Goal: Task Accomplishment & Management: Complete application form

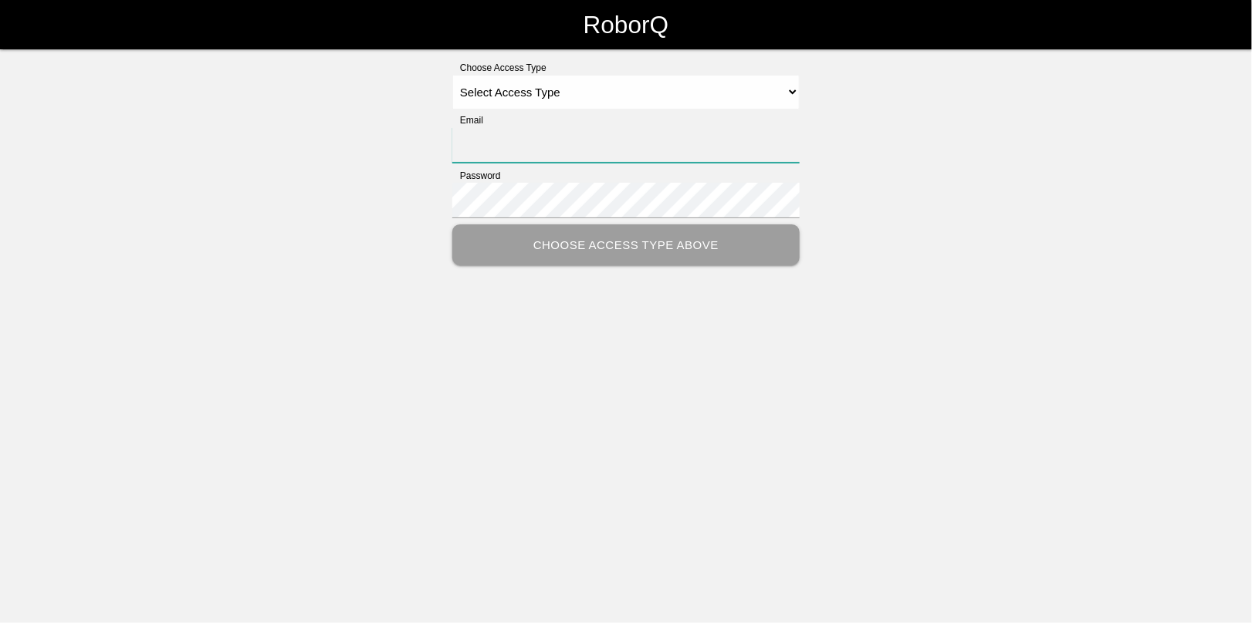
type input "[EMAIL_ADDRESS][DOMAIN_NAME]"
click at [504, 90] on select "Select Access Type Admin Customer Supervisor Worker" at bounding box center [625, 92] width 347 height 35
select select "Admin"
click at [452, 75] on select "Select Access Type Admin Customer Supervisor Worker" at bounding box center [625, 92] width 347 height 35
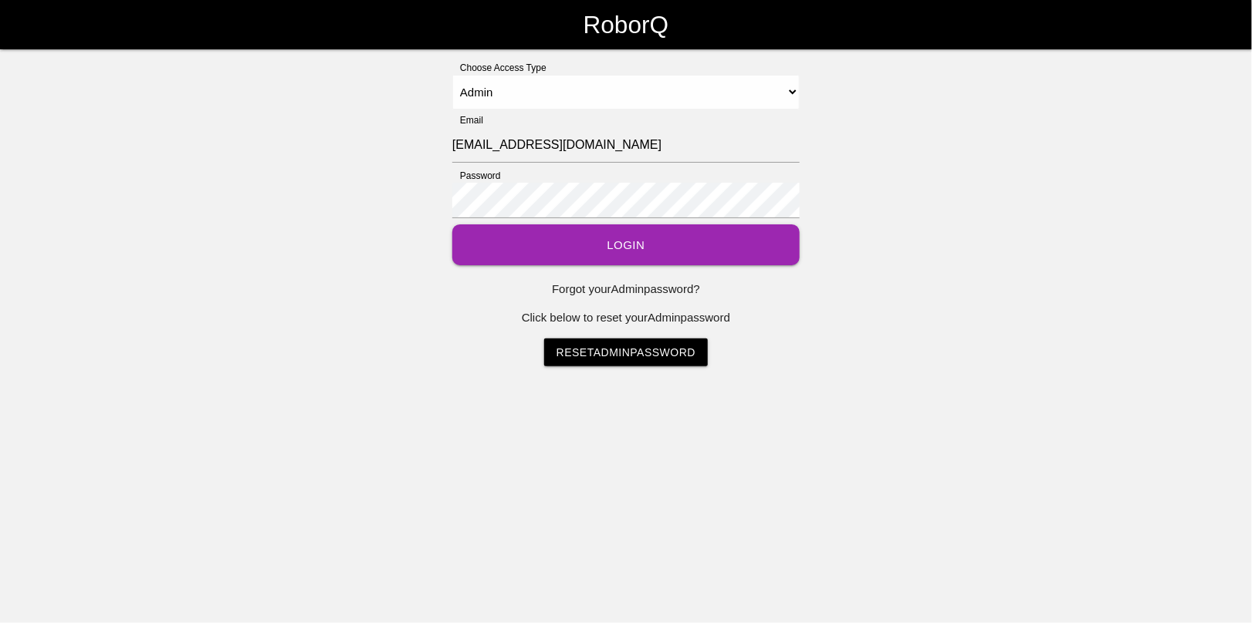
click at [625, 245] on button "Login" at bounding box center [625, 245] width 347 height 41
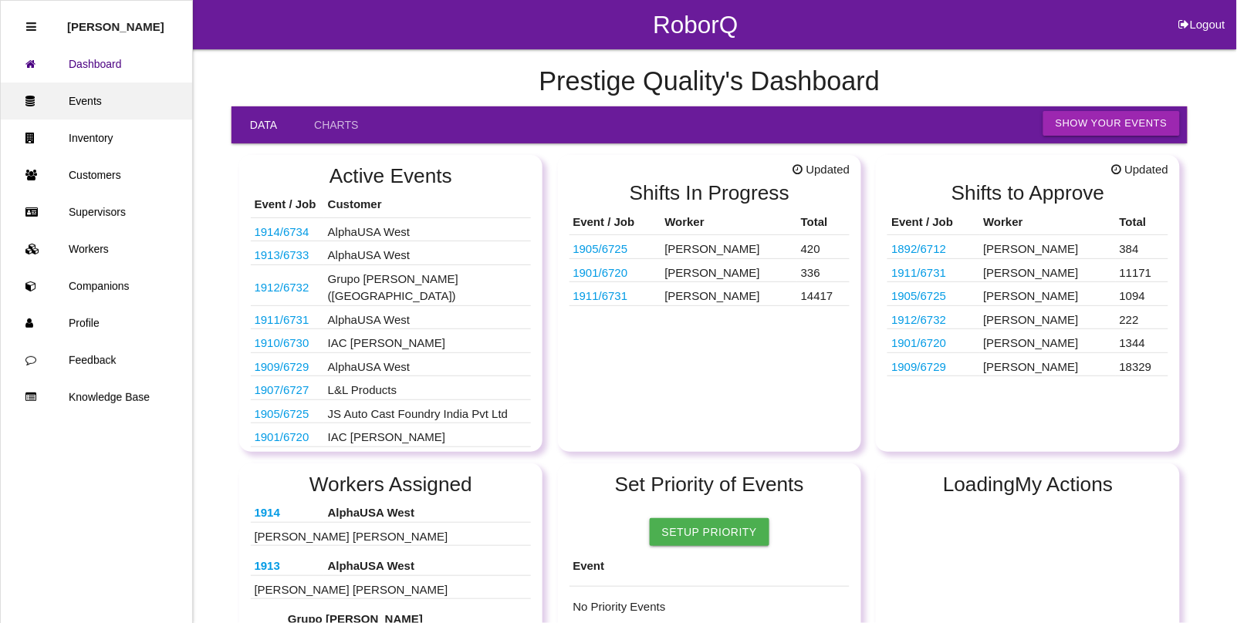
click at [103, 100] on link "Events" at bounding box center [96, 101] width 191 height 37
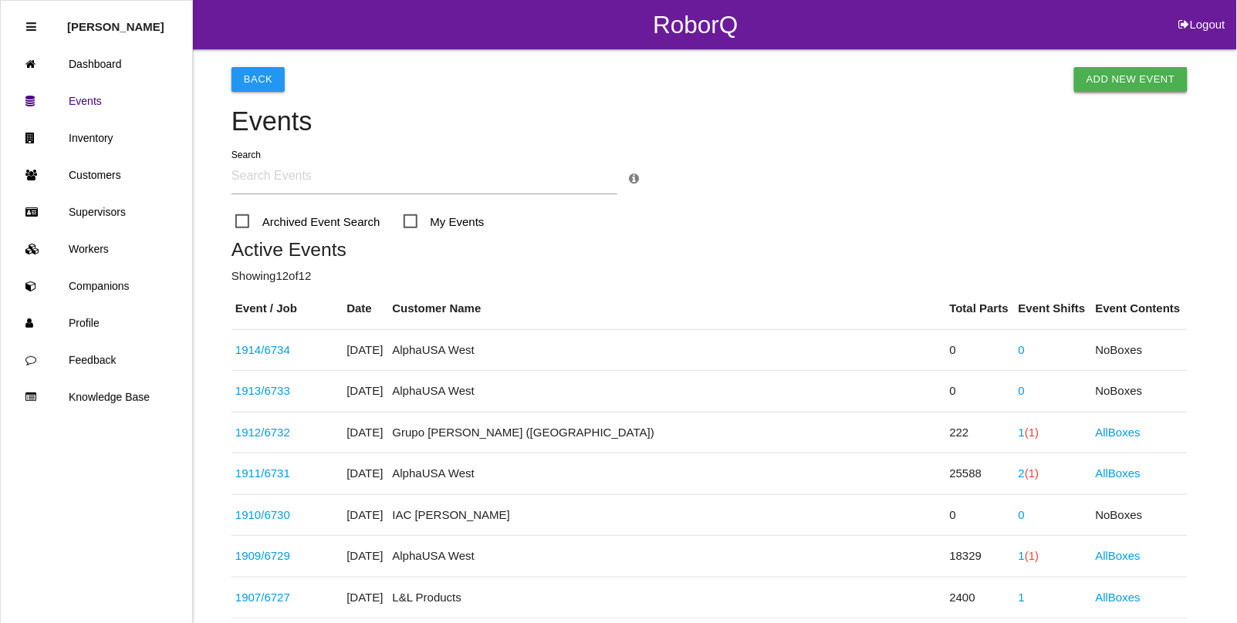
click at [1113, 75] on link "Add New Event" at bounding box center [1130, 79] width 113 height 25
select select "notRequired"
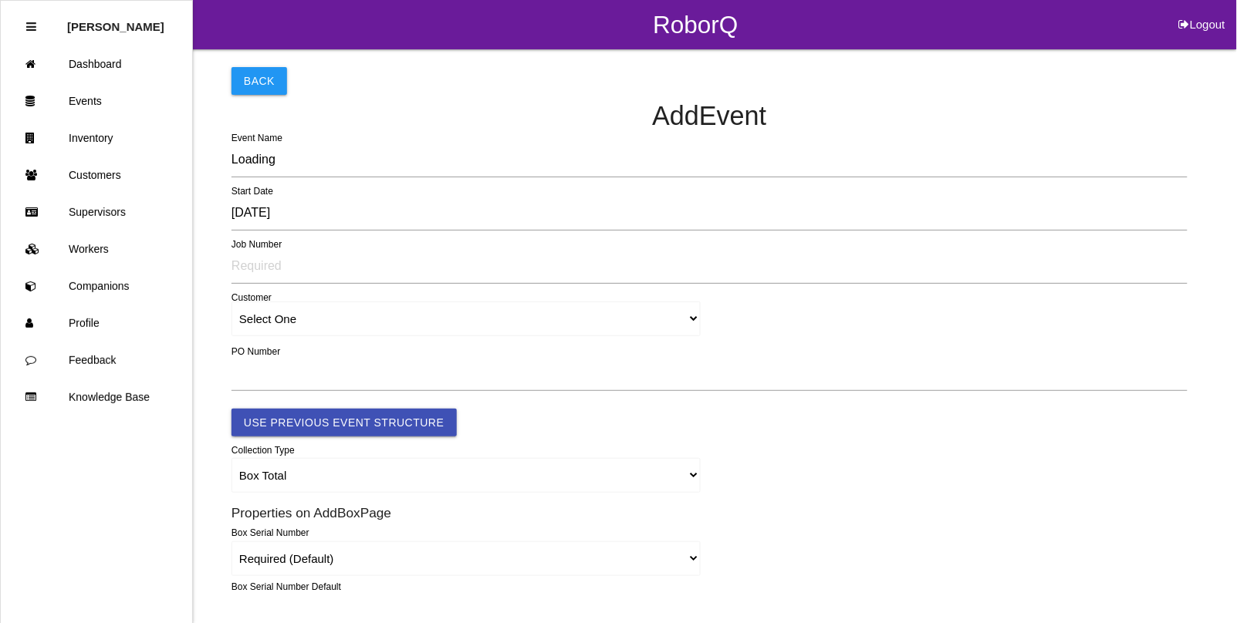
type input "1915"
type input "4.0"
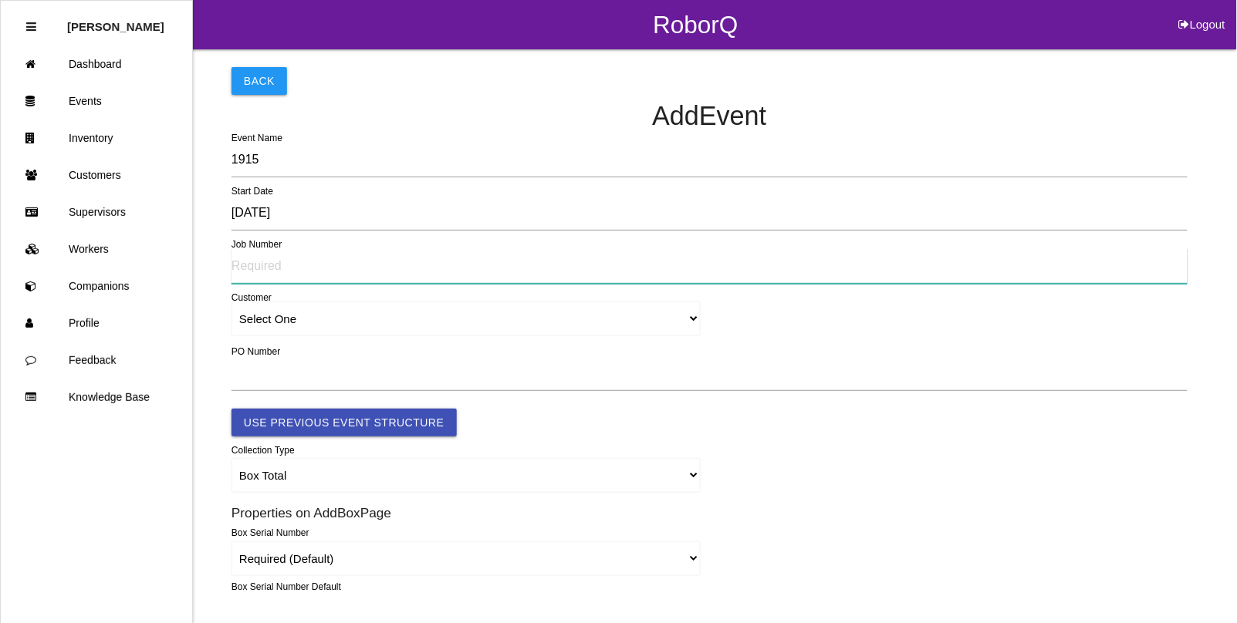
click at [261, 264] on input "text" at bounding box center [709, 265] width 956 height 35
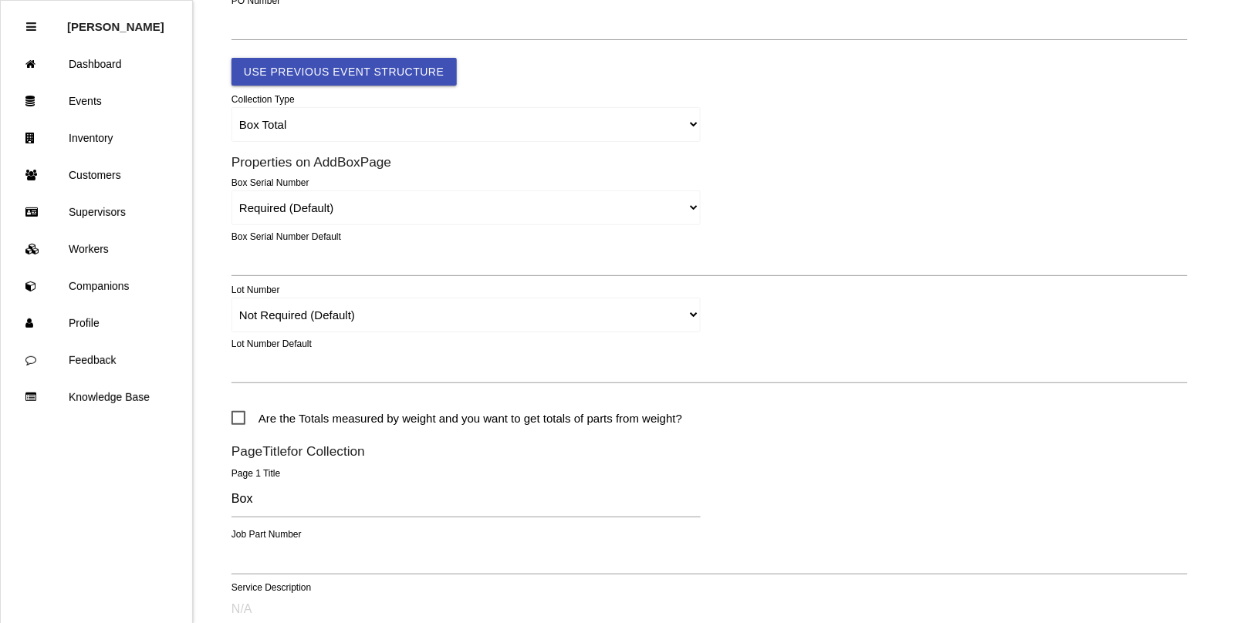
scroll to position [386, 0]
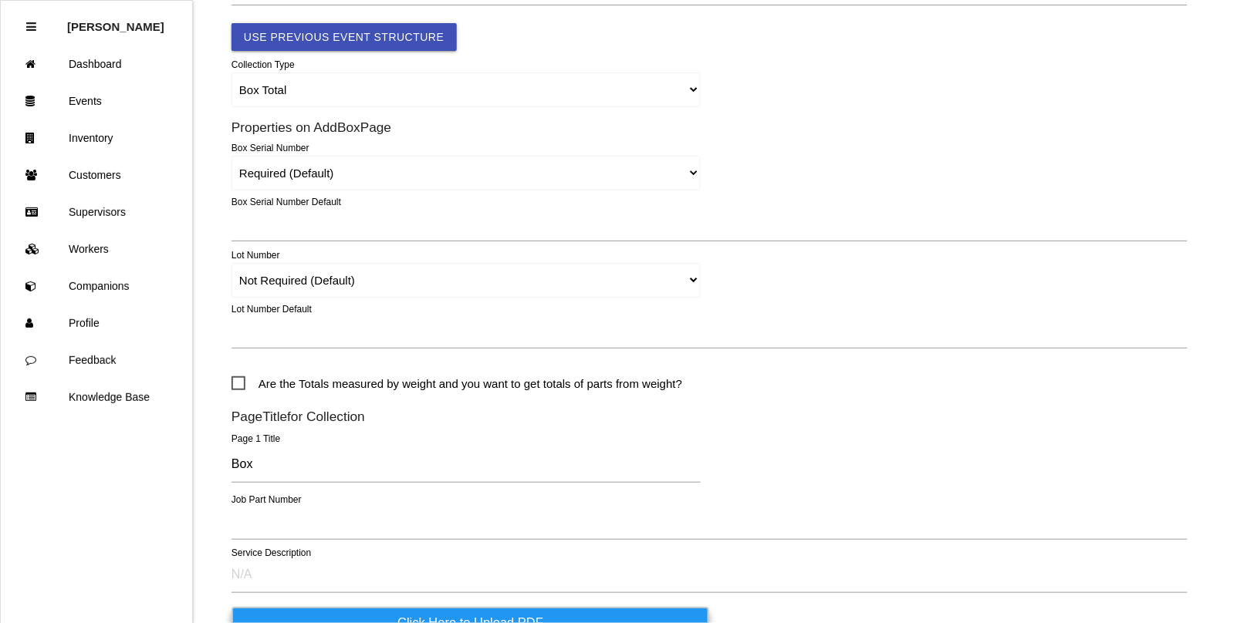
type input "6735"
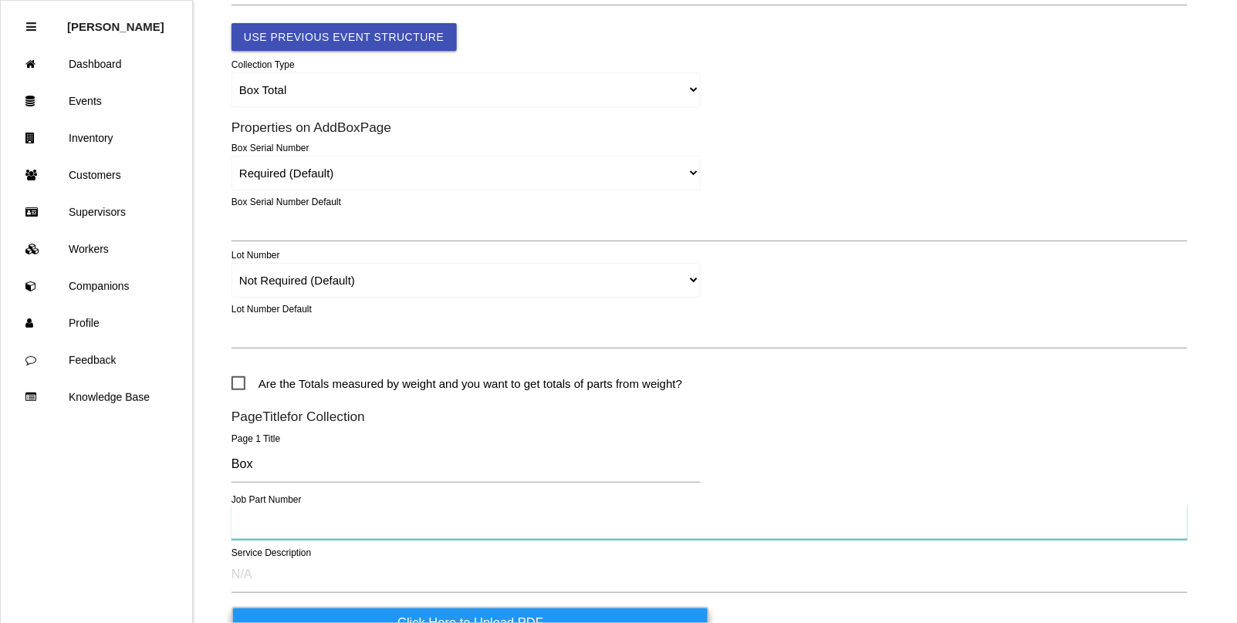
click at [255, 525] on input "text" at bounding box center [709, 522] width 956 height 35
type input "WS ECM Hose Clamp"
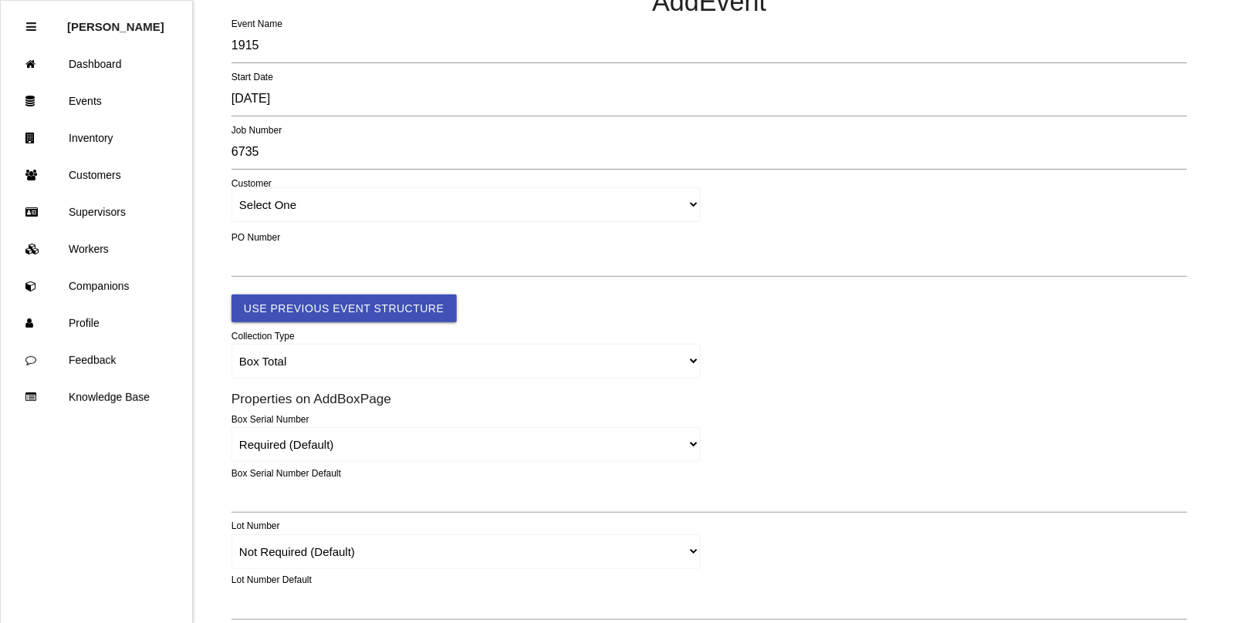
scroll to position [96, 0]
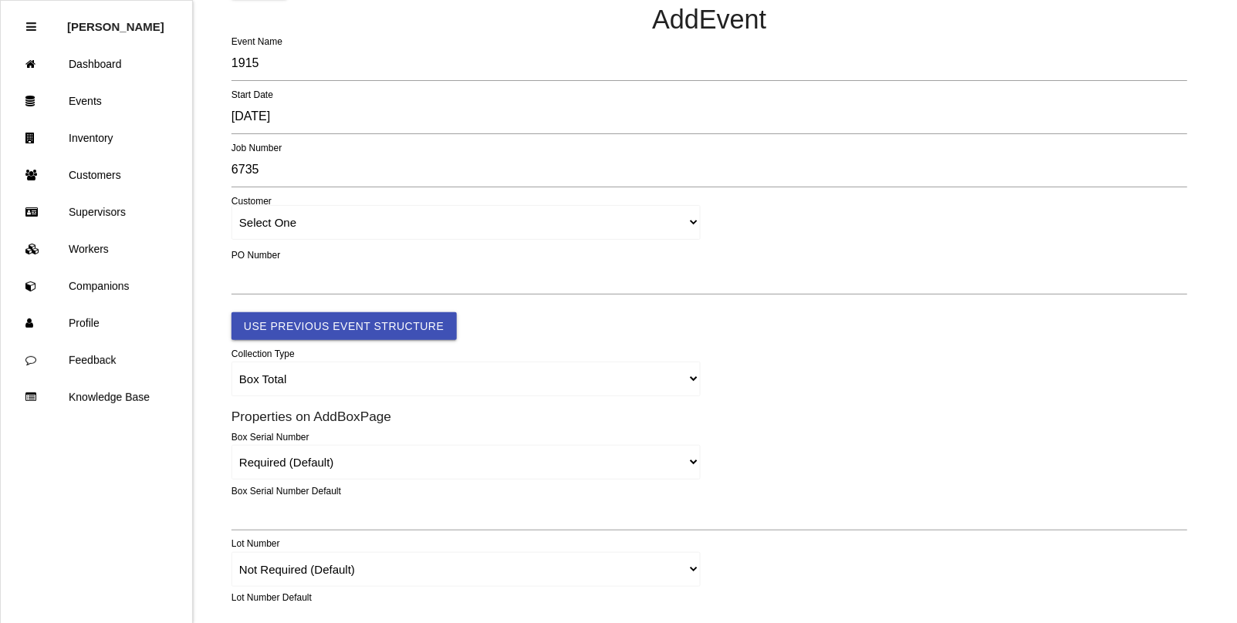
type input "Broken"
click at [260, 220] on select "Select One [PERSON_NAME] & Co., Inc. [PERSON_NAME] Canada (ARaymond Manufacturi…" at bounding box center [465, 222] width 469 height 35
select select "60c137c1ff5dbc00127050e9"
click at [231, 206] on select "Select One [PERSON_NAME] & Co., Inc. [PERSON_NAME] Canada (ARaymond Manufacturi…" at bounding box center [465, 222] width 469 height 35
select select "60c137c1ff5dbc00127050e9"
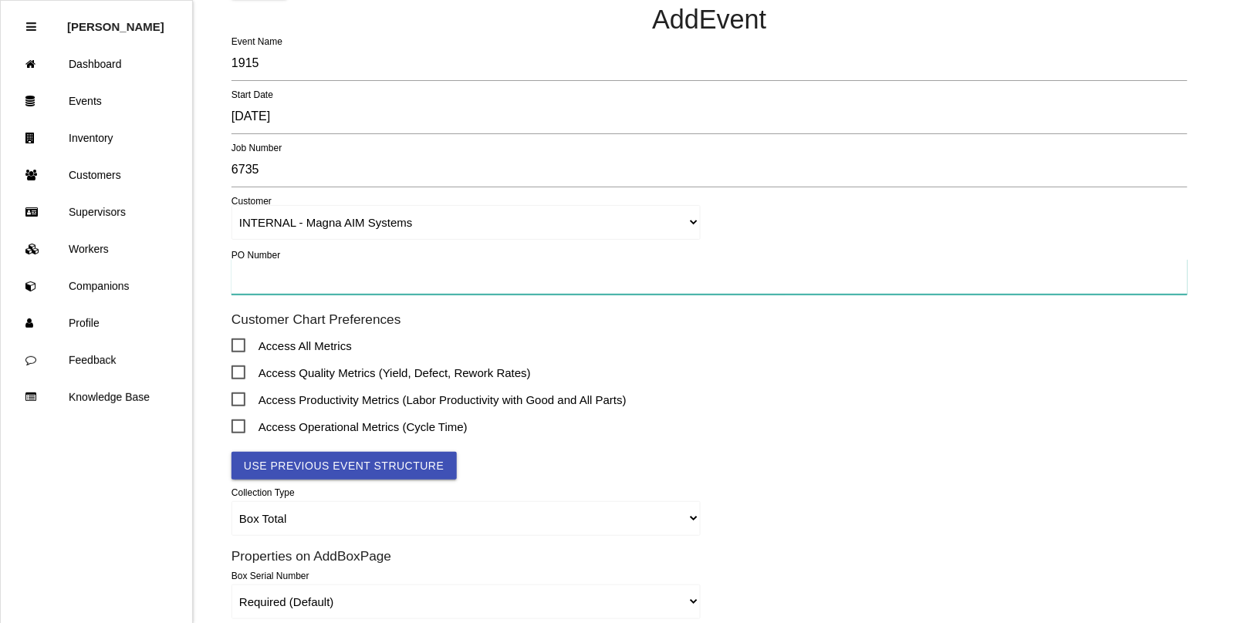
click at [256, 283] on input "text" at bounding box center [709, 276] width 956 height 35
type input "TBD"
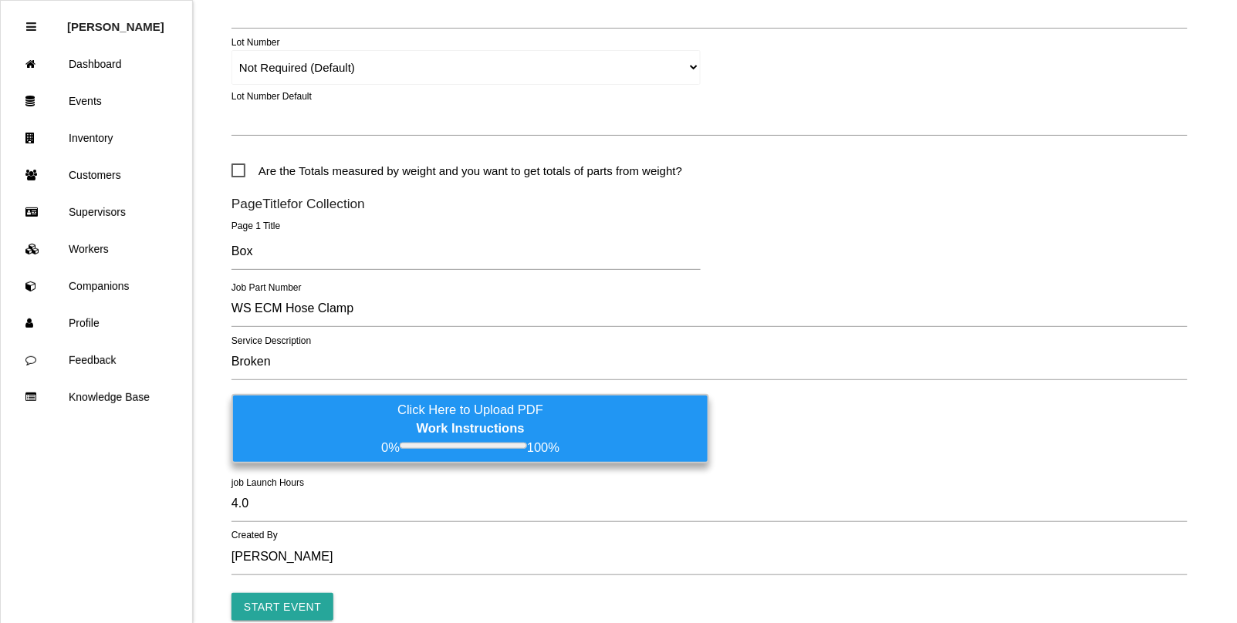
scroll to position [812, 0]
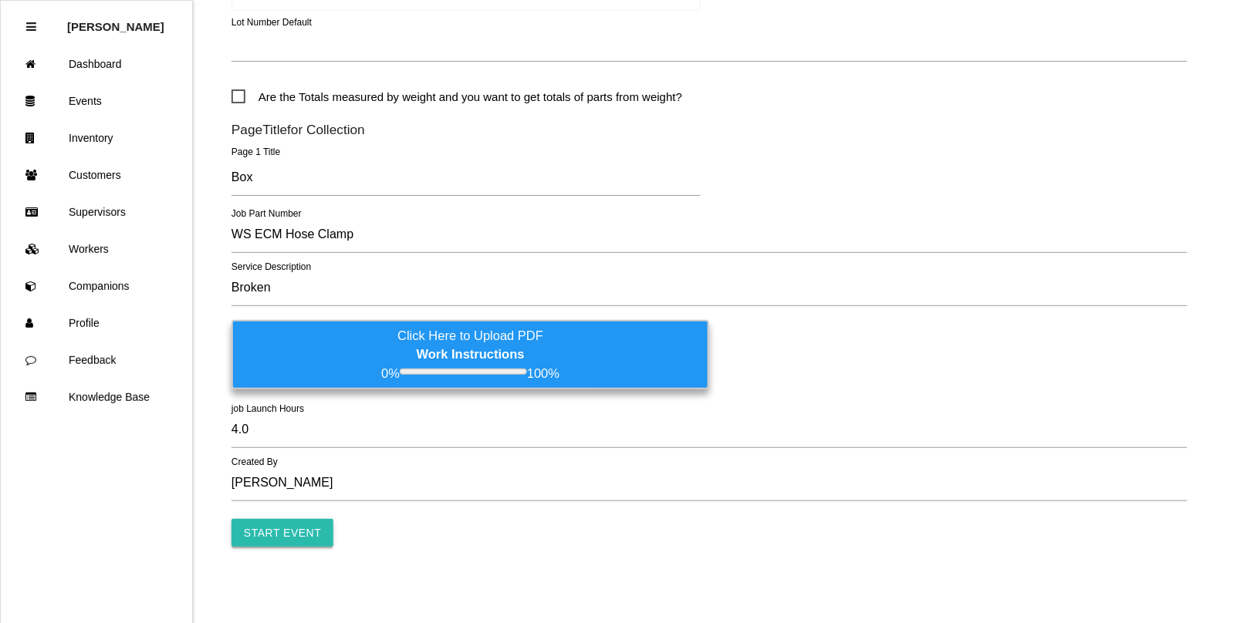
click at [278, 536] on input "Start Event" at bounding box center [282, 533] width 102 height 28
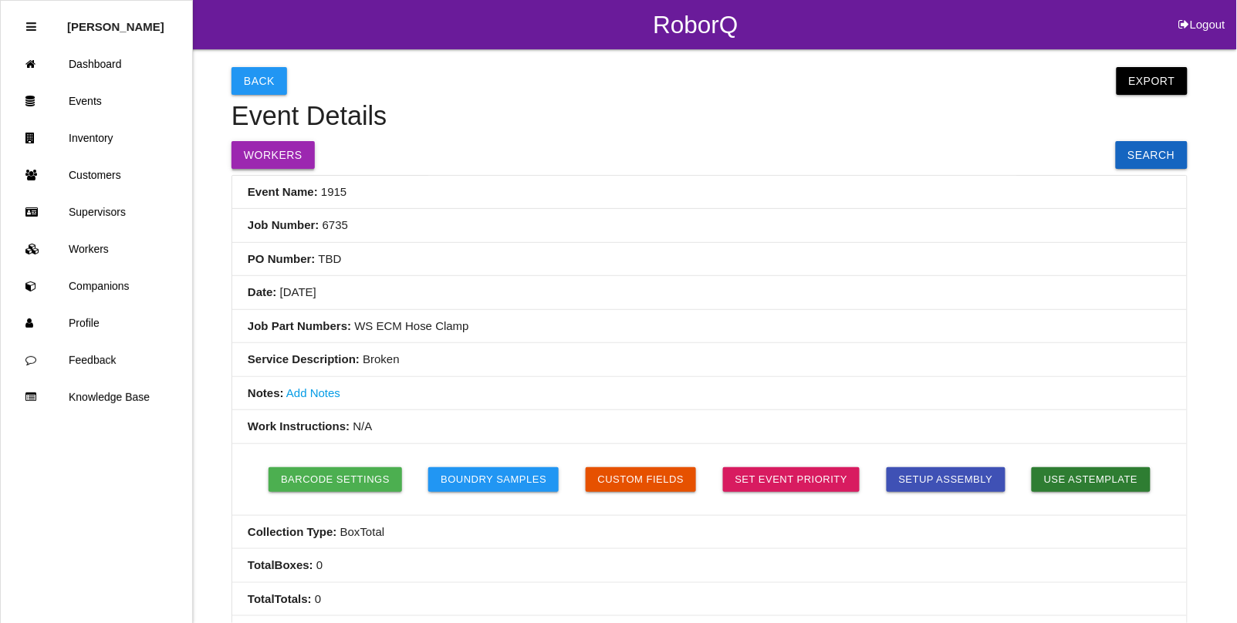
click at [279, 154] on button "Workers" at bounding box center [272, 155] width 83 height 28
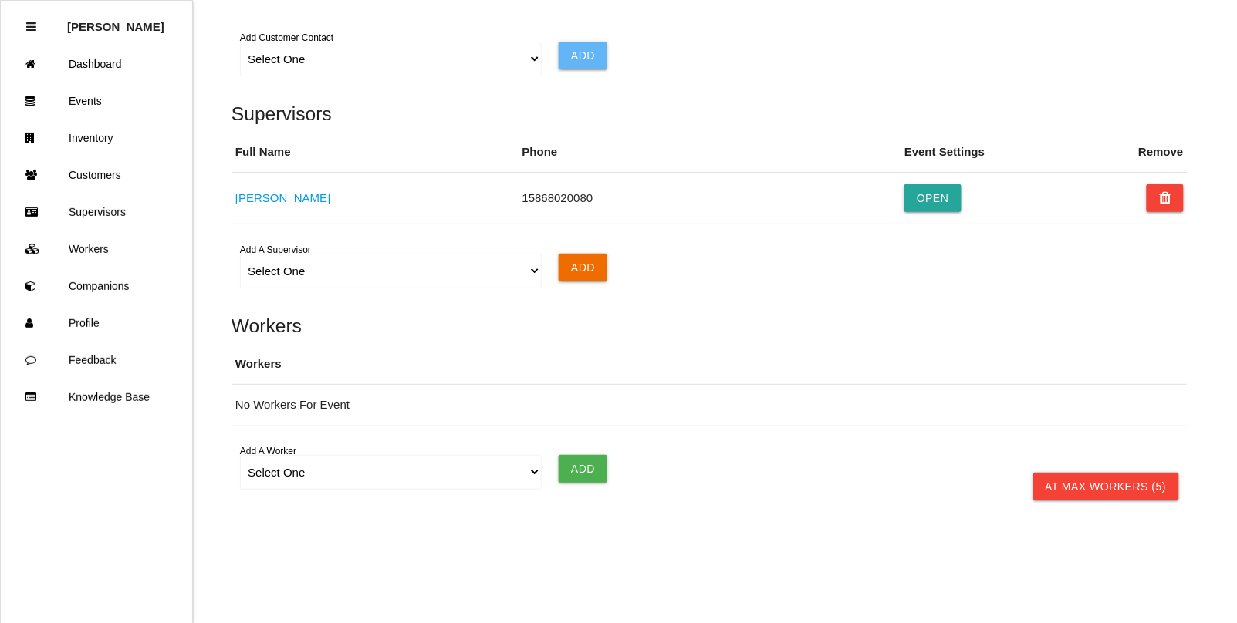
scroll to position [1079, 0]
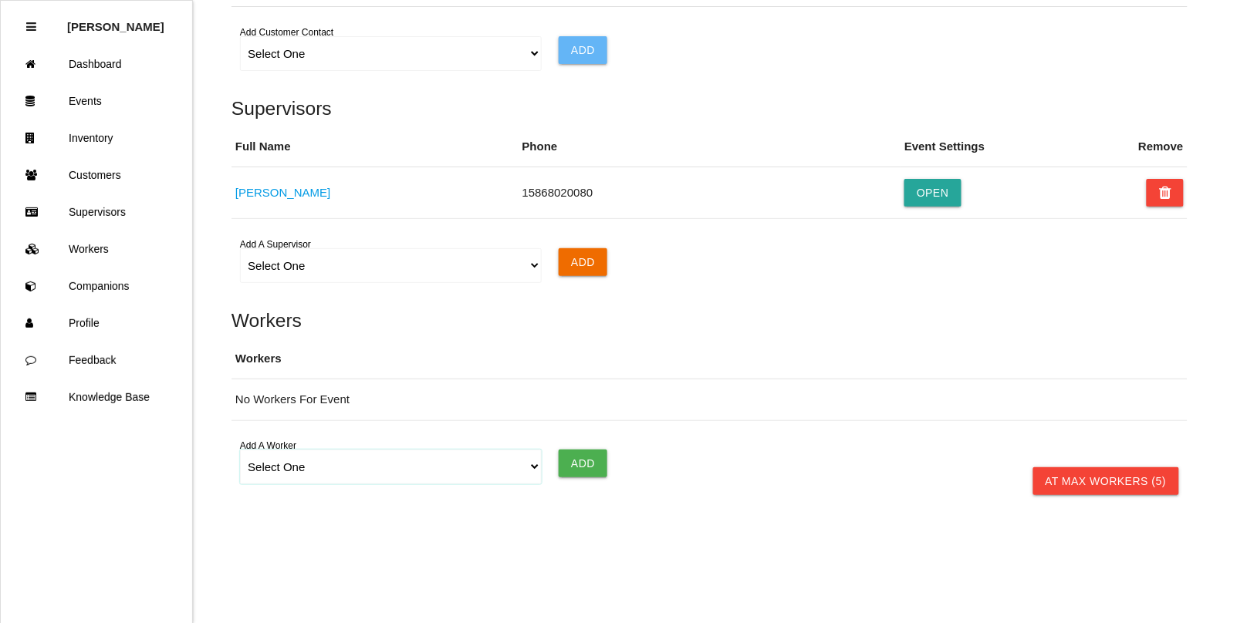
click at [272, 471] on select "Select One [PERSON_NAME] [PERSON_NAME] [PERSON_NAME] [PERSON_NAME] [PERSON_NAME…" at bounding box center [390, 467] width 301 height 35
select select "5fb8fcb2f2a26700121c4497"
click at [240, 450] on select "Select One [PERSON_NAME] [PERSON_NAME] [PERSON_NAME] [PERSON_NAME] [PERSON_NAME…" at bounding box center [390, 467] width 301 height 35
click at [581, 464] on input "Add" at bounding box center [583, 464] width 49 height 28
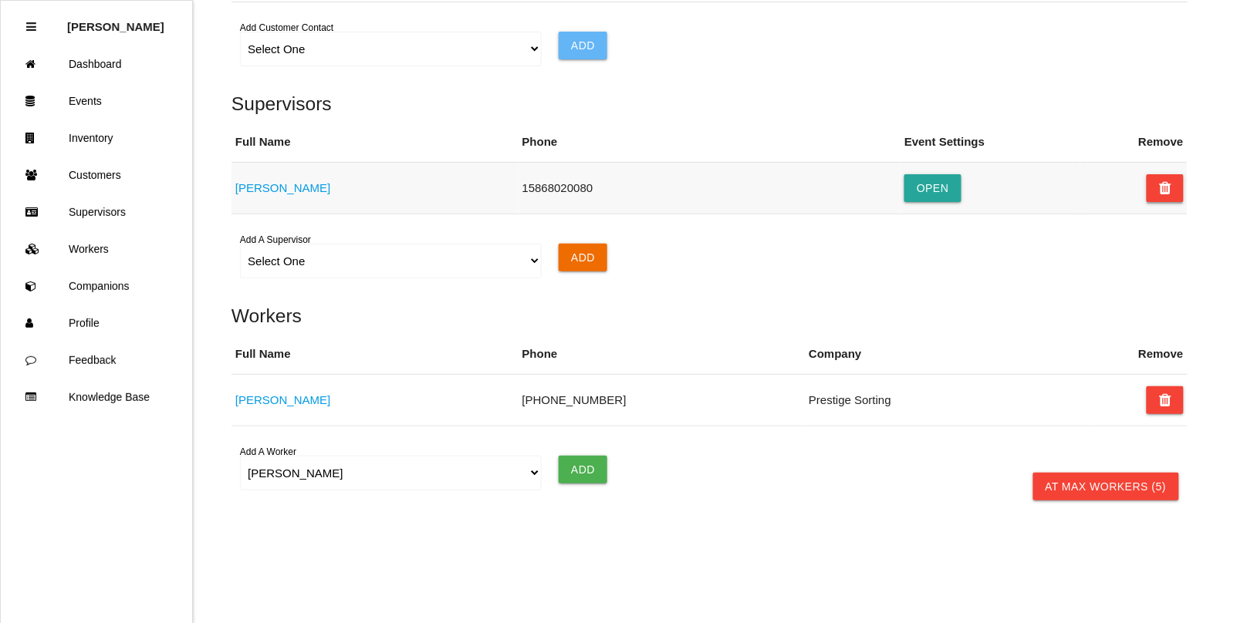
click at [1170, 189] on icon at bounding box center [1165, 188] width 12 height 28
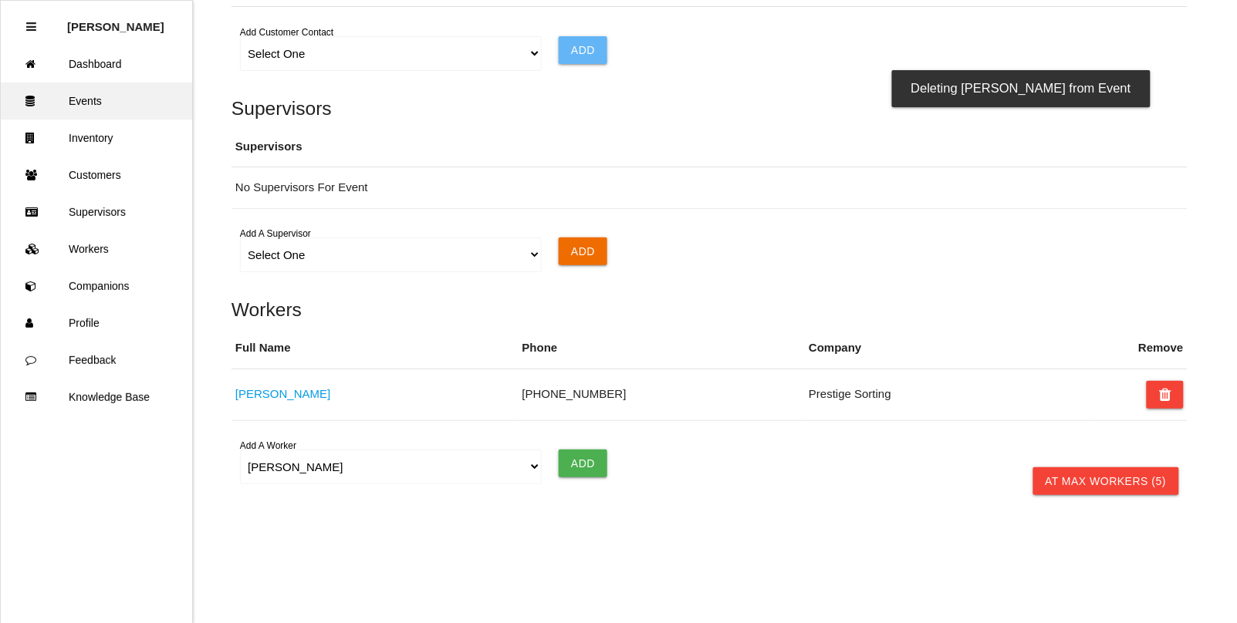
click at [114, 96] on link "Events" at bounding box center [96, 101] width 191 height 37
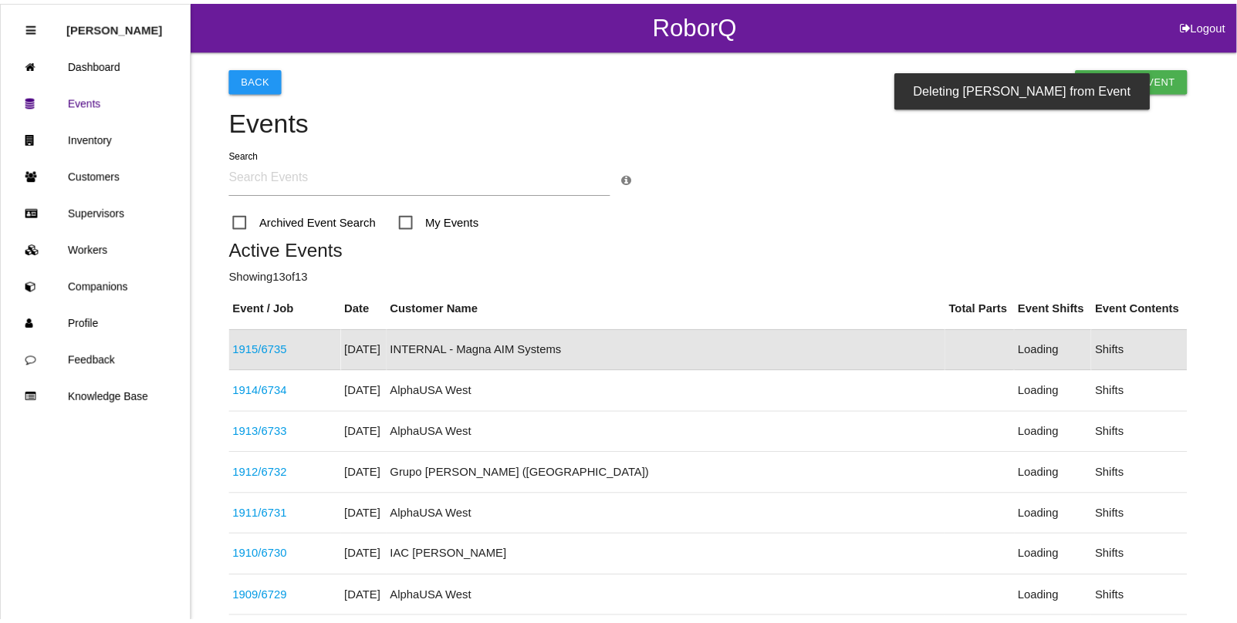
scroll to position [39, 0]
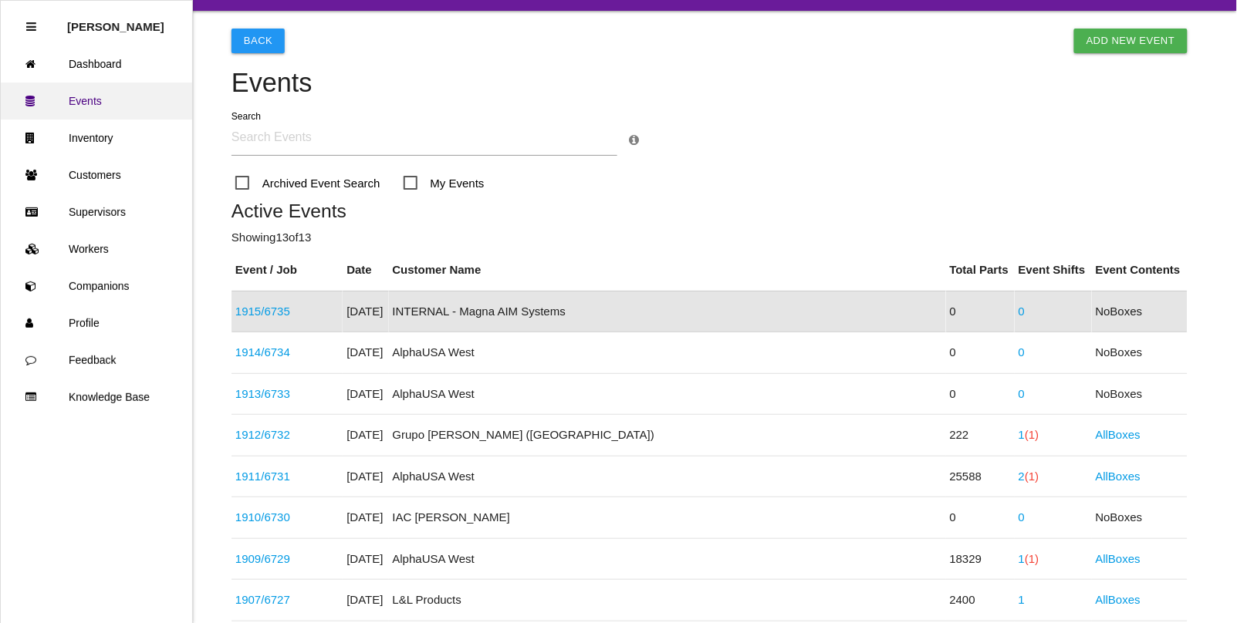
click at [98, 95] on link "Events" at bounding box center [96, 101] width 191 height 37
click at [263, 317] on link "1915 / 6735" at bounding box center [262, 311] width 55 height 13
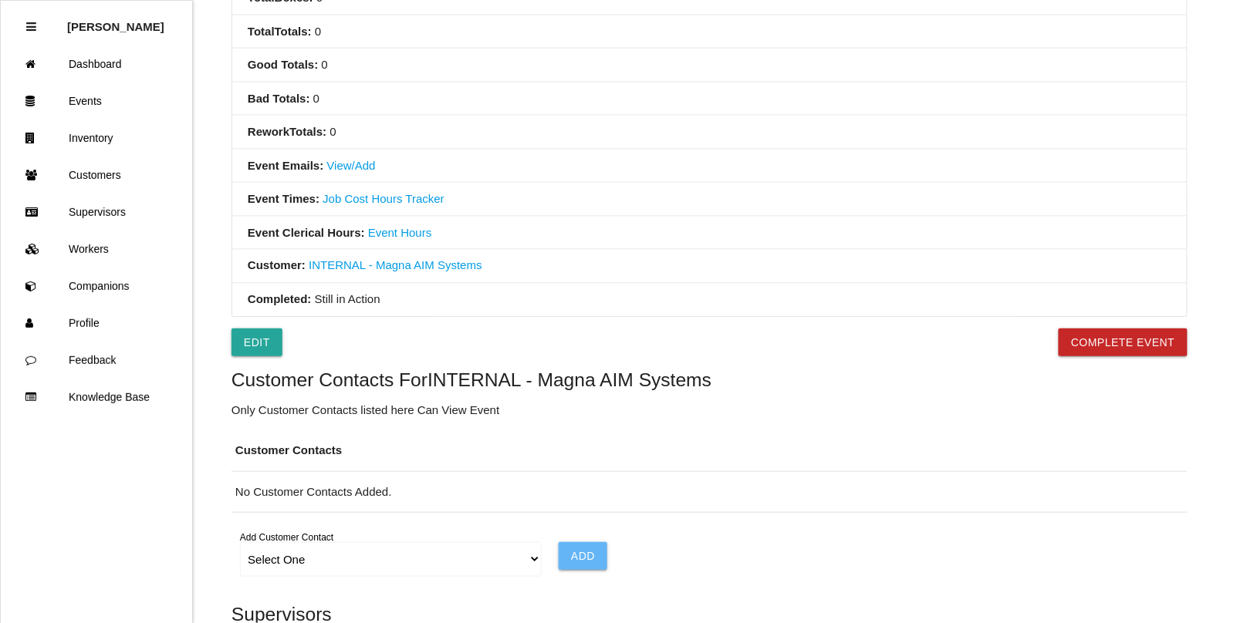
scroll to position [579, 0]
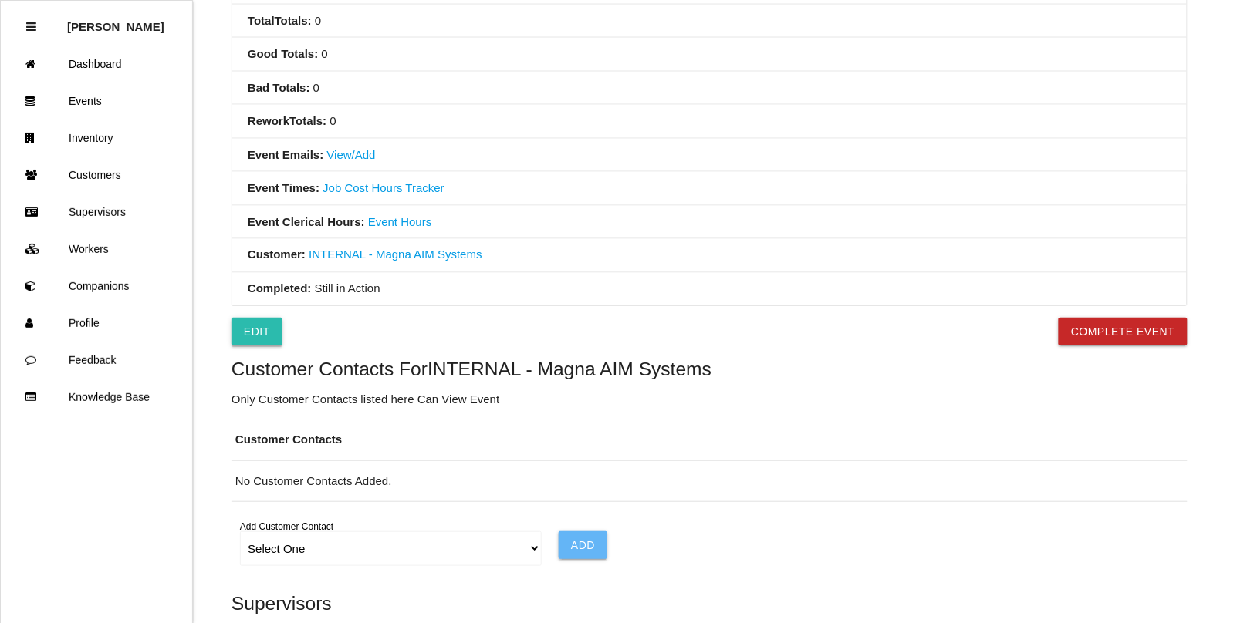
click at [252, 337] on link "Edit" at bounding box center [256, 332] width 51 height 28
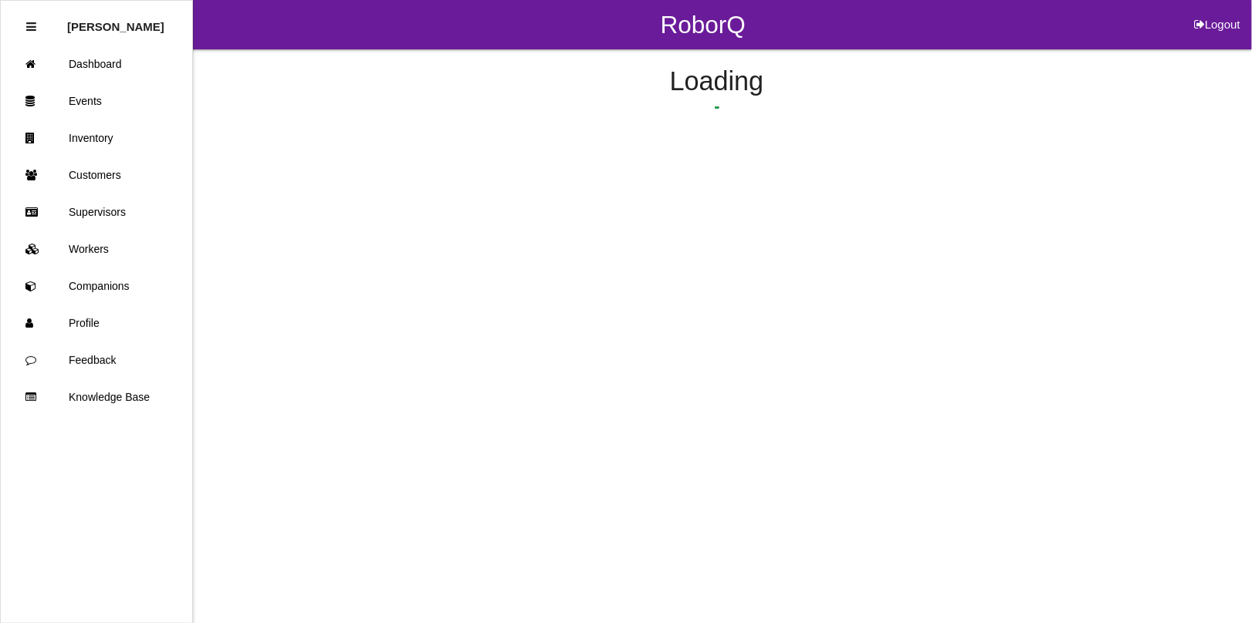
select select "notRequired"
select select "false"
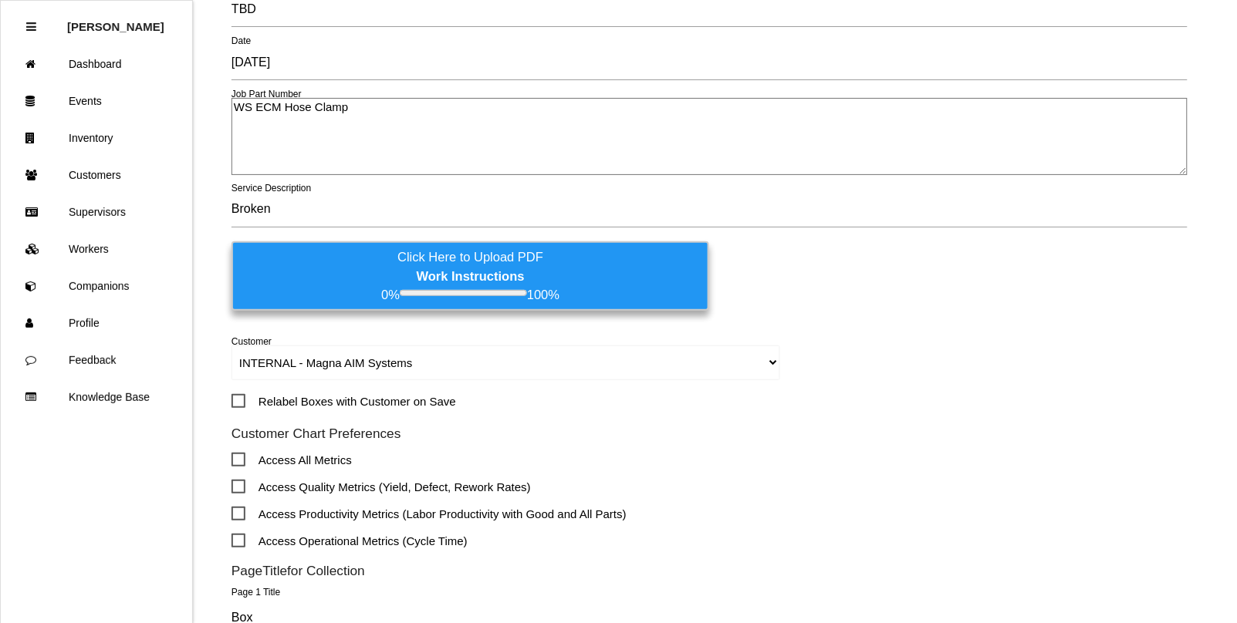
scroll to position [289, 0]
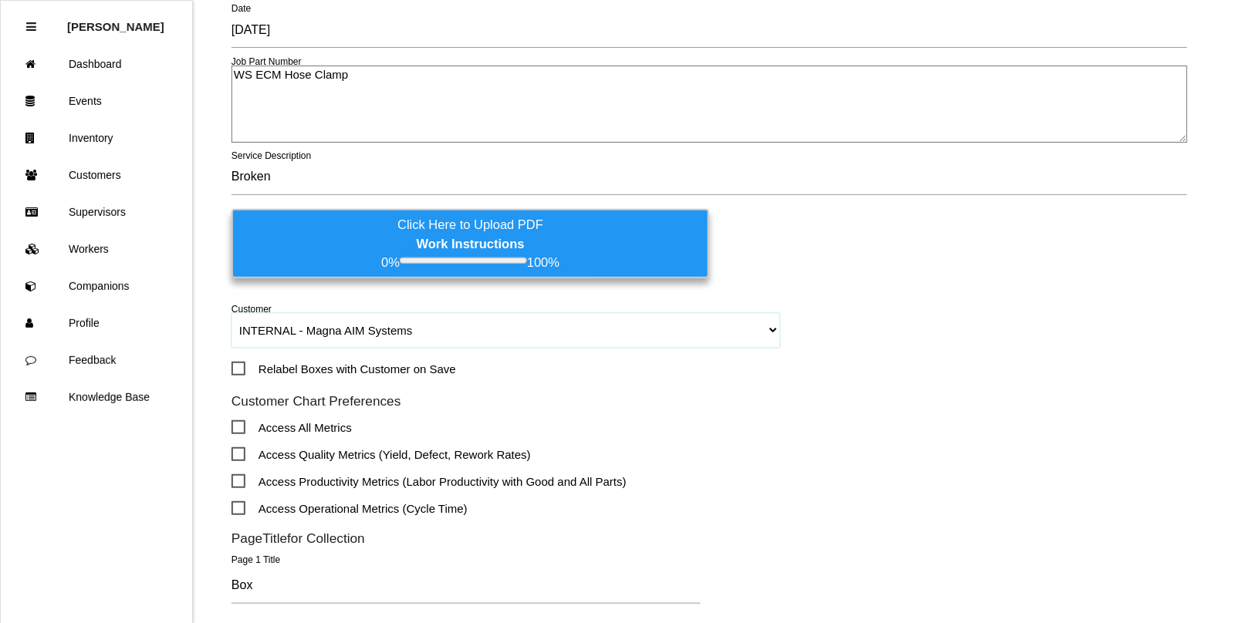
click at [326, 332] on select "No Customer [PERSON_NAME] & Co., Inc. [PERSON_NAME] Canada (ARaymond Manufactur…" at bounding box center [505, 330] width 549 height 35
select select "633ec0939345b400122e0483"
click at [231, 313] on select "No Customer [PERSON_NAME] & Co., Inc. [PERSON_NAME] Canada (ARaymond Manufactur…" at bounding box center [505, 330] width 549 height 35
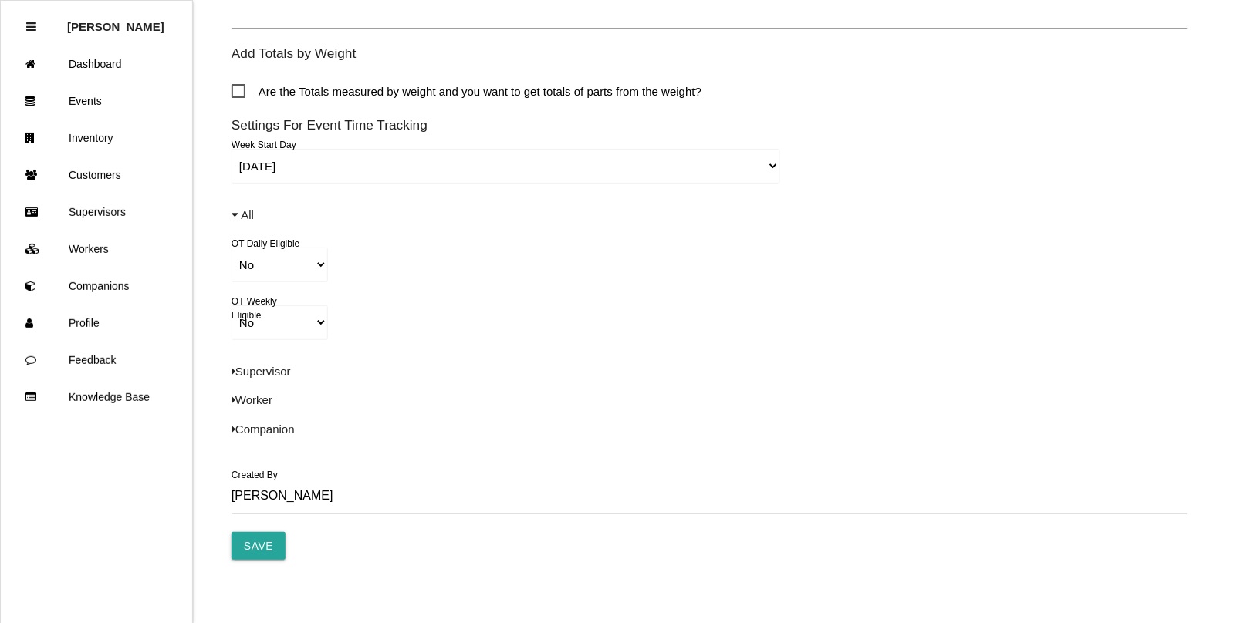
scroll to position [1137, 0]
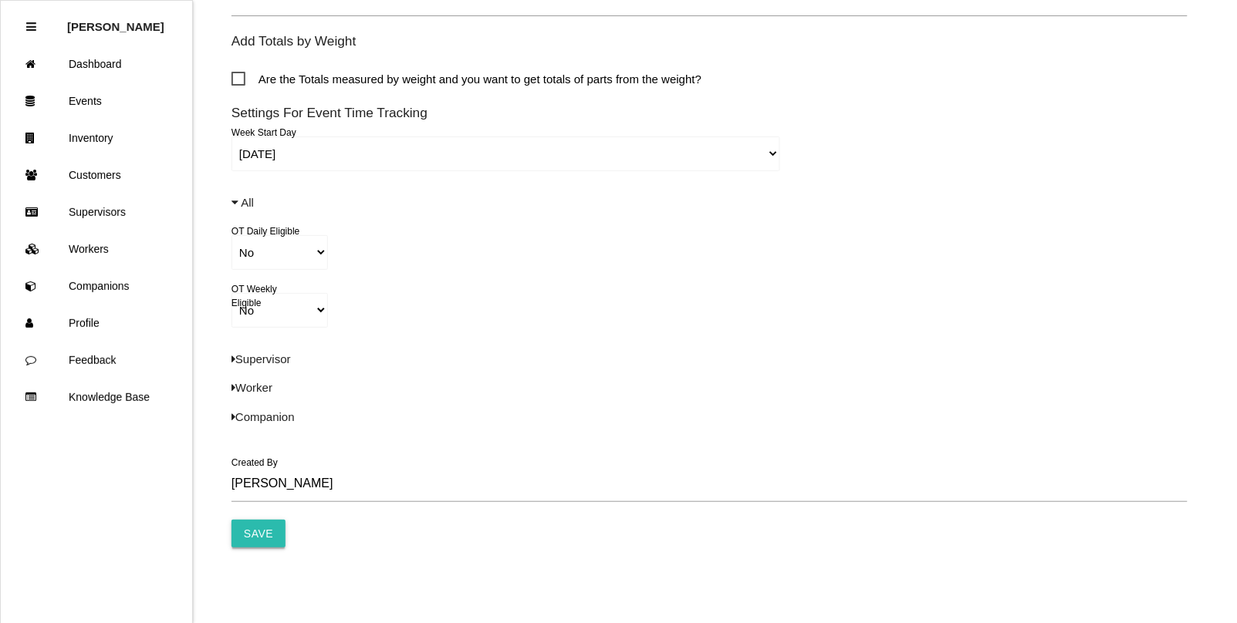
click at [260, 530] on input "Save" at bounding box center [258, 534] width 54 height 28
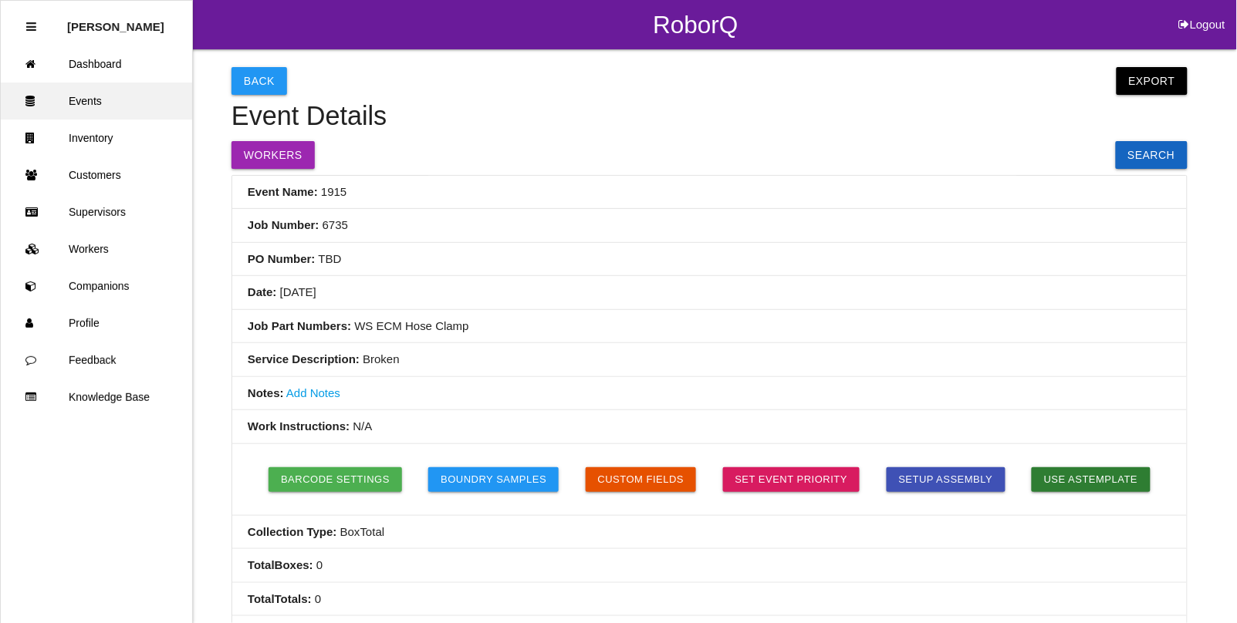
click at [106, 104] on link "Events" at bounding box center [96, 101] width 191 height 37
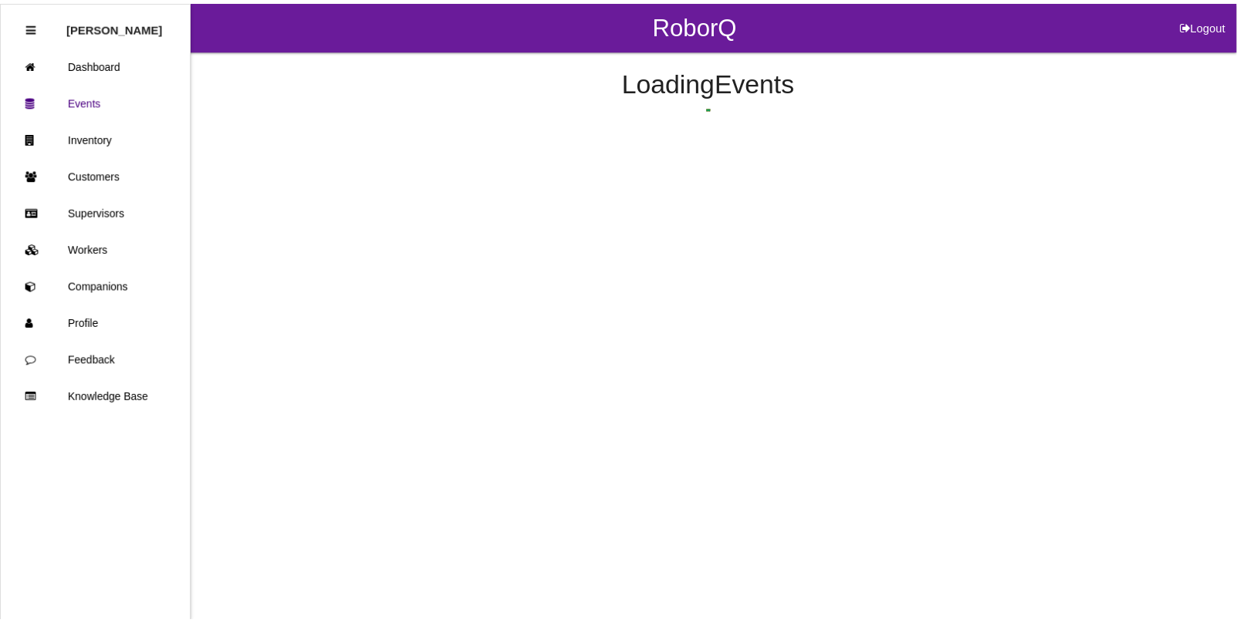
scroll to position [39, 0]
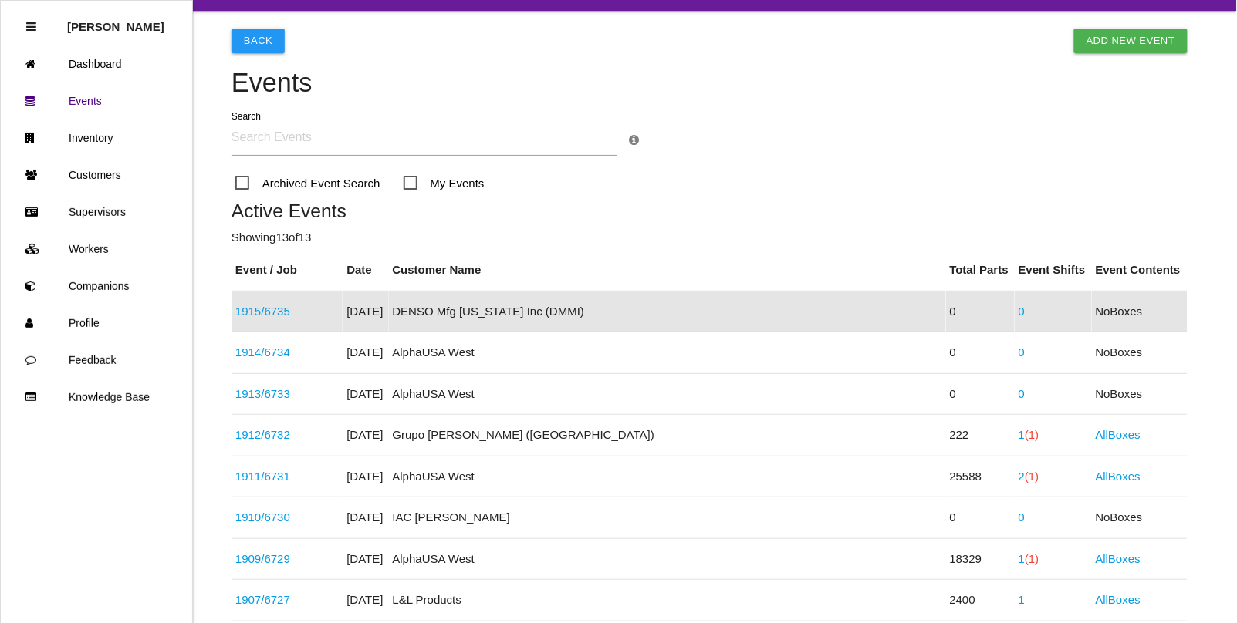
click at [270, 311] on link "1915 / 6735" at bounding box center [262, 311] width 55 height 13
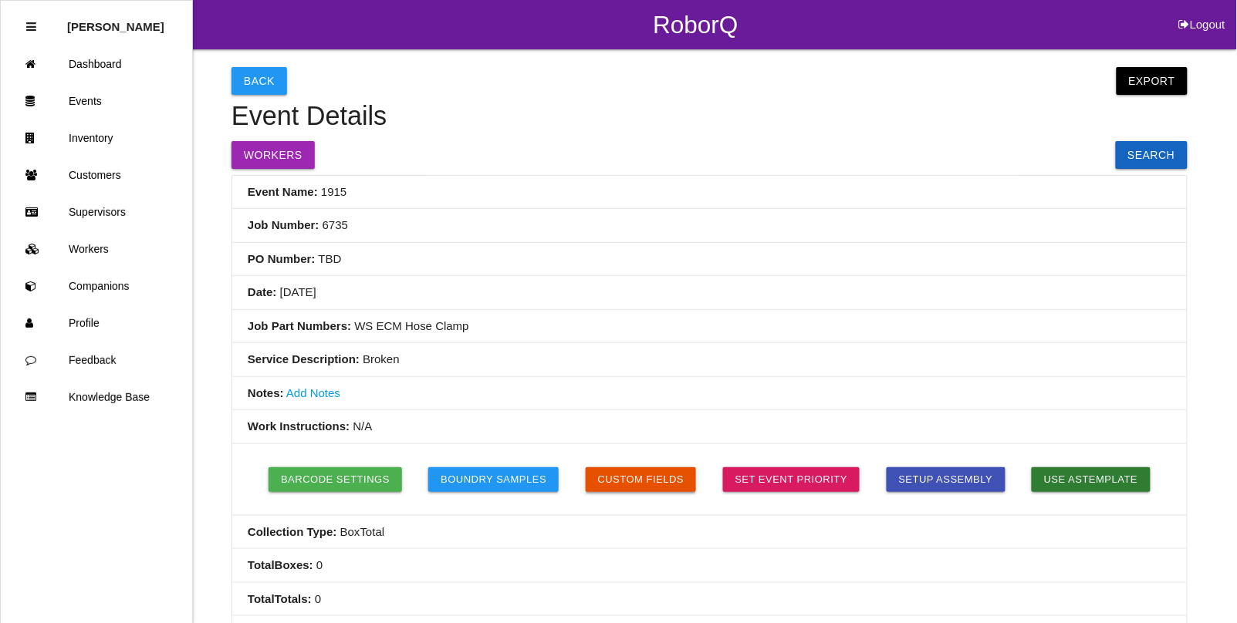
click at [620, 478] on button "Custom Fields" at bounding box center [641, 480] width 111 height 25
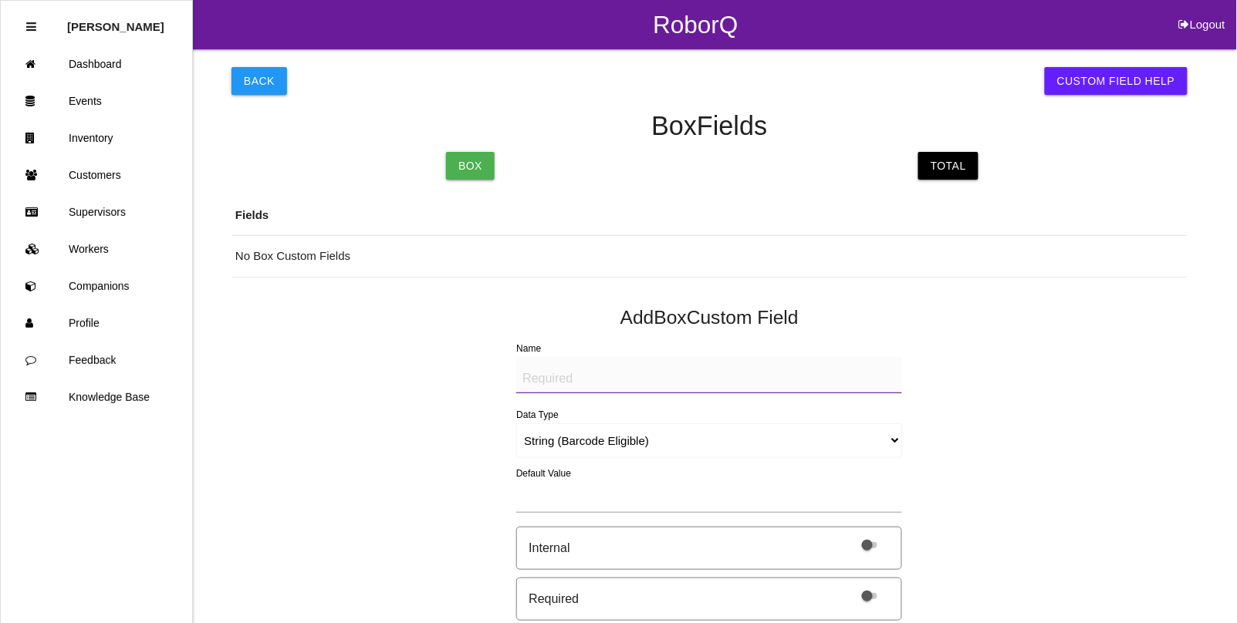
click at [552, 373] on textarea "Name" at bounding box center [709, 375] width 386 height 36
type textarea "DATE:"
click at [568, 438] on select "String (Barcode Eligible) Number Instructions True/False Select One of Many Sel…" at bounding box center [709, 441] width 386 height 35
select select "date"
click at [516, 424] on select "String (Barcode Eligible) Number Instructions True/False Select One of Many Sel…" at bounding box center [709, 441] width 386 height 35
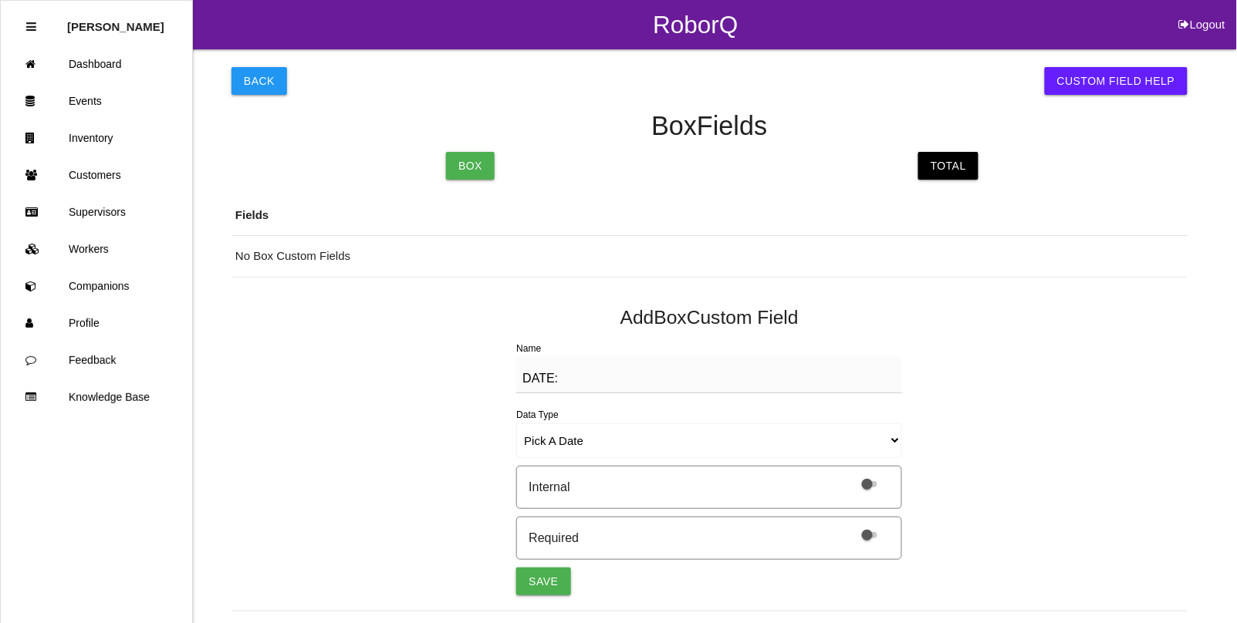
click at [866, 538] on span at bounding box center [869, 535] width 15 height 6
click at [850, 525] on input "checkbox" at bounding box center [850, 525] width 0 height 0
click at [537, 583] on button "Save" at bounding box center [543, 582] width 54 height 28
select select "string"
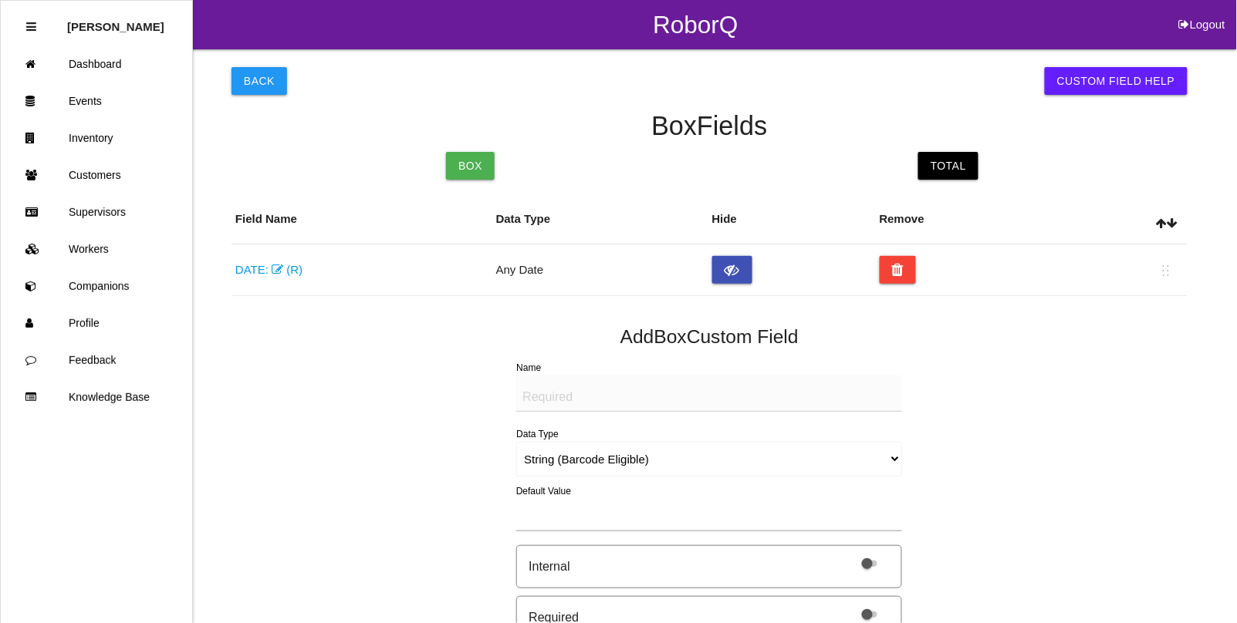
click at [553, 396] on textarea "Name" at bounding box center [709, 394] width 386 height 36
type textarea "Quantity"
click at [548, 459] on select "String (Barcode Eligible) Number Instructions True/False Select One of Many Sel…" at bounding box center [709, 459] width 386 height 35
select select "number"
click at [516, 442] on select "String (Barcode Eligible) Number Instructions True/False Select One of Many Sel…" at bounding box center [709, 459] width 386 height 35
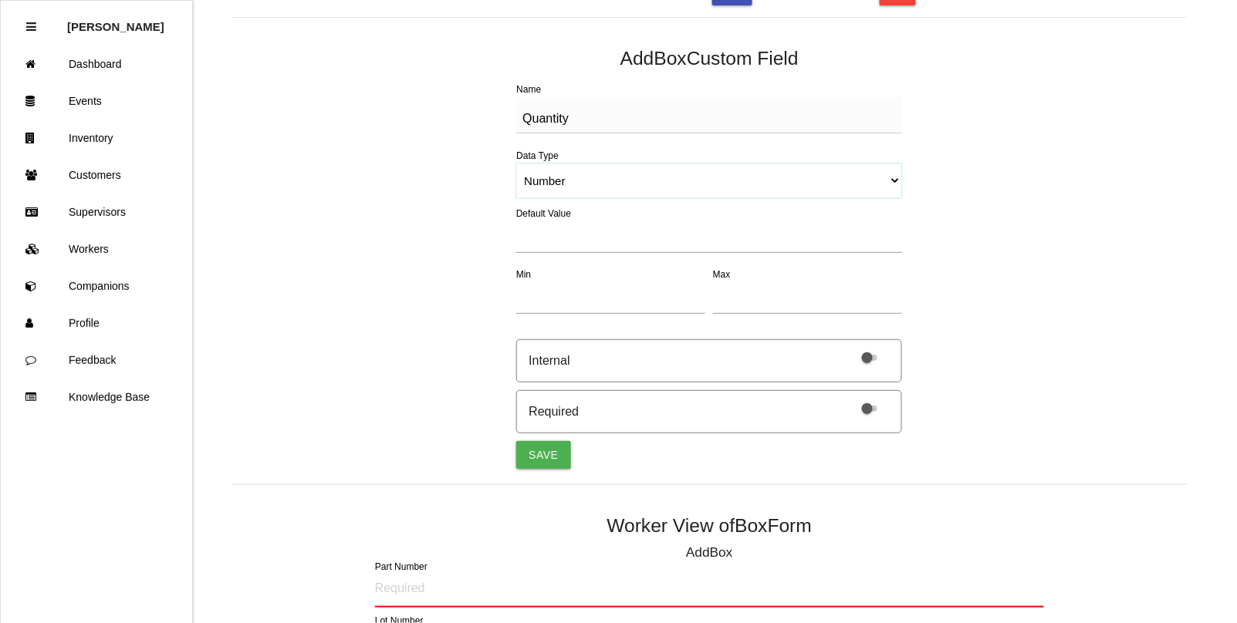
scroll to position [289, 0]
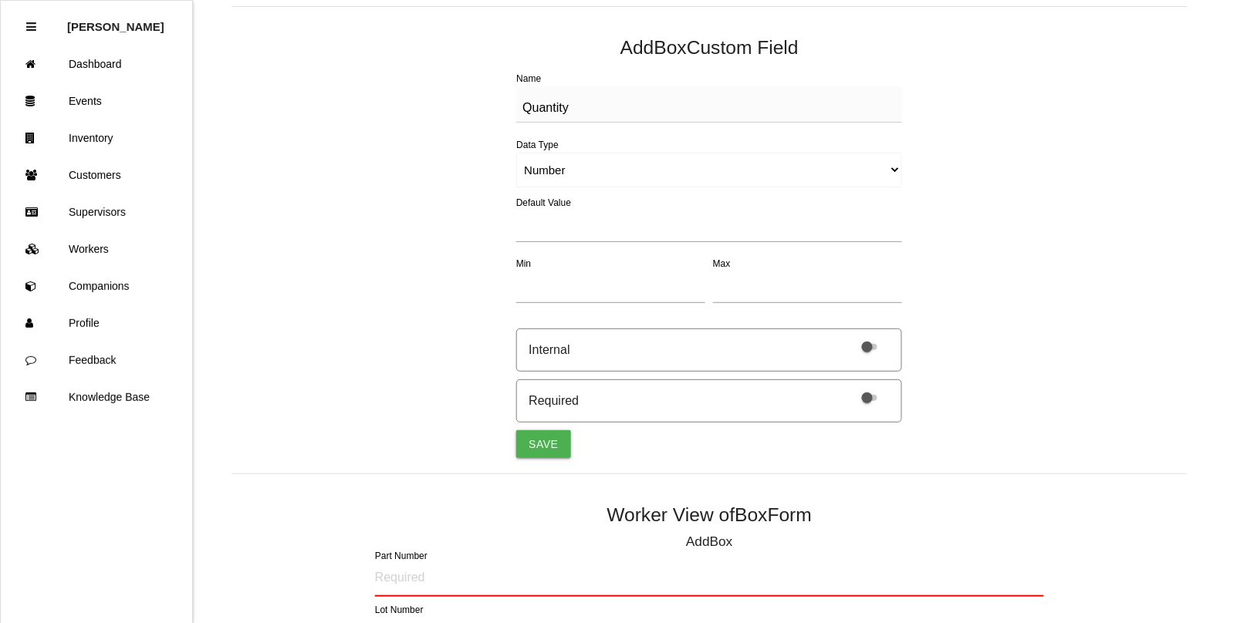
click at [869, 397] on span at bounding box center [869, 398] width 15 height 6
click at [850, 388] on input "checkbox" at bounding box center [850, 388] width 0 height 0
click at [522, 451] on button "Save" at bounding box center [543, 445] width 54 height 28
select select "string"
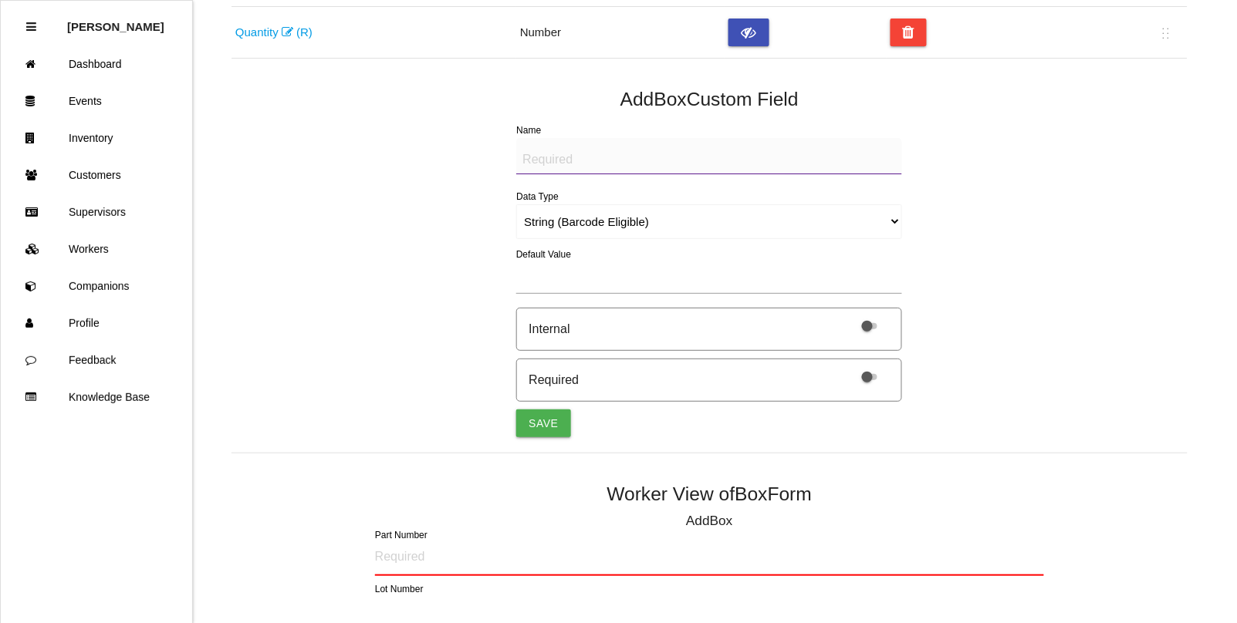
click at [550, 158] on textarea "Name" at bounding box center [709, 156] width 386 height 36
type textarea "LABEL (IMAGE)"
drag, startPoint x: 548, startPoint y: 218, endPoint x: 548, endPoint y: 235, distance: 17.7
click at [548, 218] on select "String (Barcode Eligible) Number Instructions True/False Select One of Many Sel…" at bounding box center [709, 221] width 386 height 35
select select "imageCF"
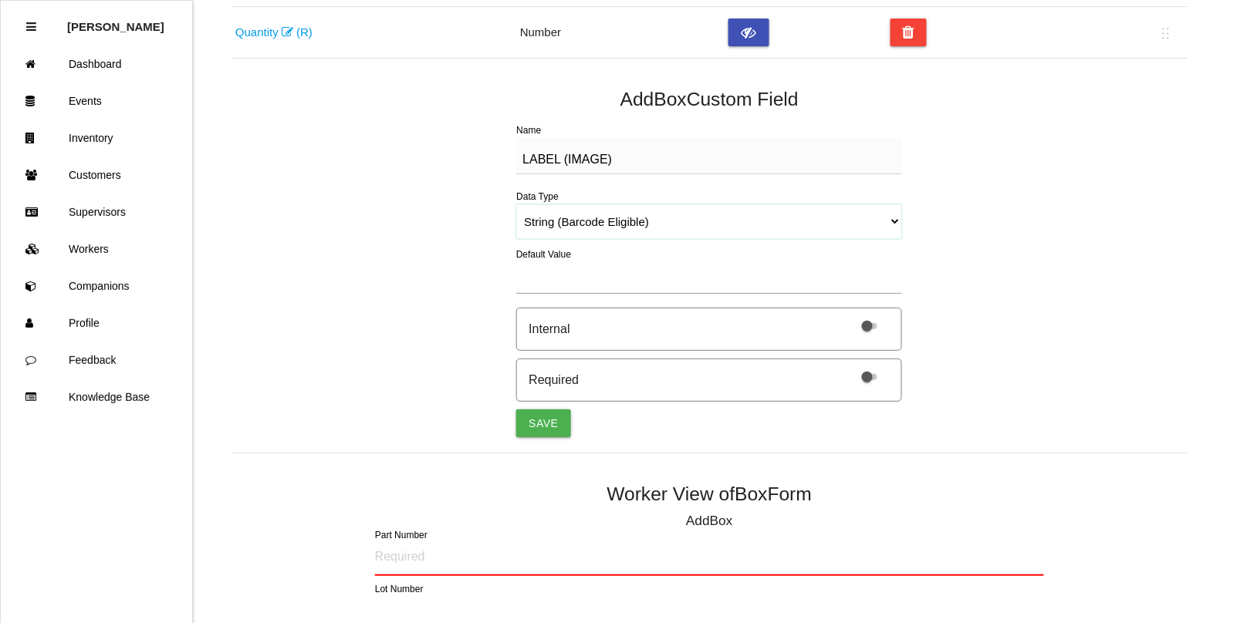
click at [516, 204] on select "String (Barcode Eligible) Number Instructions True/False Select One of Many Sel…" at bounding box center [709, 221] width 386 height 35
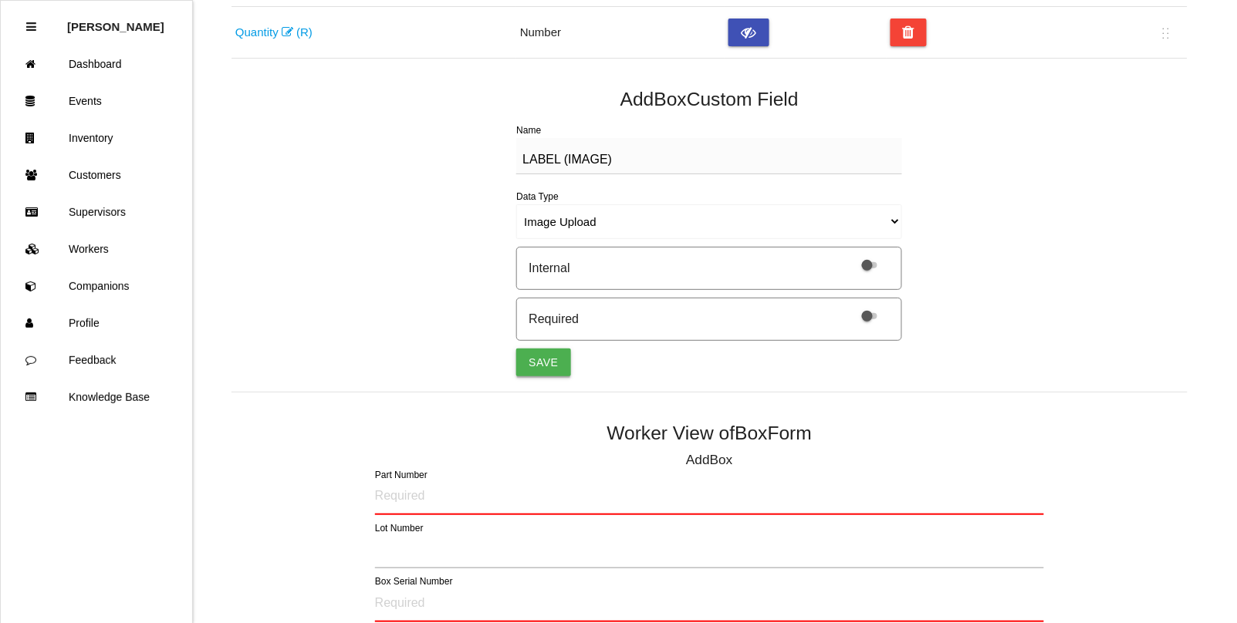
click at [541, 372] on button "Save" at bounding box center [543, 363] width 54 height 28
select select "string"
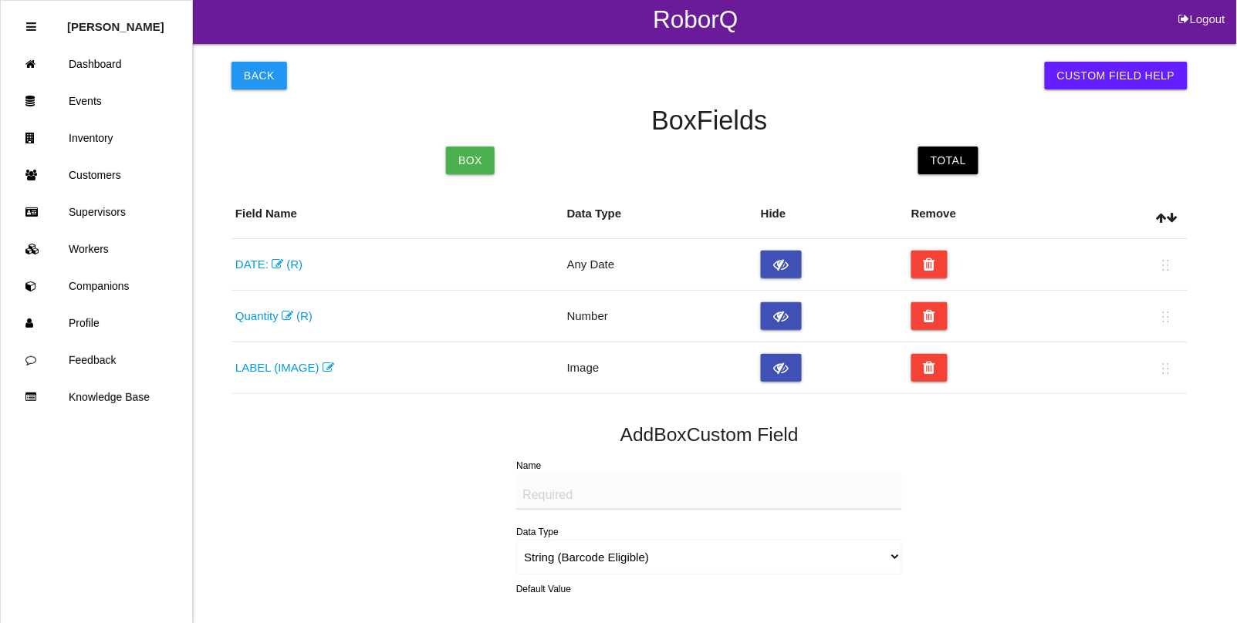
scroll to position [0, 0]
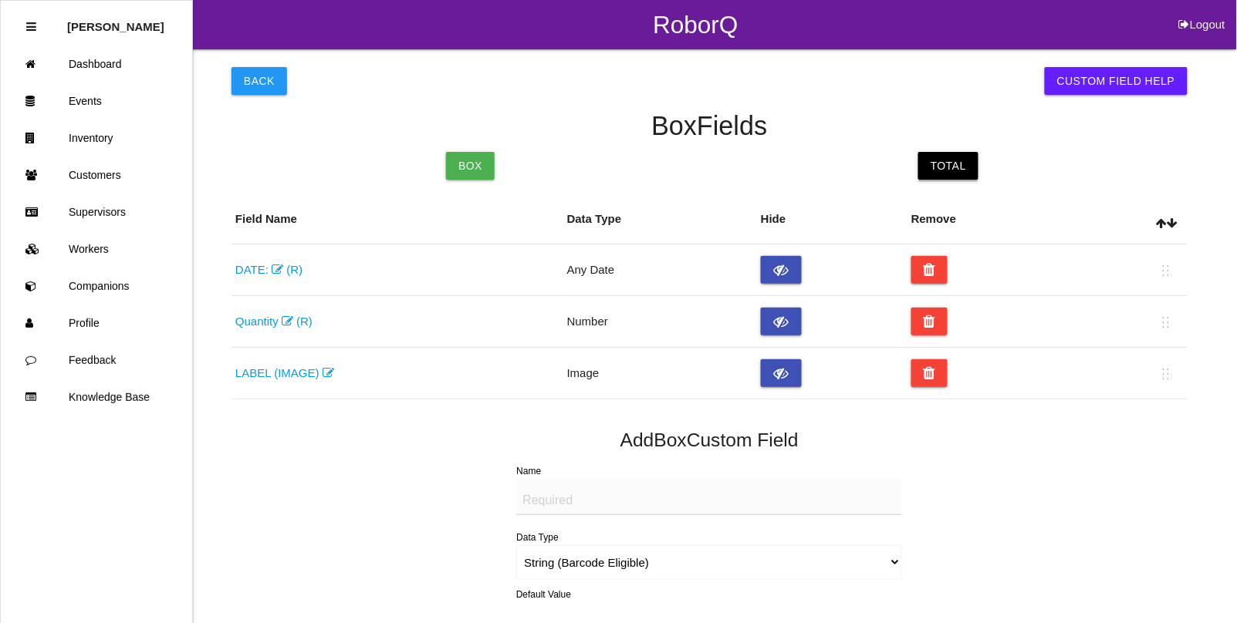
click at [973, 159] on link "Total" at bounding box center [948, 166] width 60 height 28
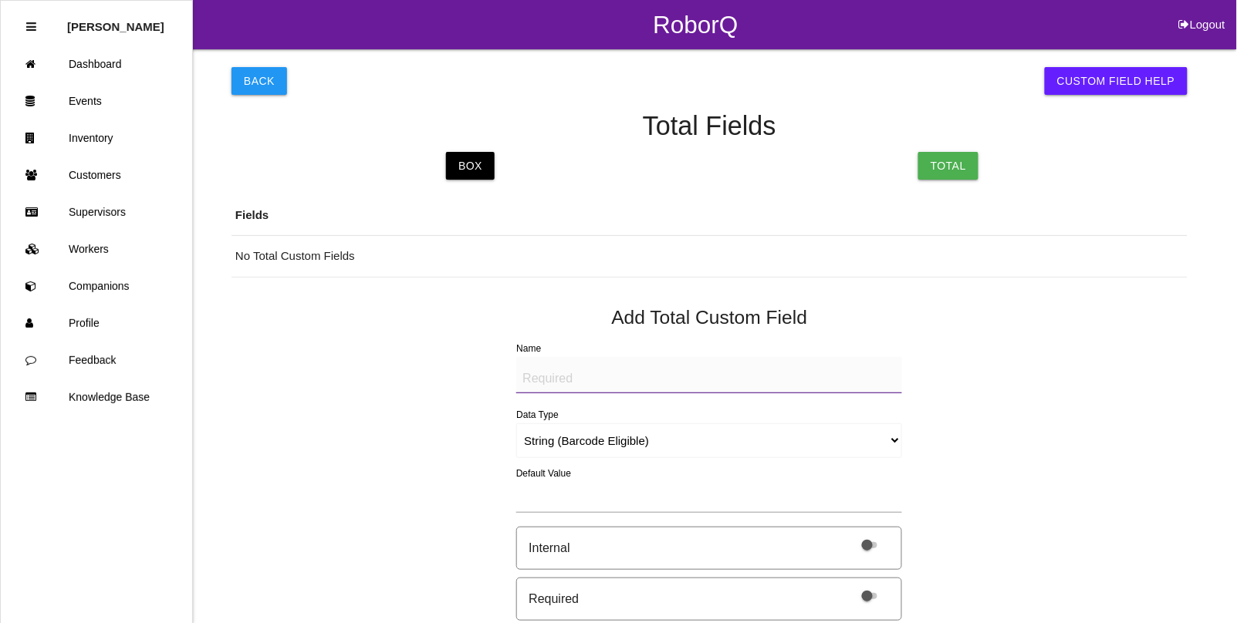
click at [623, 372] on textarea "Name" at bounding box center [709, 375] width 386 height 36
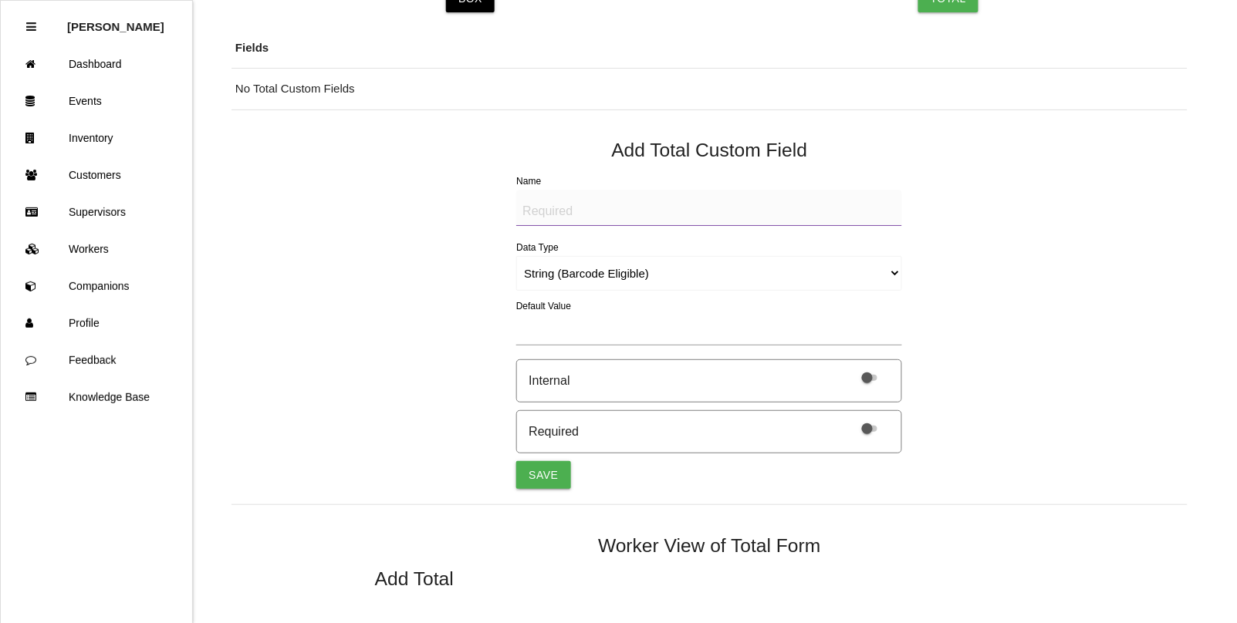
scroll to position [193, 0]
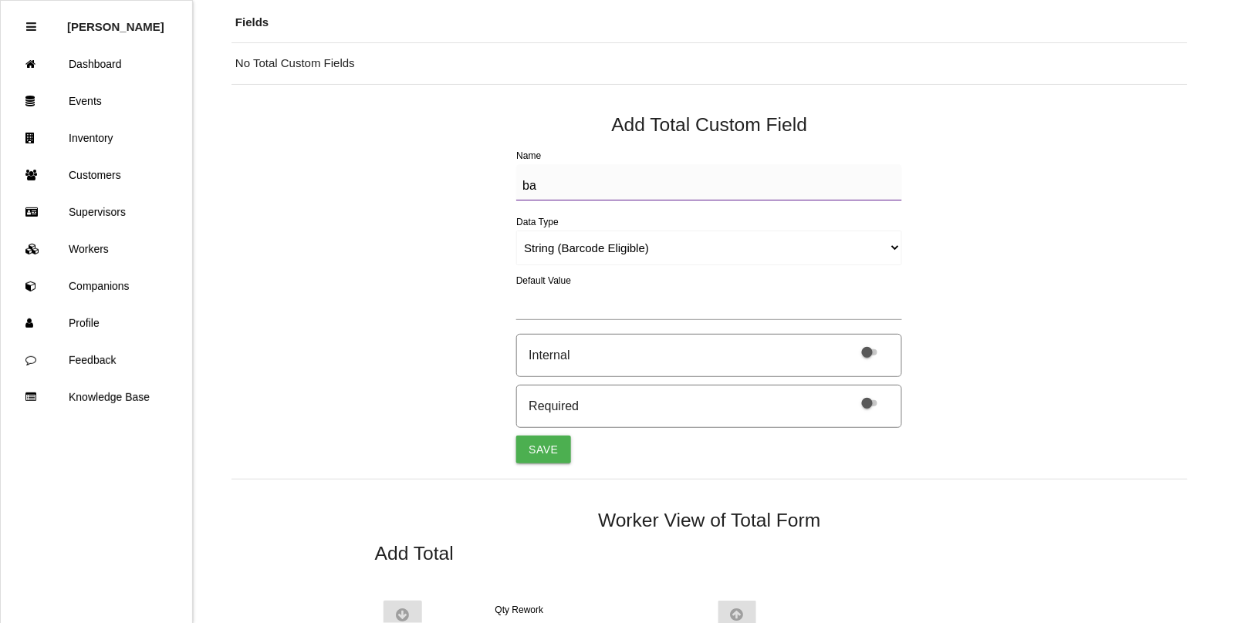
type textarea "b"
type textarea "BAD PART (IMAGE)"
click at [554, 251] on select "String (Barcode Eligible) Number Instructions True/False Select One of Many Sel…" at bounding box center [709, 248] width 386 height 35
select select "imageCF"
click at [516, 231] on select "String (Barcode Eligible) Number Instructions True/False Select One of Many Sel…" at bounding box center [709, 248] width 386 height 35
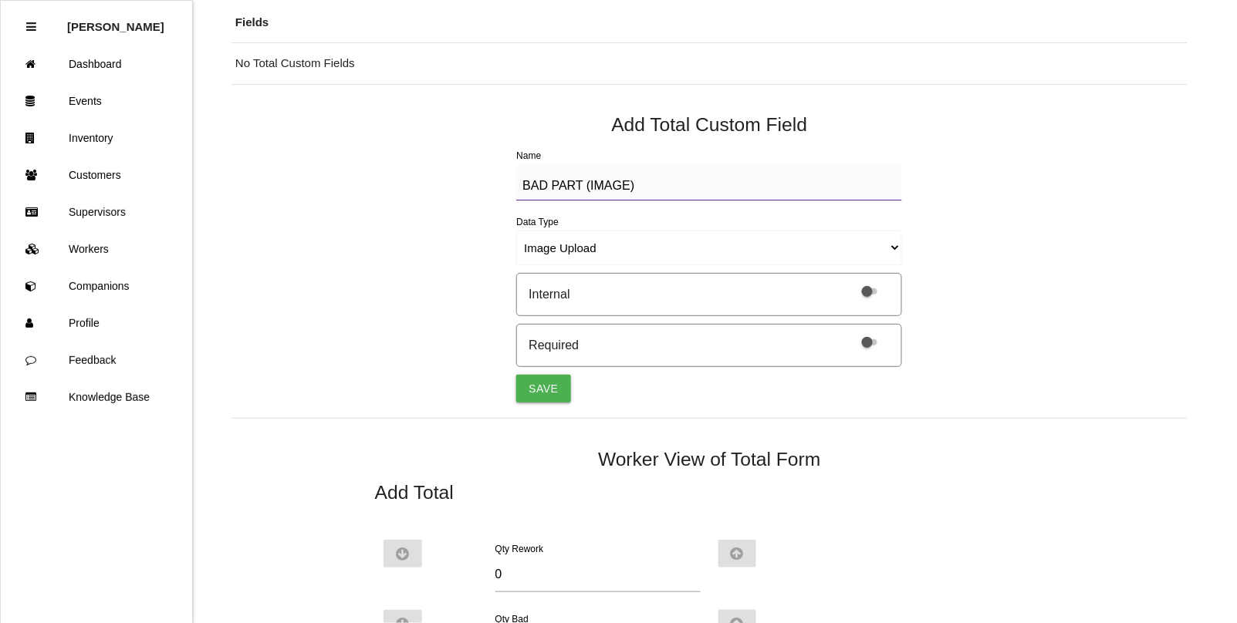
drag, startPoint x: 649, startPoint y: 185, endPoint x: 344, endPoint y: 156, distance: 306.2
click at [344, 156] on div "Back Custom Field Help Total Fields Box Total Fields No Total Custom Fields Add…" at bounding box center [709, 377] width 956 height 1042
click at [545, 383] on button "Save" at bounding box center [543, 389] width 54 height 28
select select "string"
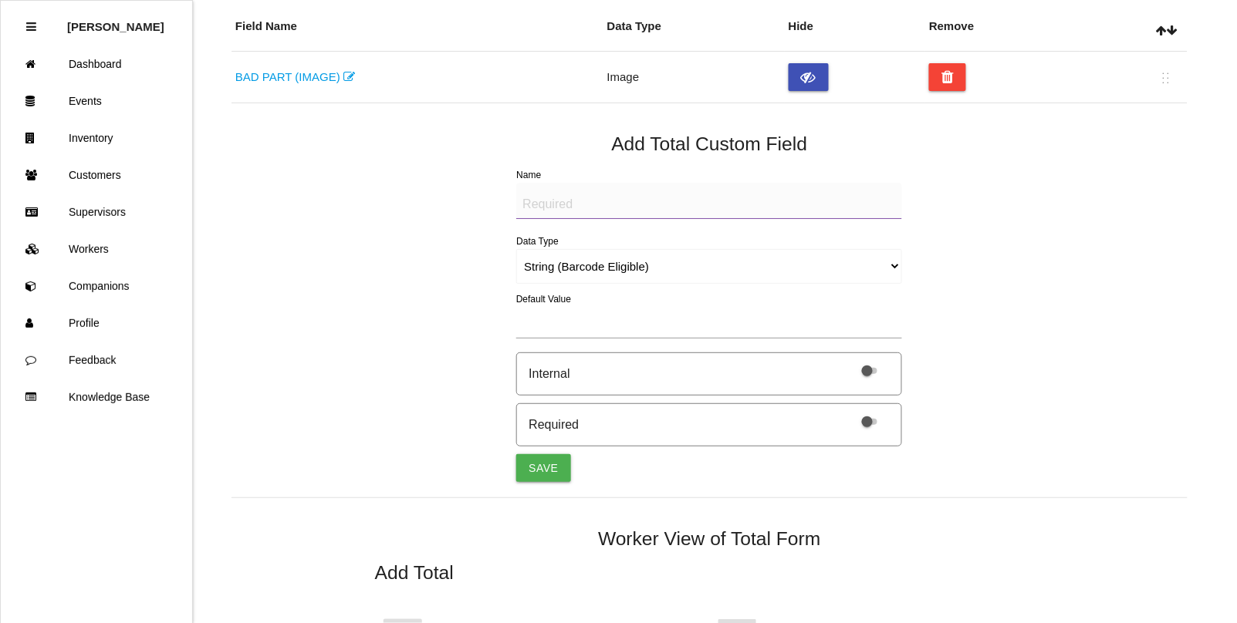
click at [549, 201] on textarea "Name" at bounding box center [709, 201] width 386 height 36
paste textarea "BAD PART (IMAGE)"
type textarea "BAD PART (IMAGE)"
click at [545, 270] on select "String (Barcode Eligible) Number Instructions True/False Select One of Many Sel…" at bounding box center [709, 266] width 386 height 35
select select "imageCF"
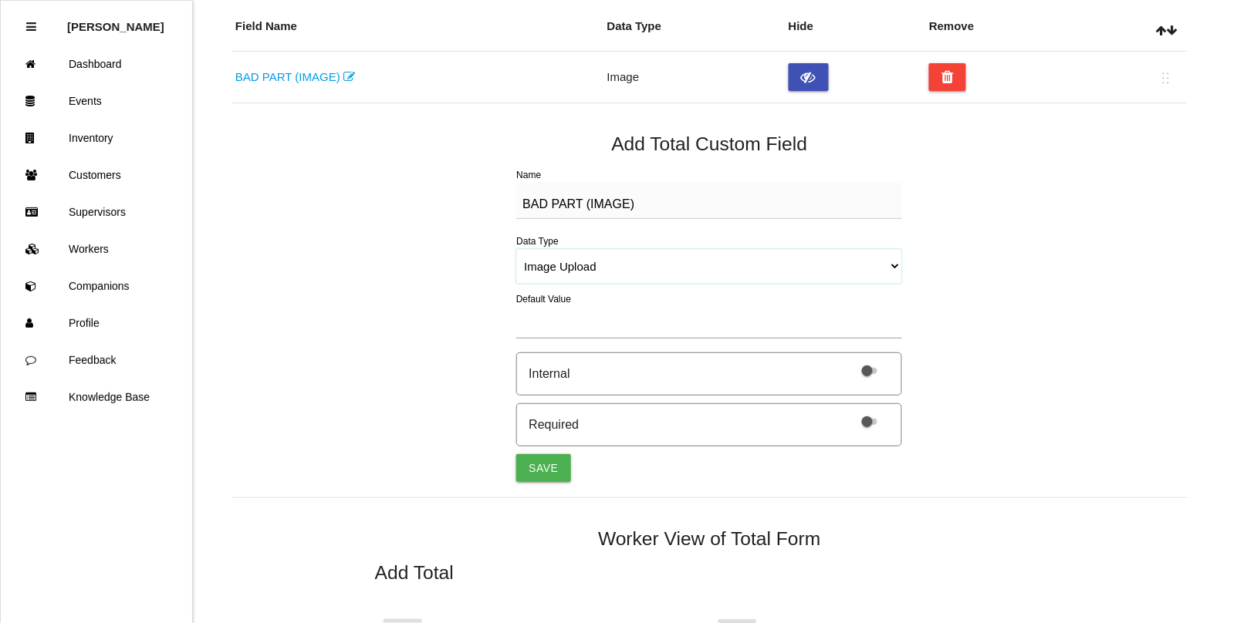
click at [516, 249] on select "String (Barcode Eligible) Number Instructions True/False Select One of Many Sel…" at bounding box center [709, 266] width 386 height 35
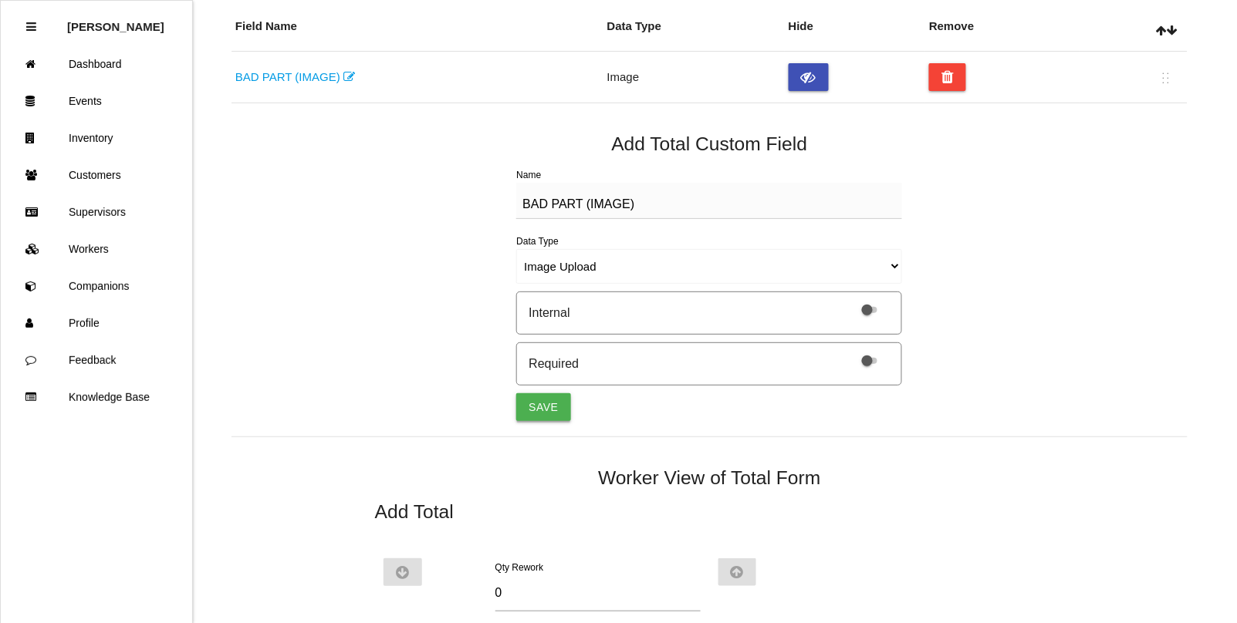
click at [540, 407] on button "Save" at bounding box center [543, 408] width 54 height 28
select select "string"
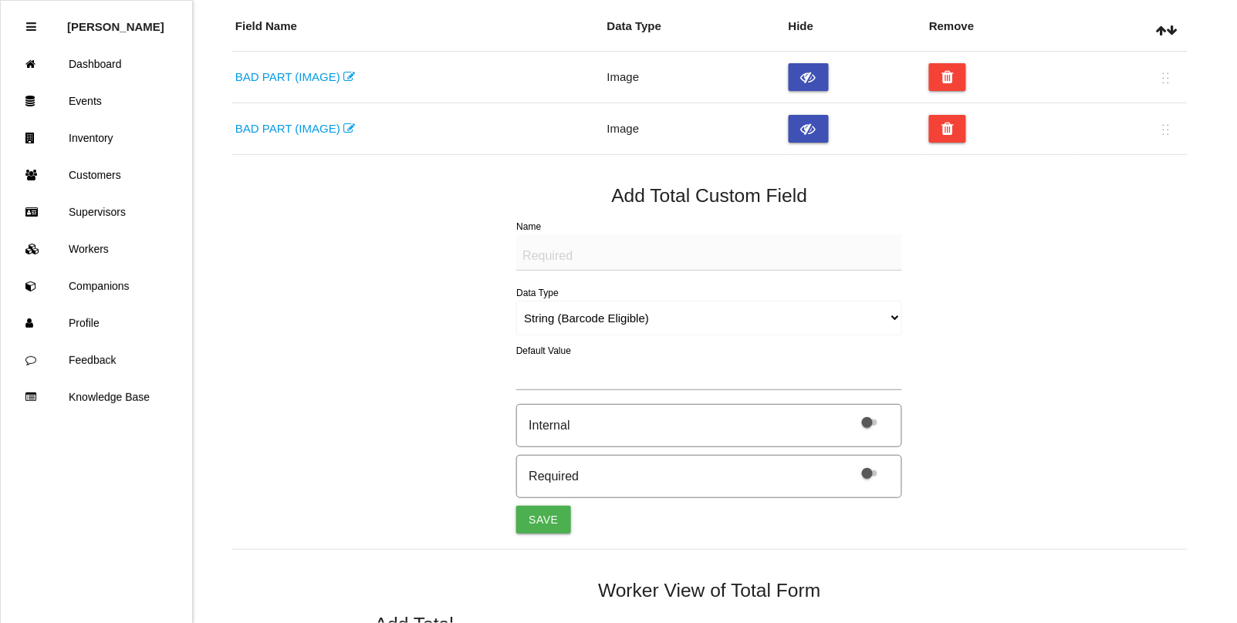
click at [560, 247] on textarea "Name" at bounding box center [709, 253] width 386 height 36
paste textarea "BAD PART (IMAGE)"
type textarea "BAD PART (IMAGE)"
click at [536, 318] on select "String (Barcode Eligible) Number Instructions True/False Select One of Many Sel…" at bounding box center [709, 318] width 386 height 35
select select "imageCF"
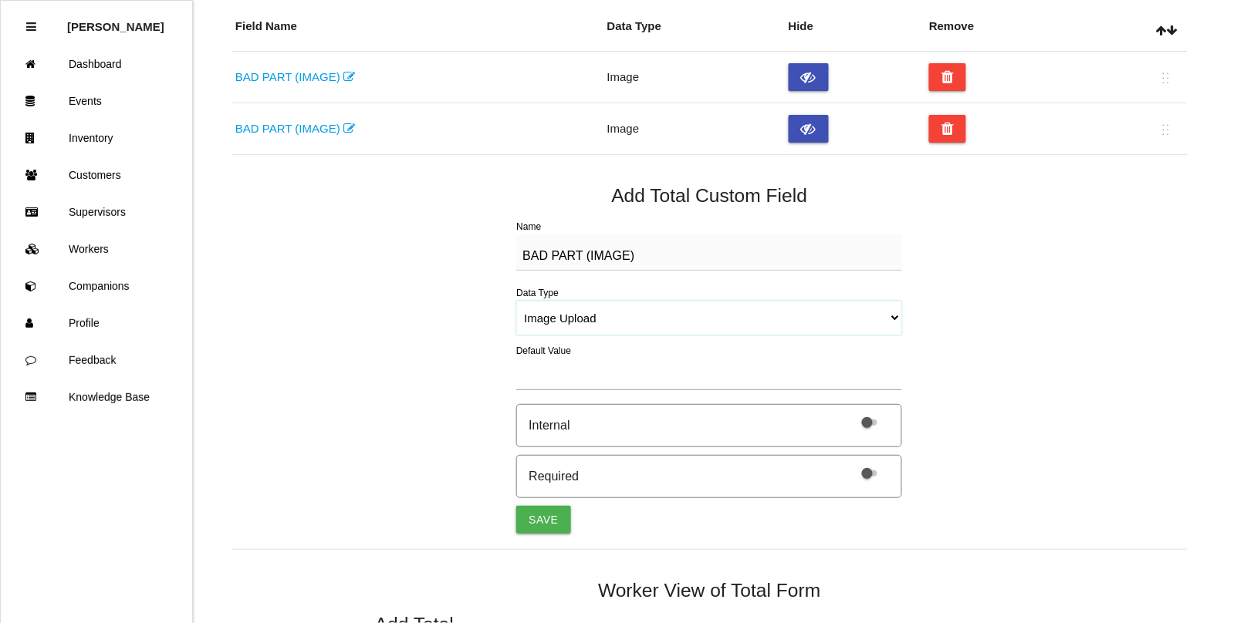
click at [516, 301] on select "String (Barcode Eligible) Number Instructions True/False Select One of Many Sel…" at bounding box center [709, 318] width 386 height 35
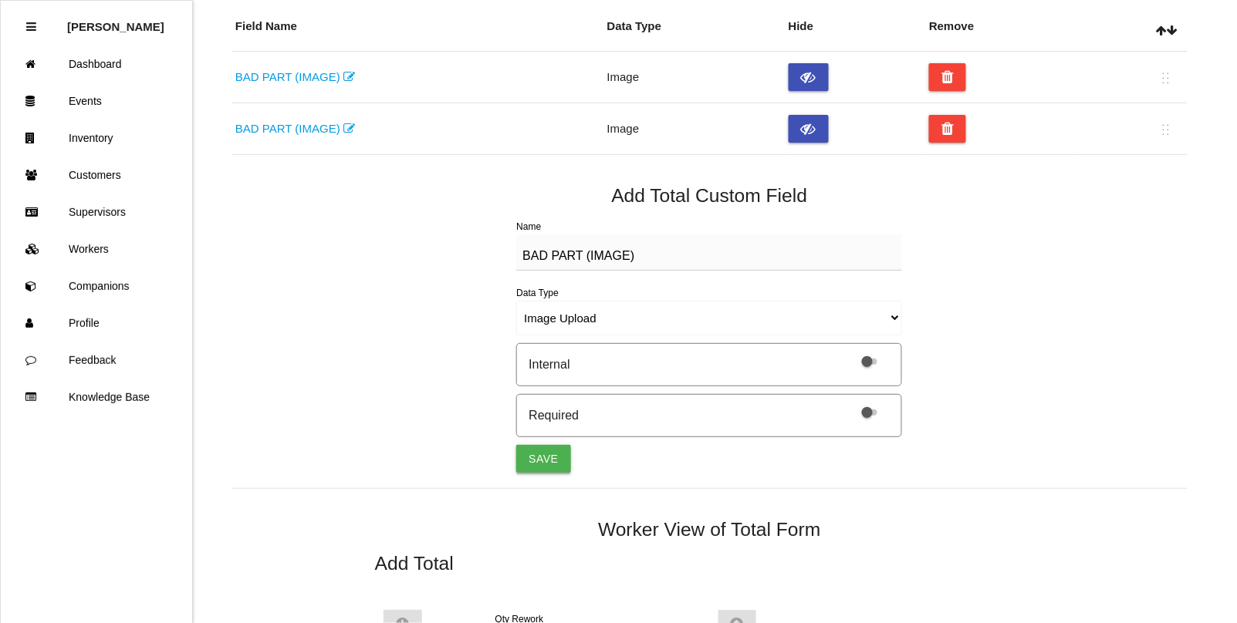
click at [542, 459] on button "Save" at bounding box center [543, 459] width 54 height 28
select select "string"
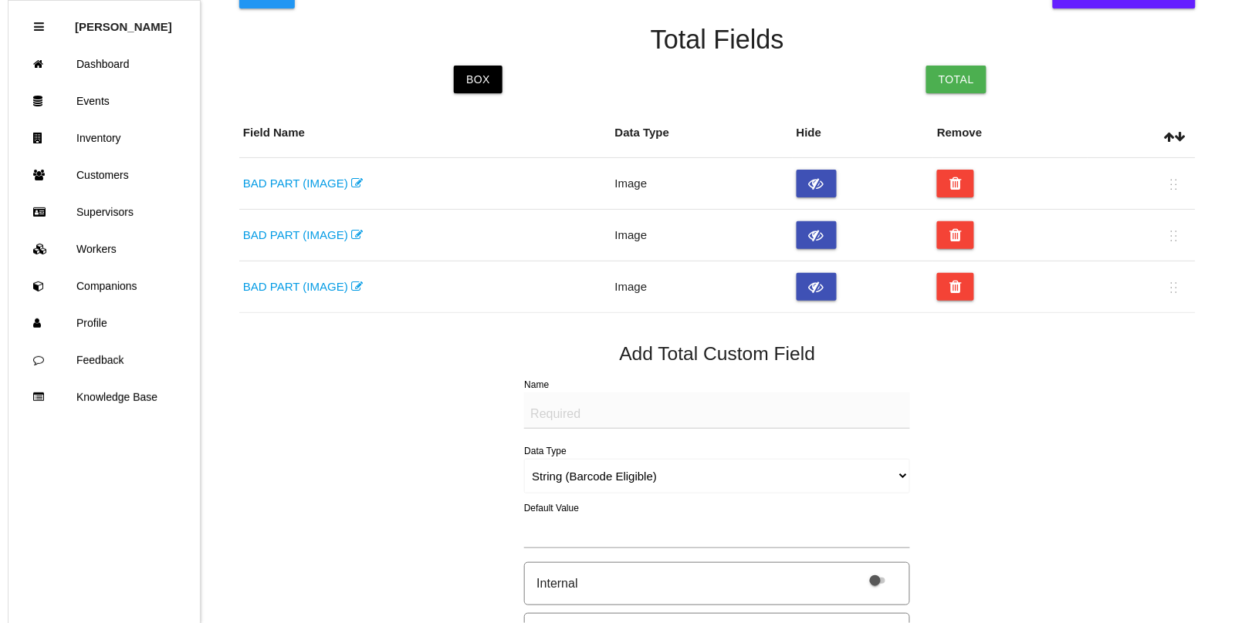
scroll to position [0, 0]
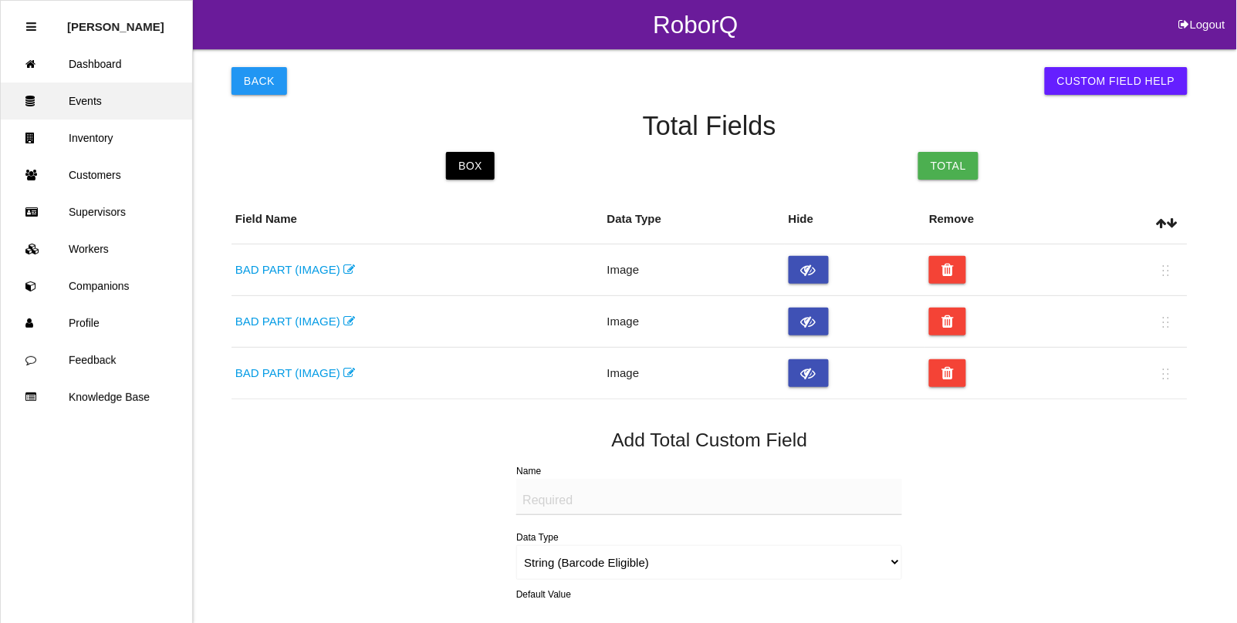
click at [93, 104] on link "Events" at bounding box center [96, 101] width 191 height 37
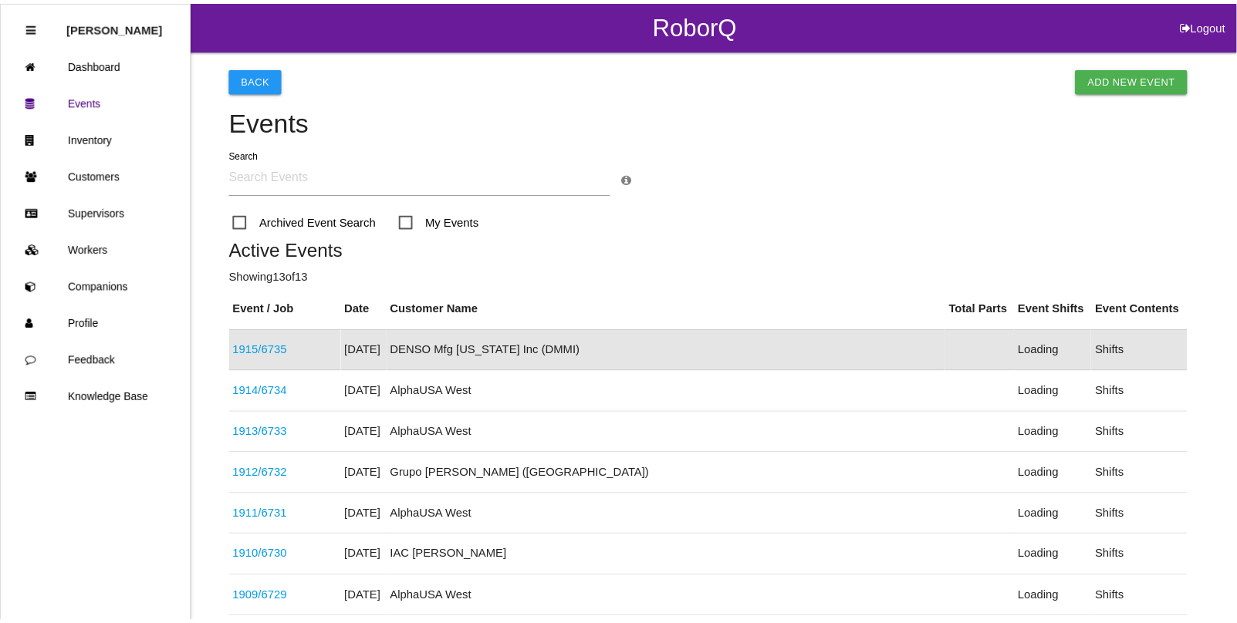
scroll to position [39, 0]
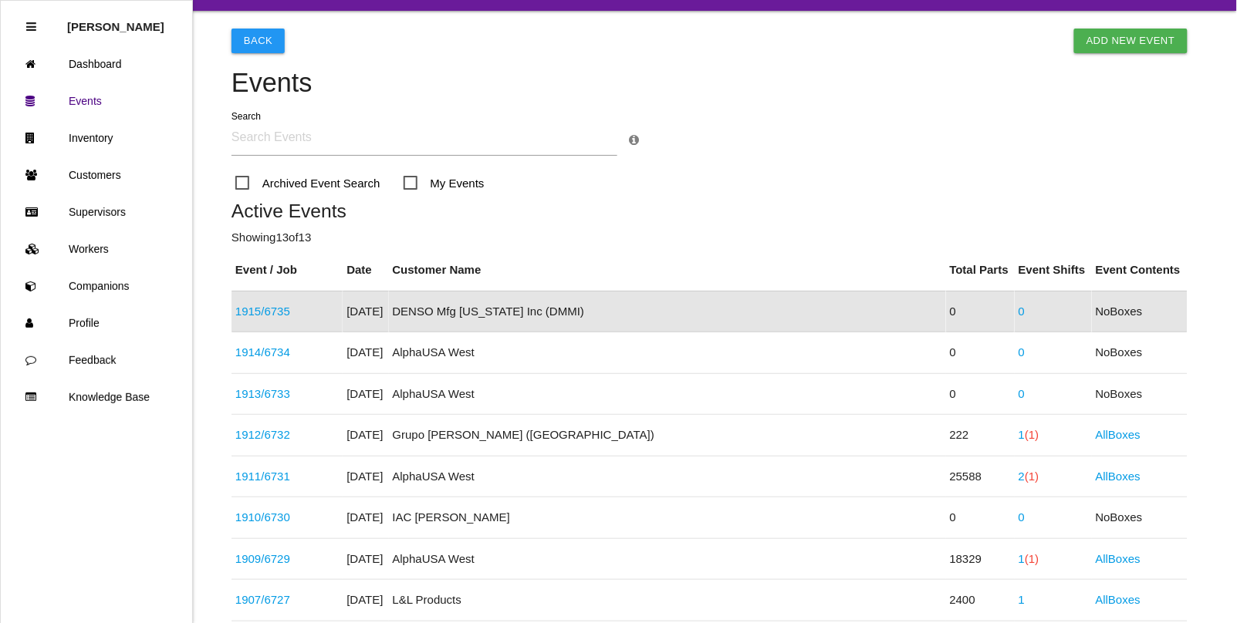
click at [259, 320] on div "1915 / 6735" at bounding box center [286, 312] width 103 height 18
click at [257, 312] on link "1915 / 6735" at bounding box center [262, 311] width 55 height 13
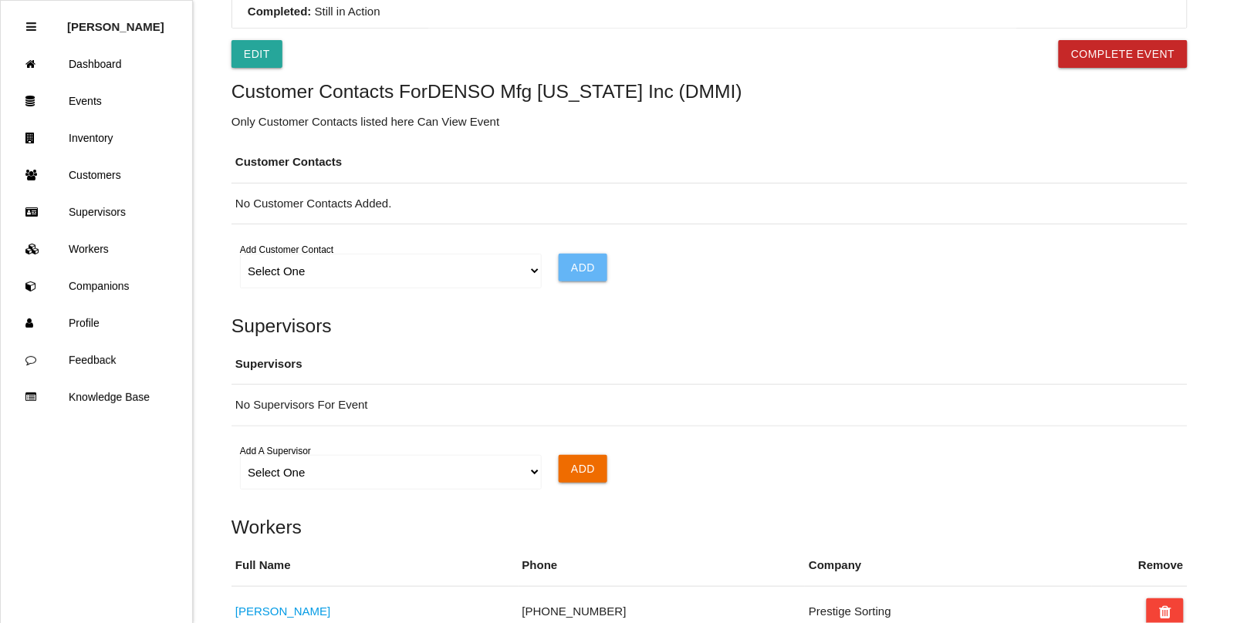
scroll to position [868, 0]
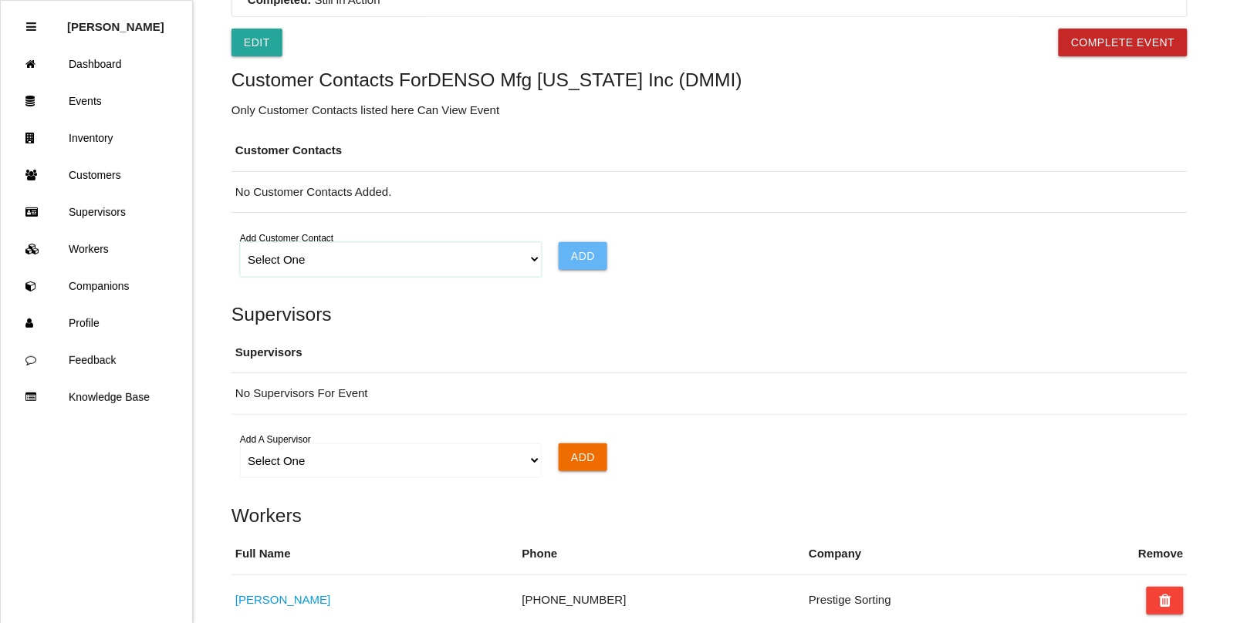
click at [525, 264] on select "Select One Choose All [PERSON_NAME] [PERSON_NAME] [PERSON_NAME] [PERSON_NAME] […" at bounding box center [390, 259] width 301 height 35
select select "all"
click at [240, 246] on select "Select One Choose All [PERSON_NAME] [PERSON_NAME] [PERSON_NAME] [PERSON_NAME] […" at bounding box center [390, 259] width 301 height 35
click at [579, 252] on input "Add" at bounding box center [583, 256] width 49 height 28
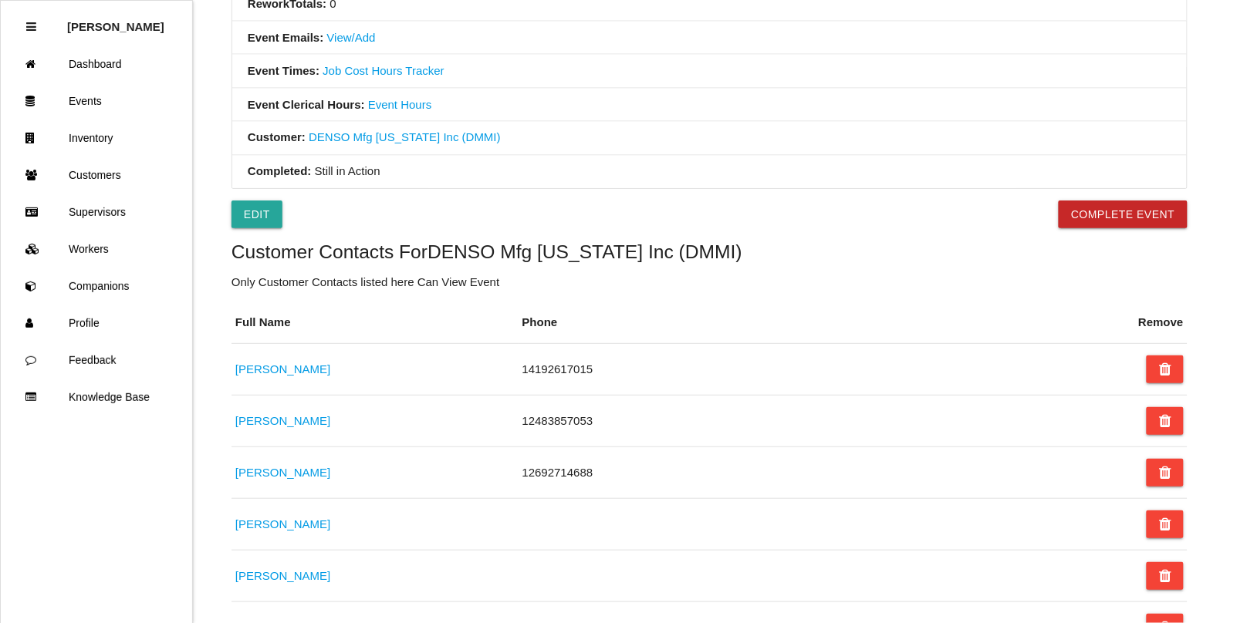
scroll to position [675, 0]
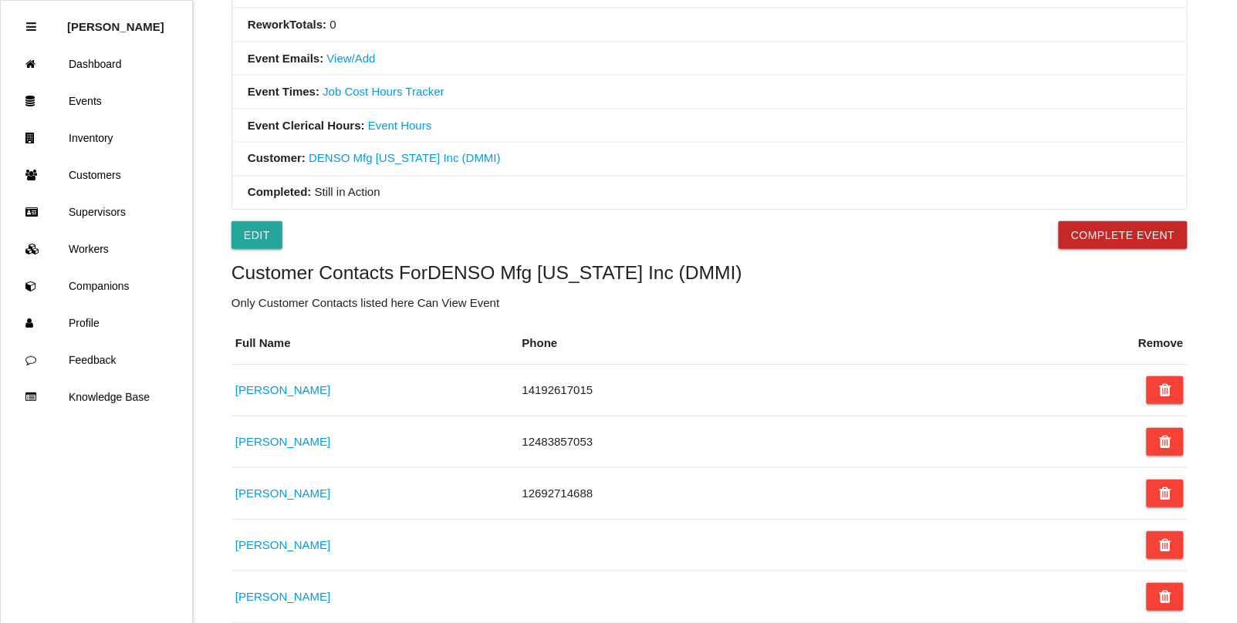
click at [340, 62] on link "View/Add" at bounding box center [351, 58] width 49 height 13
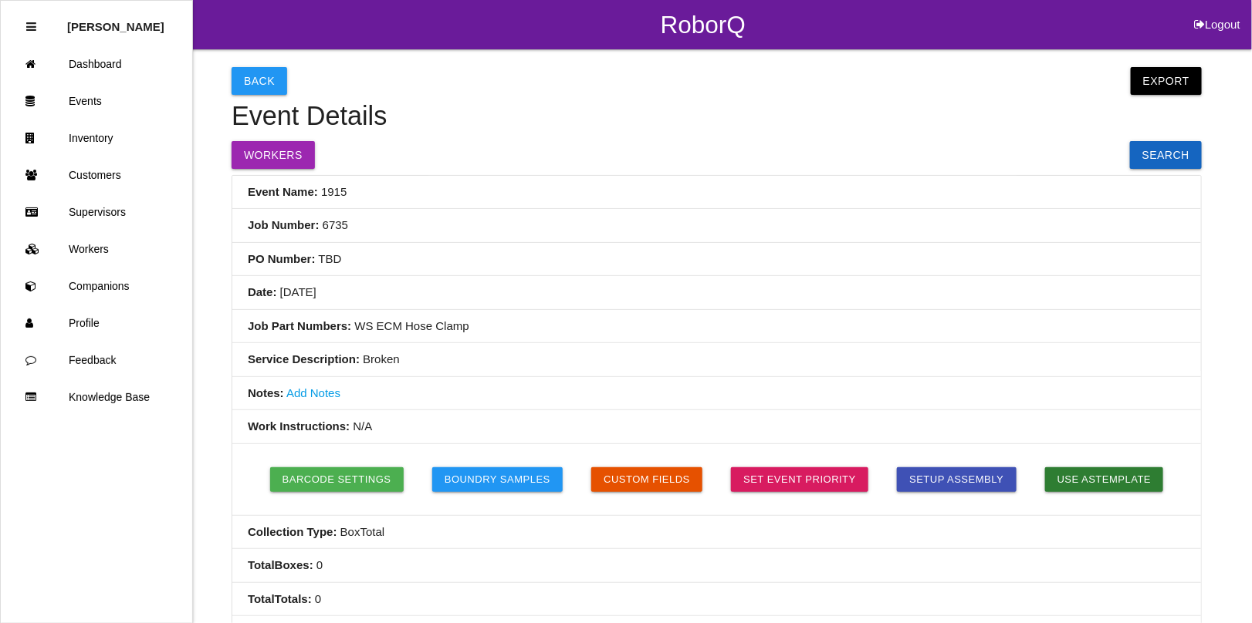
select select "ShiftAll"
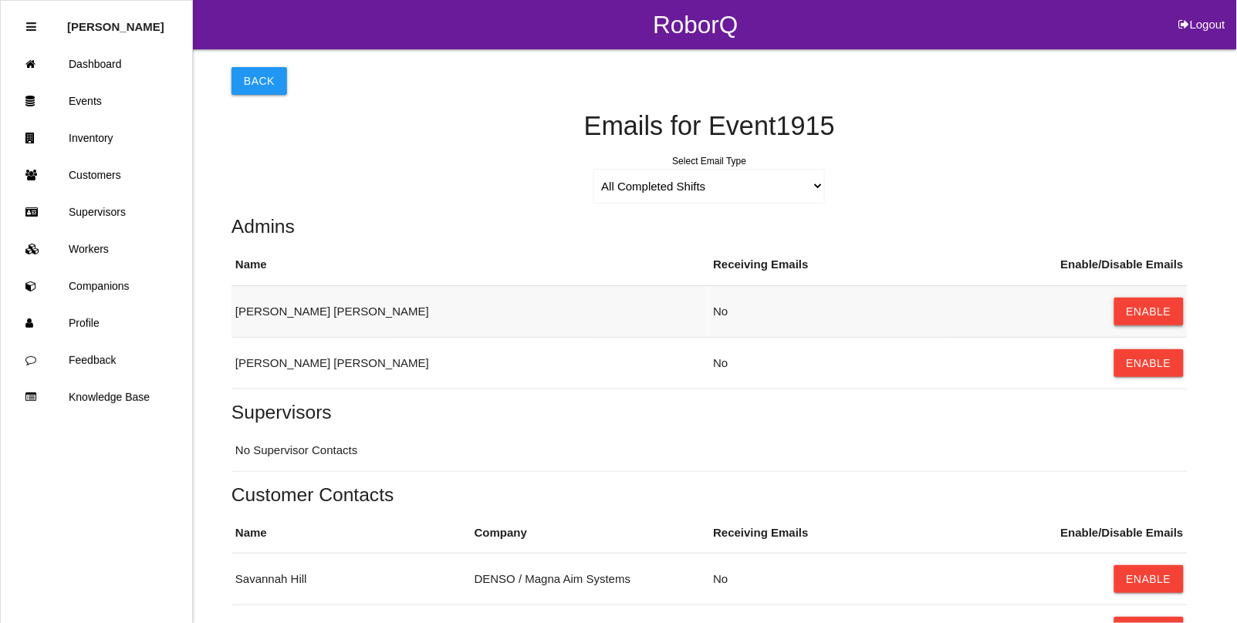
click at [1160, 312] on button "Enable" at bounding box center [1148, 312] width 69 height 28
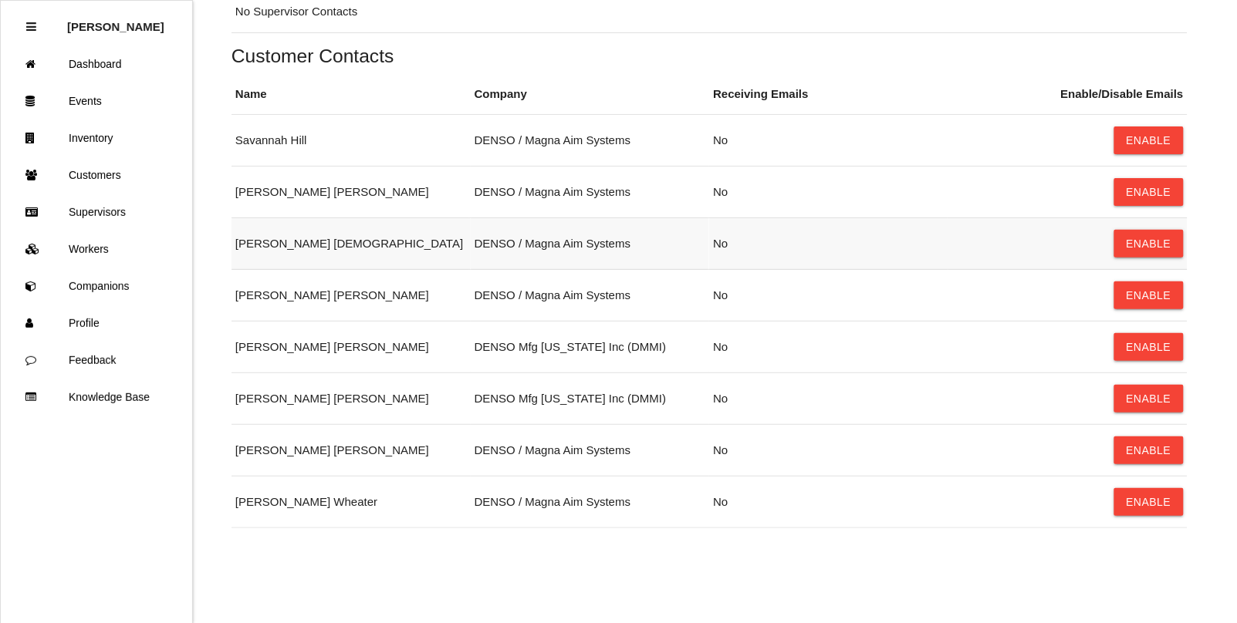
scroll to position [441, 0]
click at [1167, 504] on button "Enable" at bounding box center [1148, 502] width 69 height 28
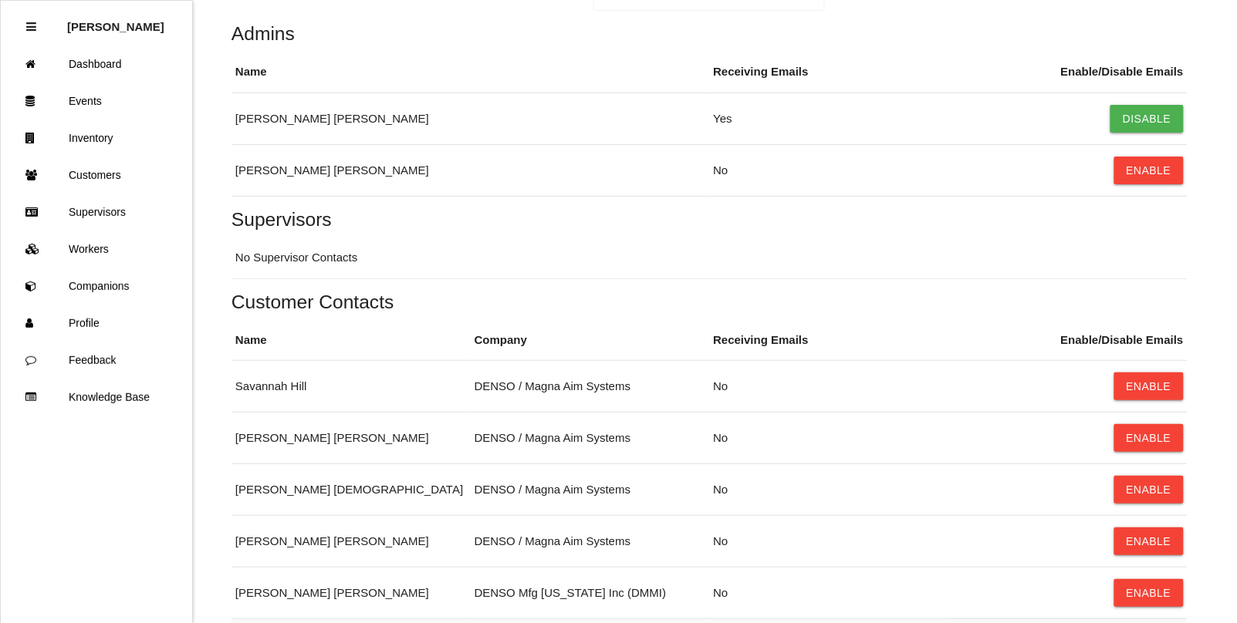
scroll to position [0, 0]
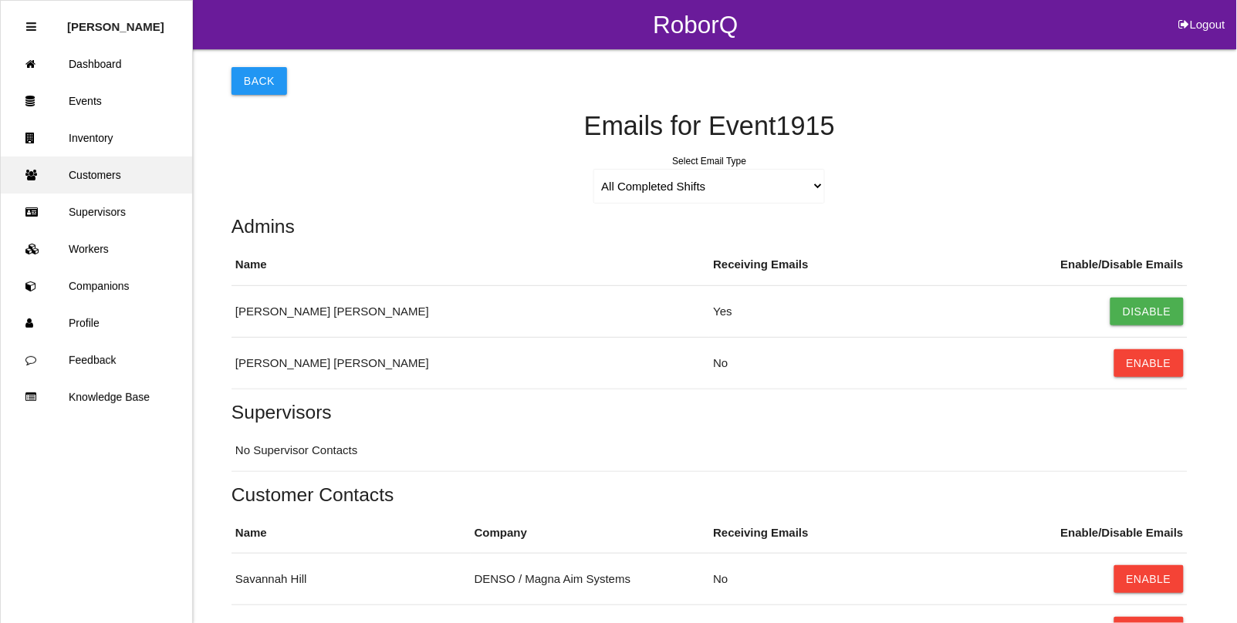
click at [96, 180] on link "Customers" at bounding box center [96, 175] width 191 height 37
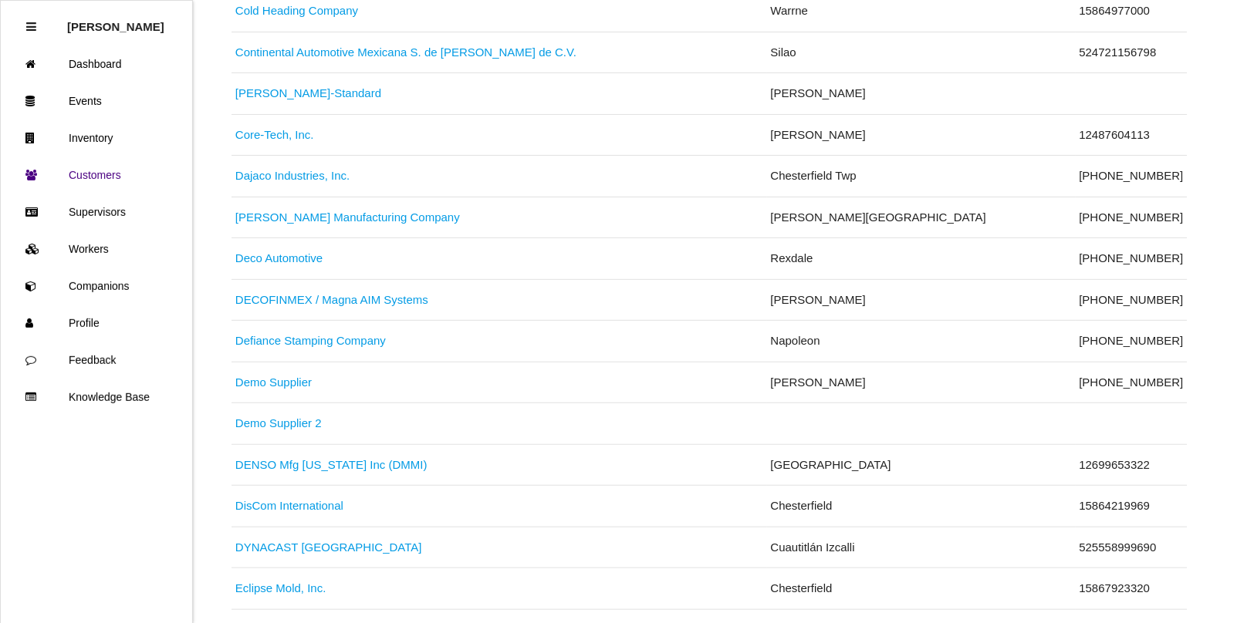
scroll to position [1929, 0]
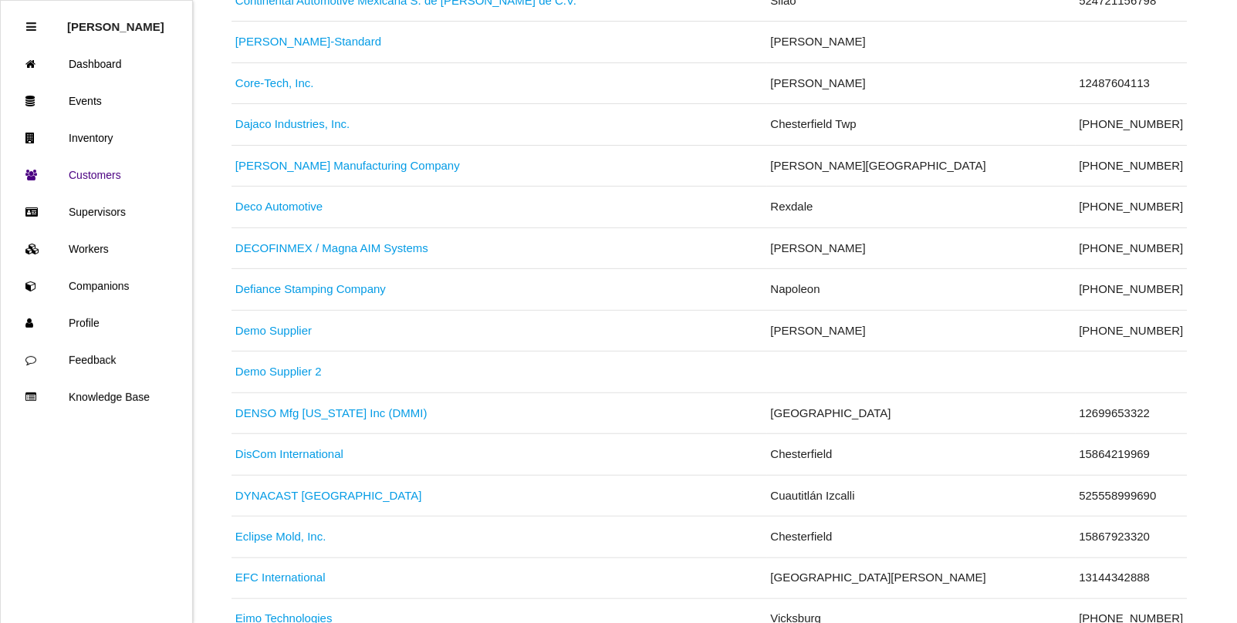
click at [282, 420] on link "DENSO Mfg [US_STATE] Inc (DMMI)" at bounding box center [331, 413] width 192 height 13
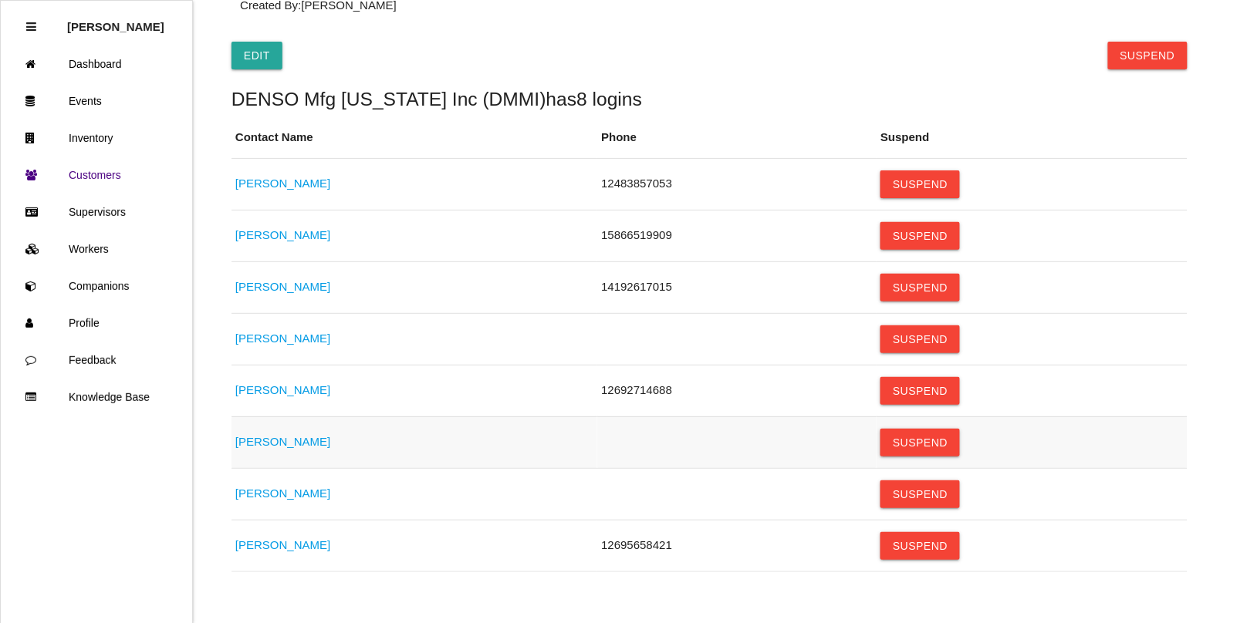
scroll to position [274, 0]
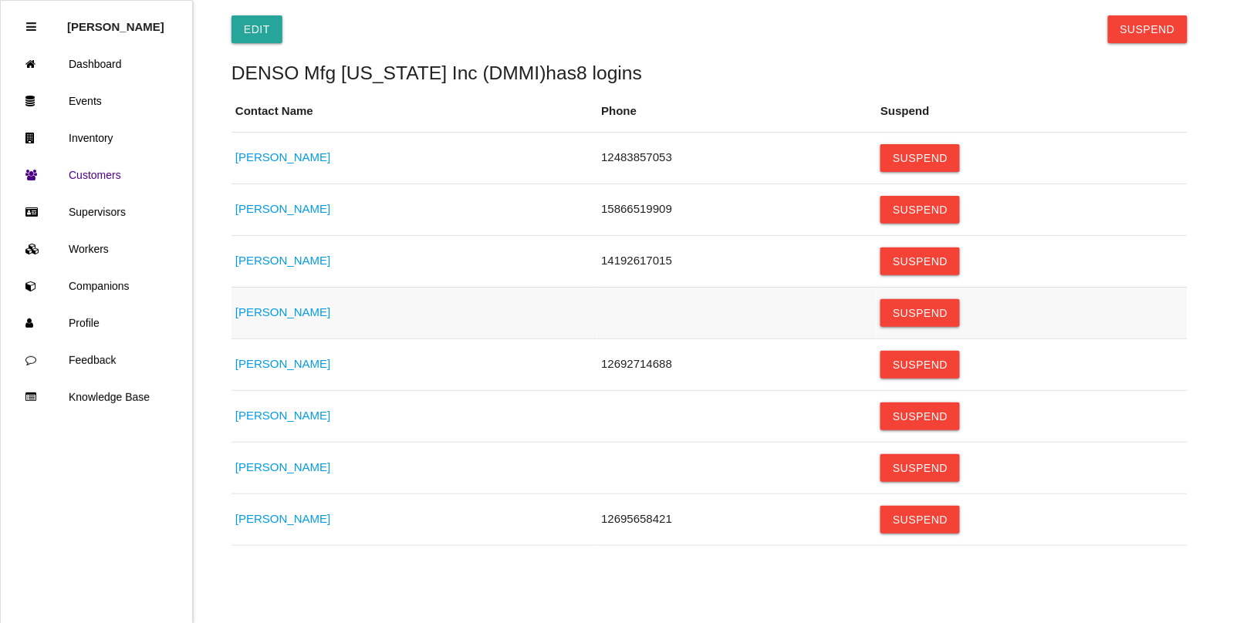
click at [279, 313] on link "[PERSON_NAME]" at bounding box center [282, 312] width 95 height 13
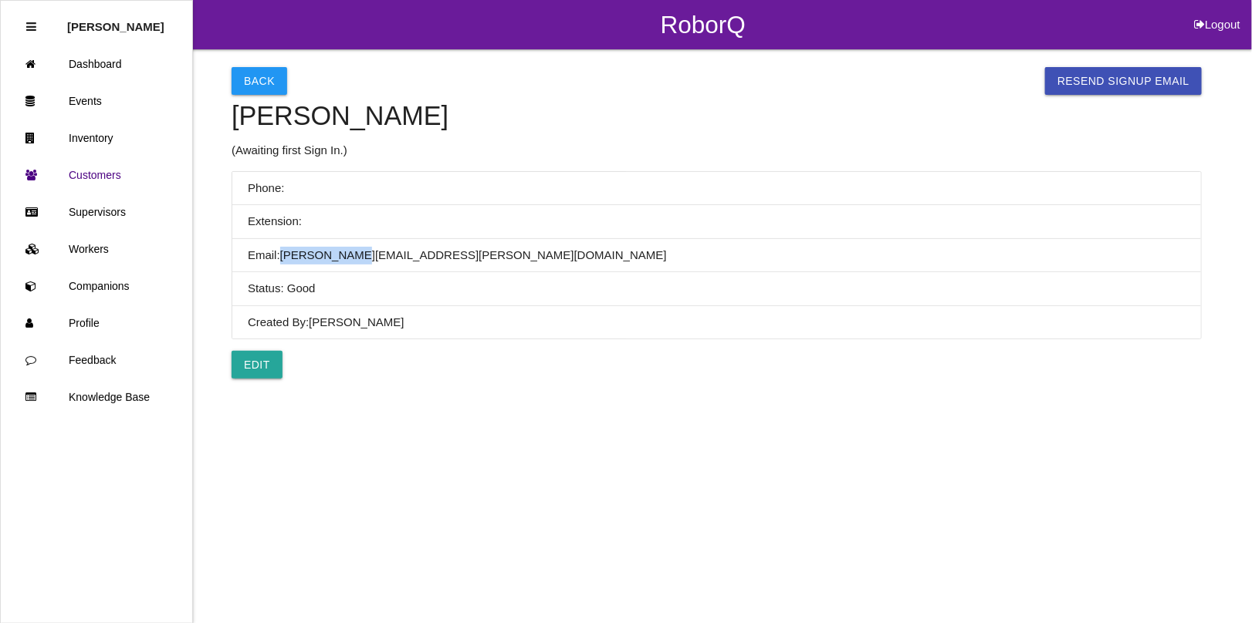
drag, startPoint x: 340, startPoint y: 252, endPoint x: 282, endPoint y: 258, distance: 57.4
click at [282, 258] on li "Email: [PERSON_NAME][EMAIL_ADDRESS][PERSON_NAME][DOMAIN_NAME]" at bounding box center [716, 256] width 968 height 34
drag, startPoint x: 432, startPoint y: 256, endPoint x: 343, endPoint y: 262, distance: 88.9
click at [343, 262] on li "Email: [PERSON_NAME][EMAIL_ADDRESS][PERSON_NAME][DOMAIN_NAME]" at bounding box center [716, 256] width 968 height 34
copy li "@[DOMAIN_NAME]"
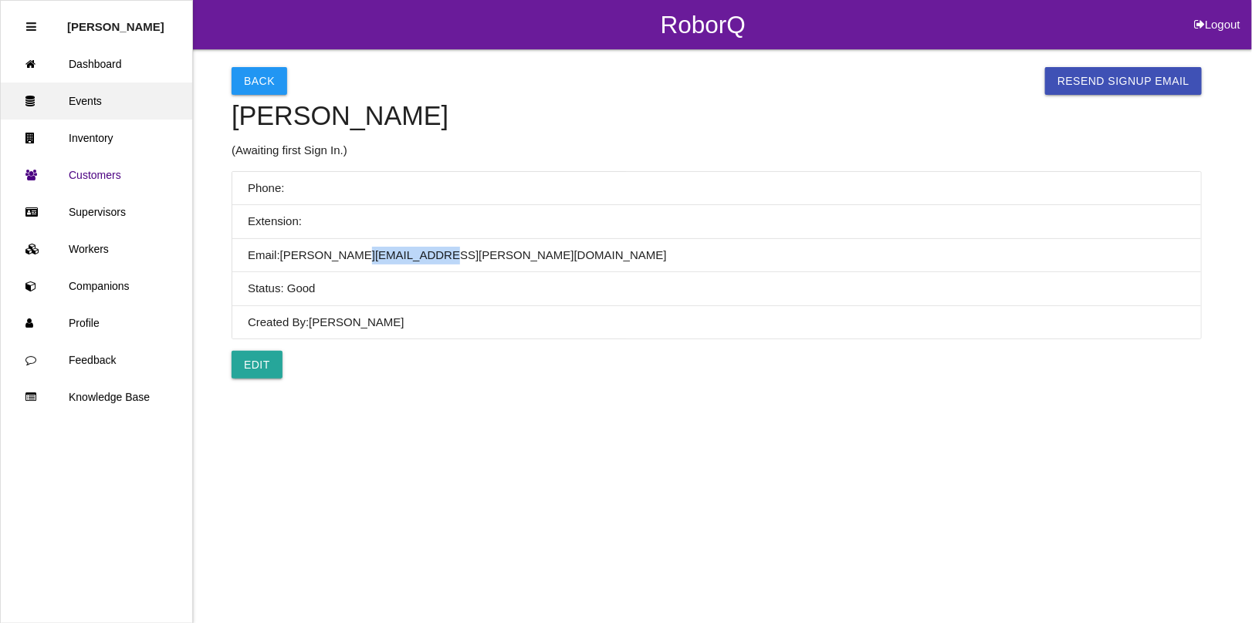
click at [95, 99] on link "Events" at bounding box center [96, 101] width 191 height 37
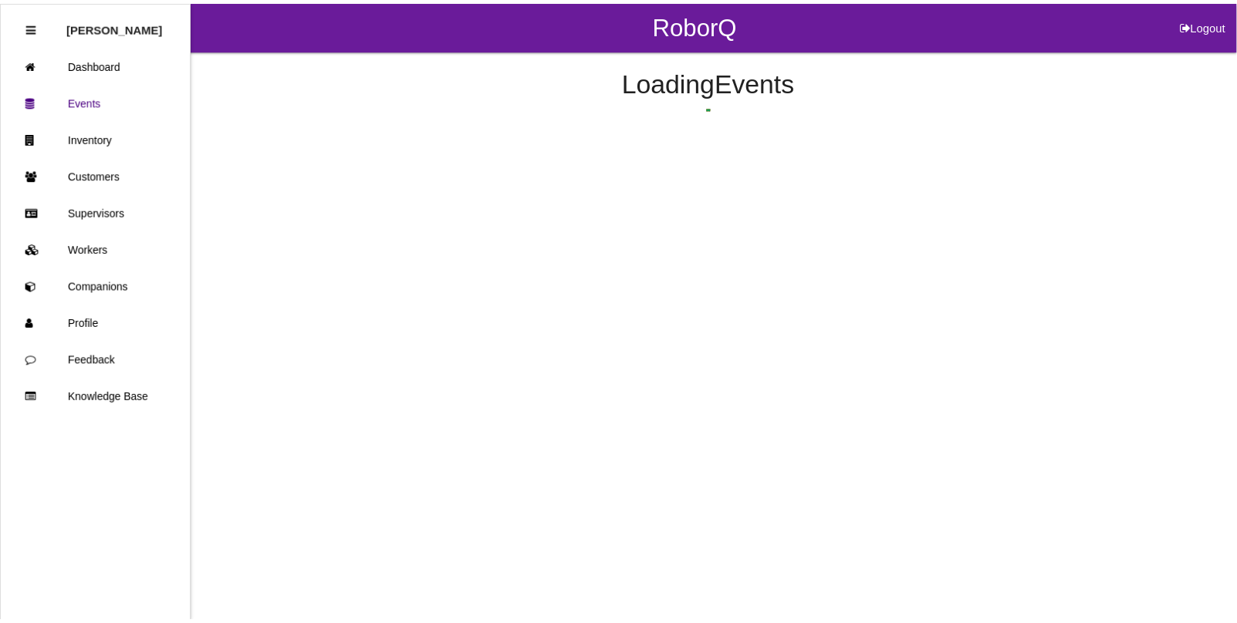
scroll to position [39, 0]
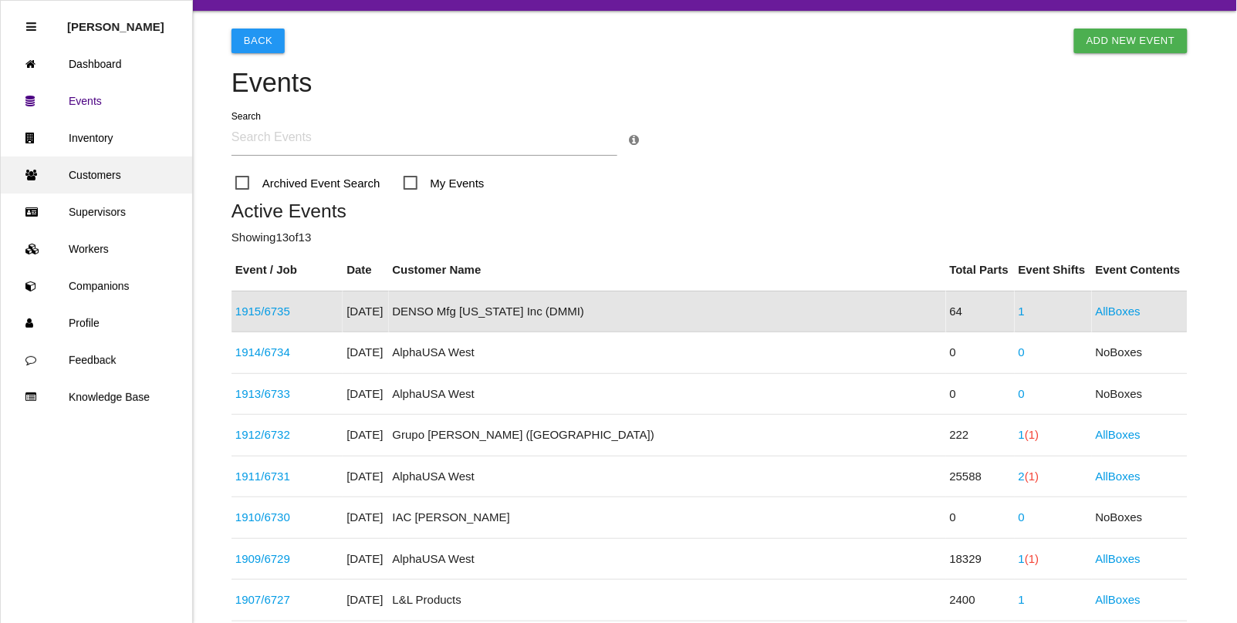
click at [103, 175] on link "Customers" at bounding box center [96, 175] width 191 height 37
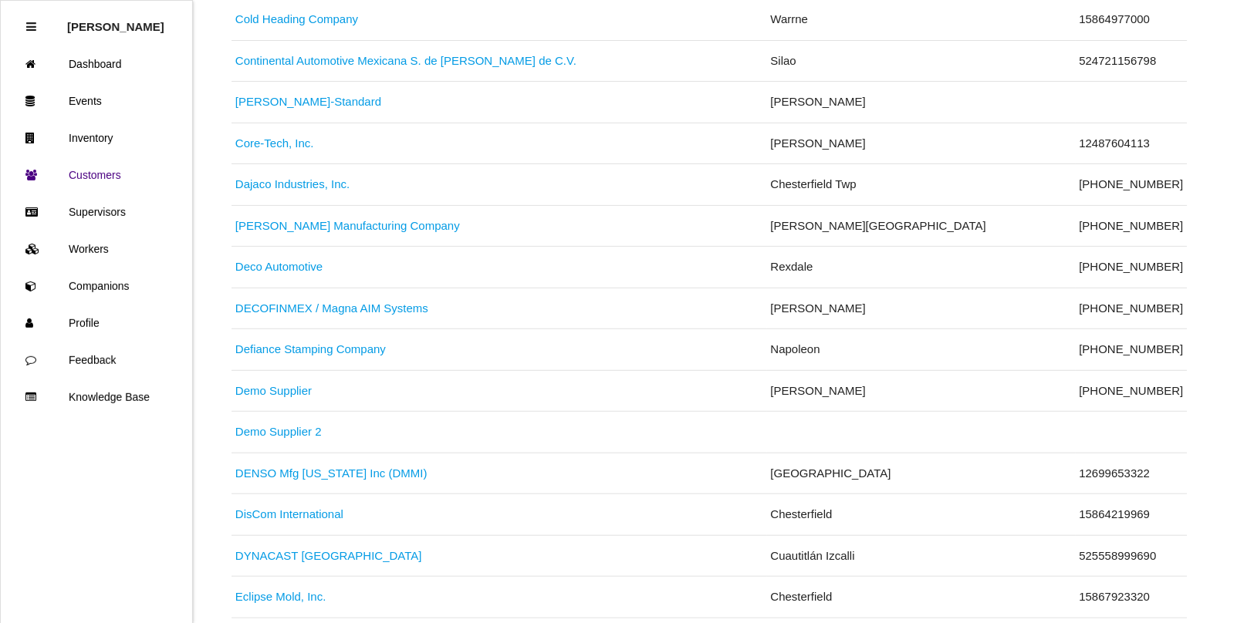
scroll to position [1929, 0]
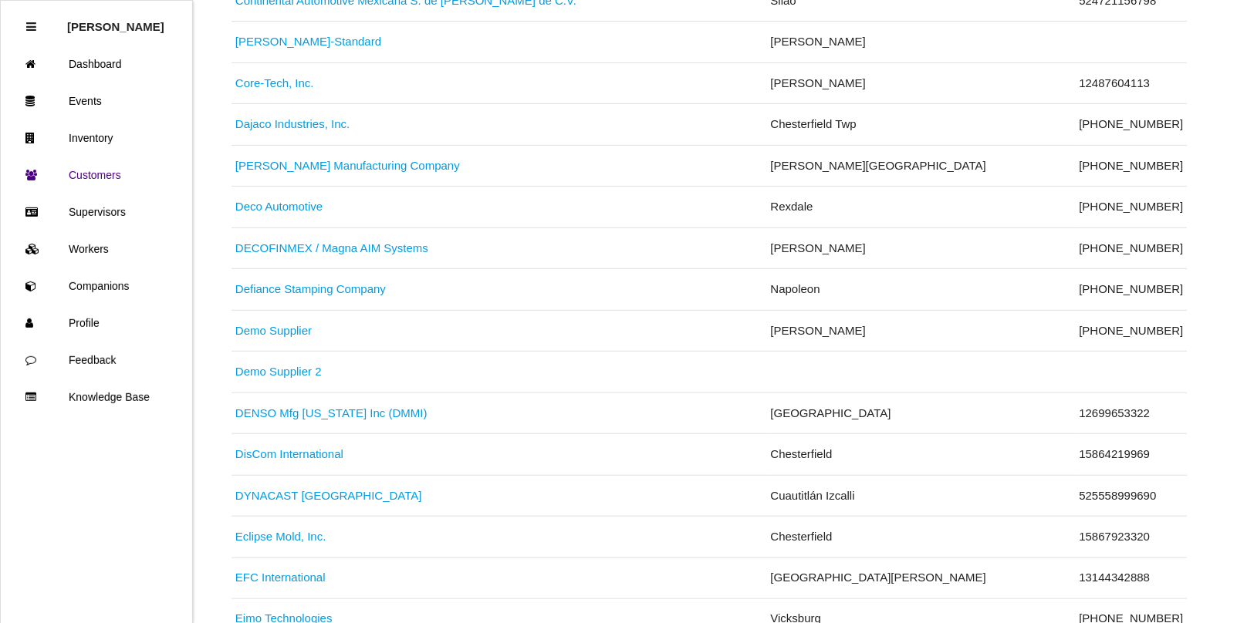
click at [313, 420] on link "DENSO Mfg [US_STATE] Inc (DMMI)" at bounding box center [331, 413] width 192 height 13
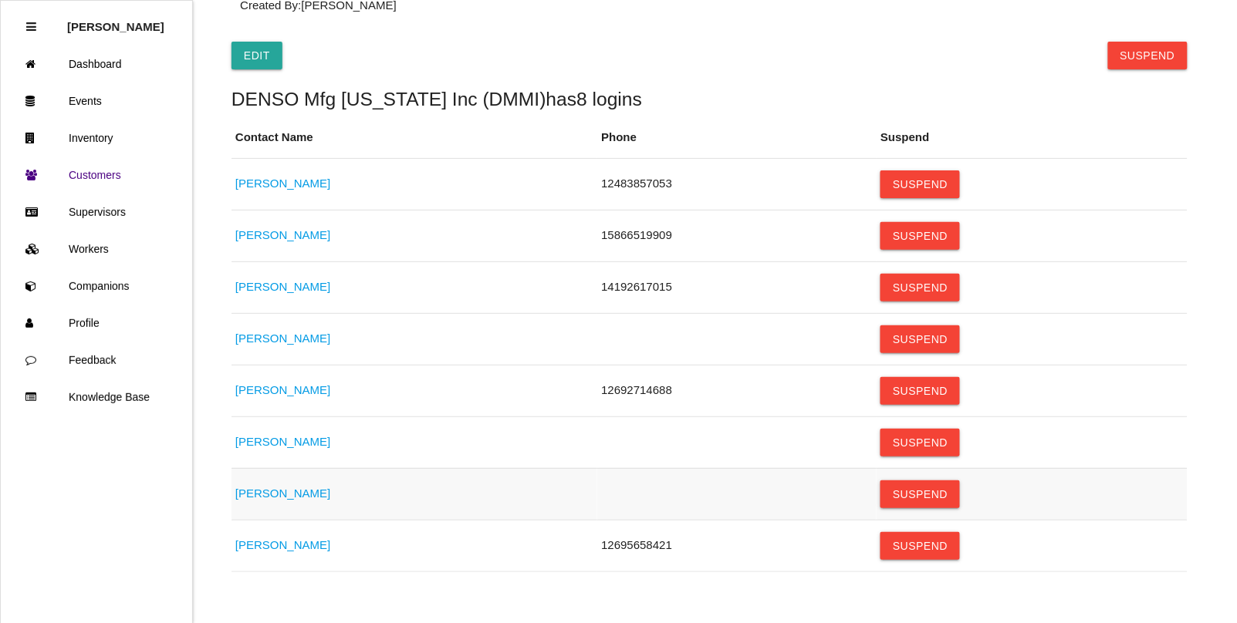
scroll to position [274, 0]
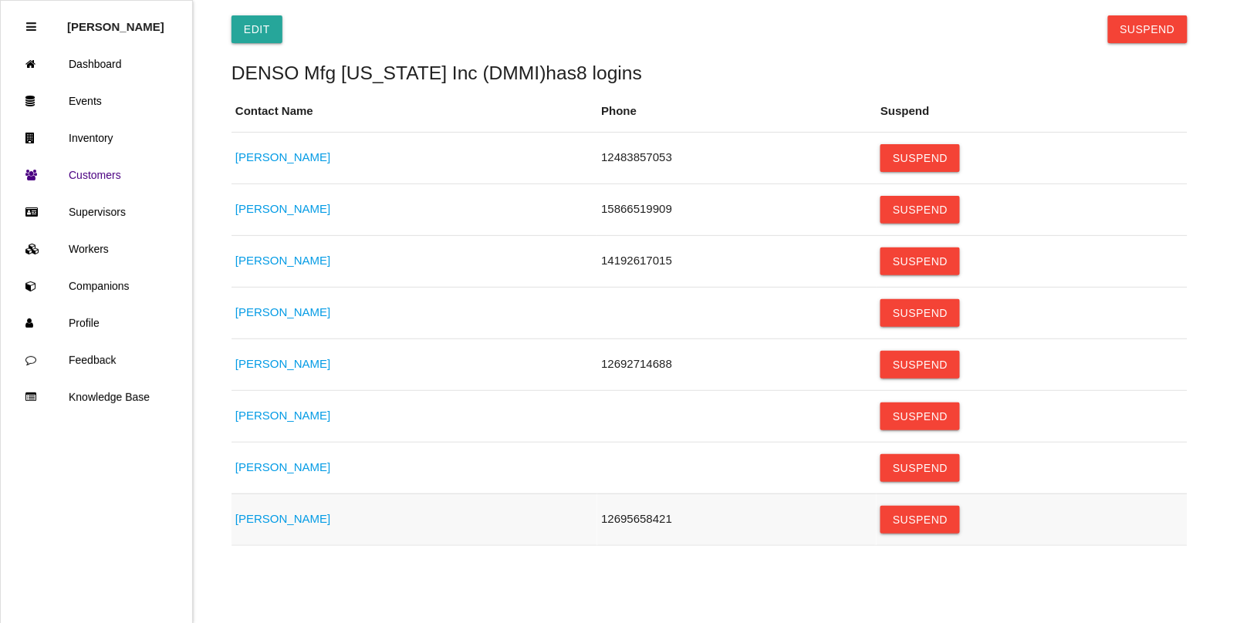
click at [276, 521] on link "[PERSON_NAME]" at bounding box center [282, 518] width 95 height 13
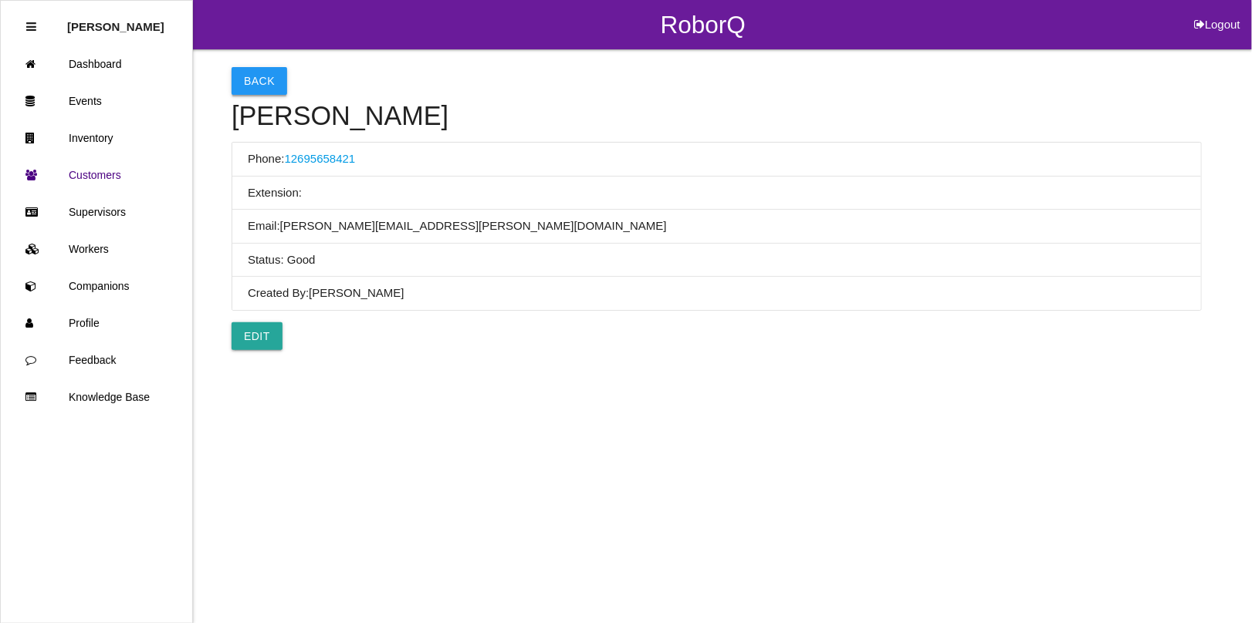
click at [262, 79] on button "Back" at bounding box center [259, 81] width 56 height 28
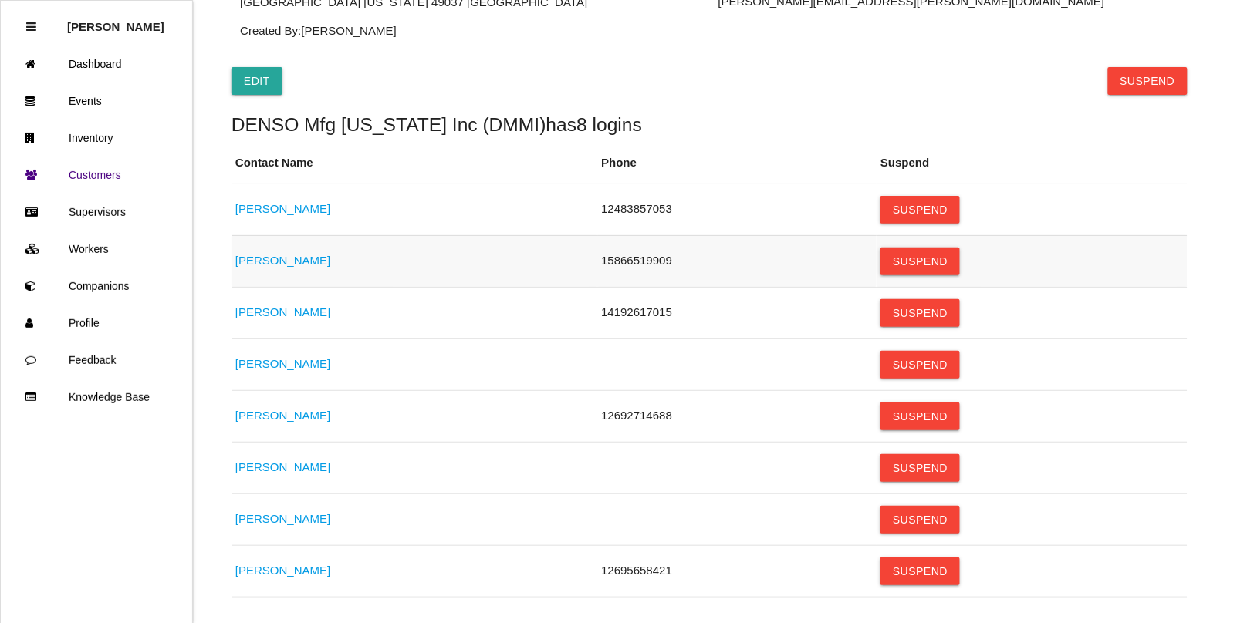
scroll to position [274, 0]
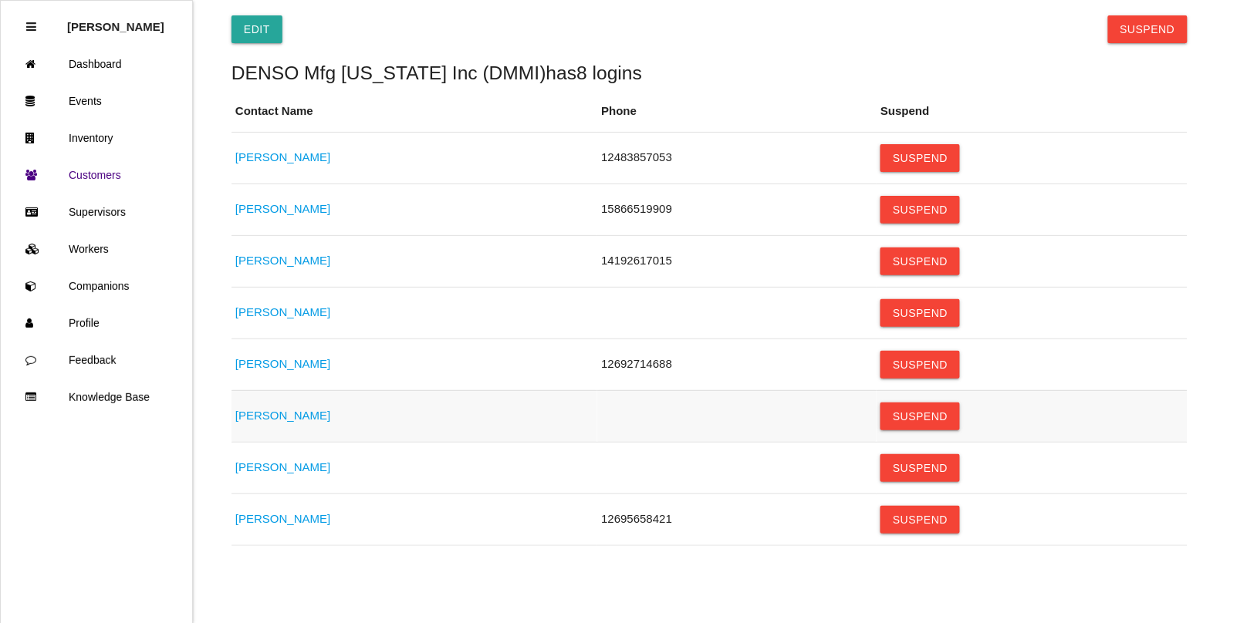
click at [268, 415] on link "[PERSON_NAME]" at bounding box center [282, 415] width 95 height 13
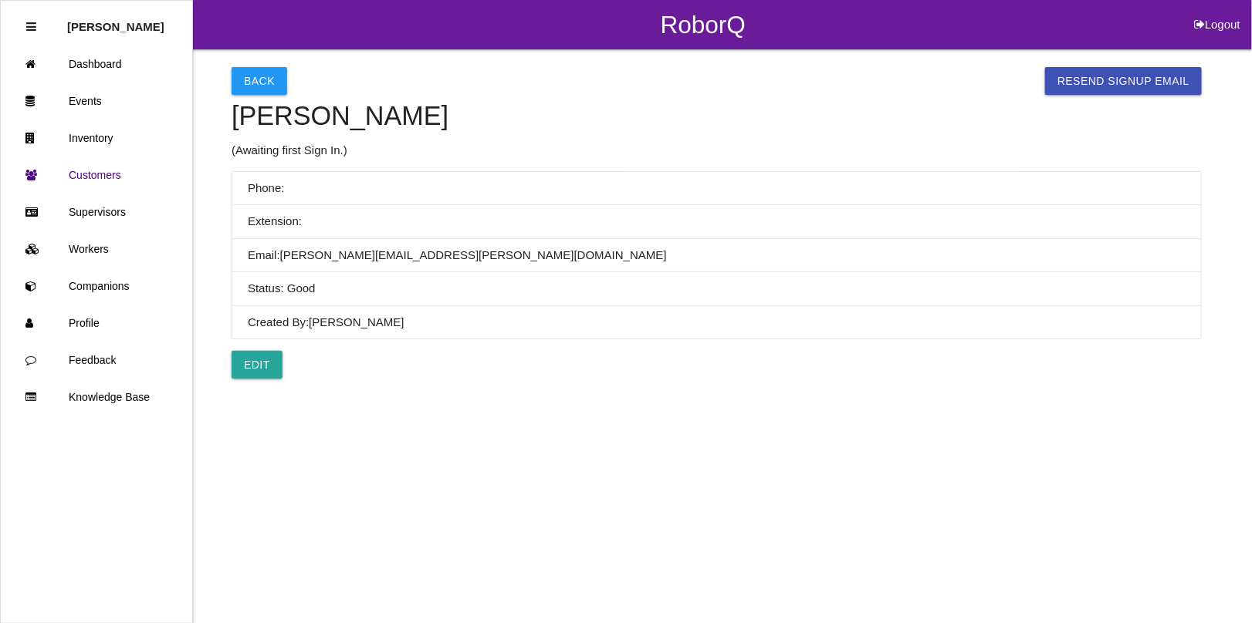
click at [249, 59] on div "Back Resend SignUp Email [PERSON_NAME] (Awaiting first Sign In.) Phone: Extensi…" at bounding box center [716, 194] width 970 height 290
click at [241, 70] on button "Back" at bounding box center [259, 81] width 56 height 28
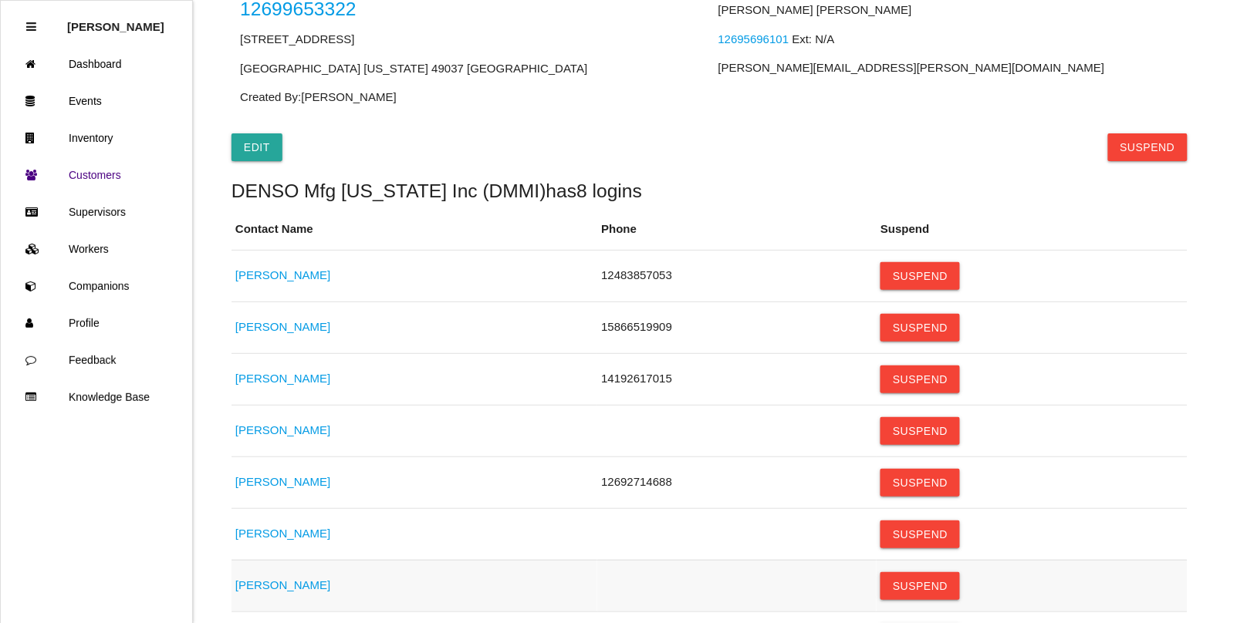
scroll to position [193, 0]
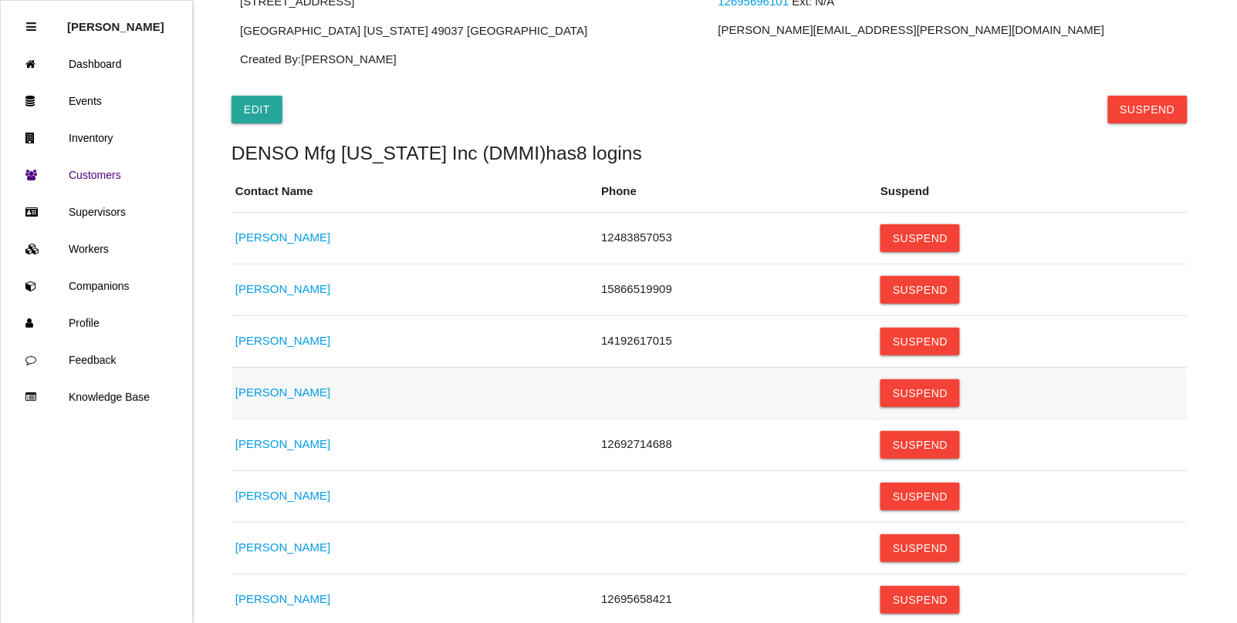
click at [272, 390] on link "[PERSON_NAME]" at bounding box center [282, 392] width 95 height 13
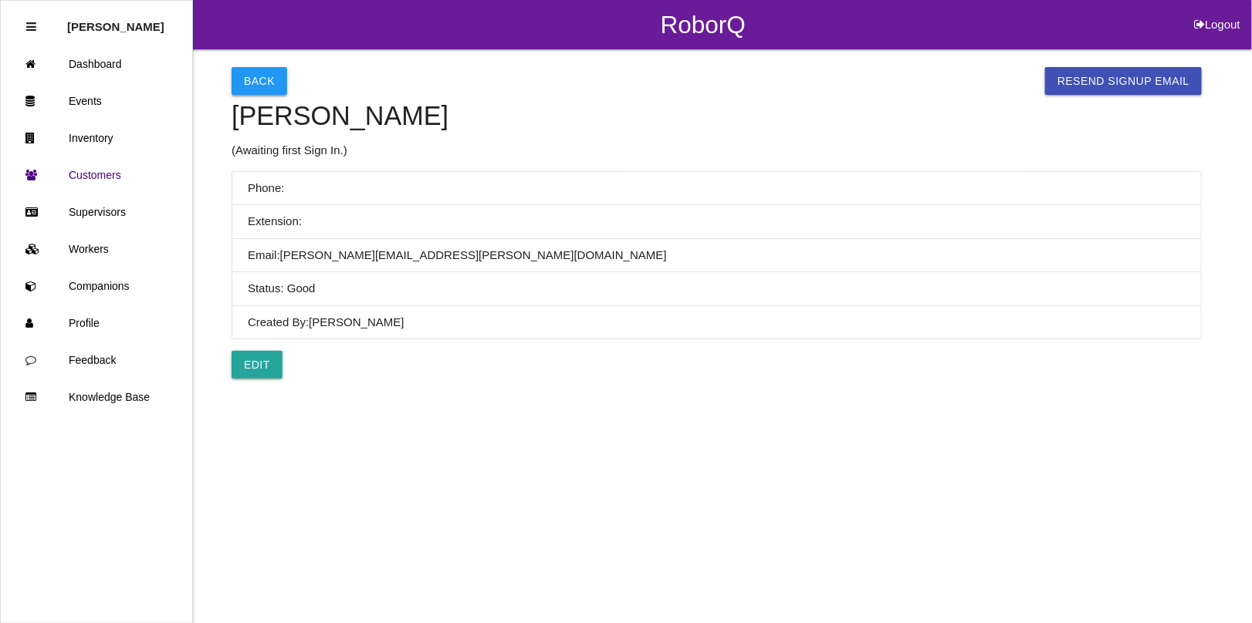
click at [262, 79] on button "Back" at bounding box center [259, 81] width 56 height 28
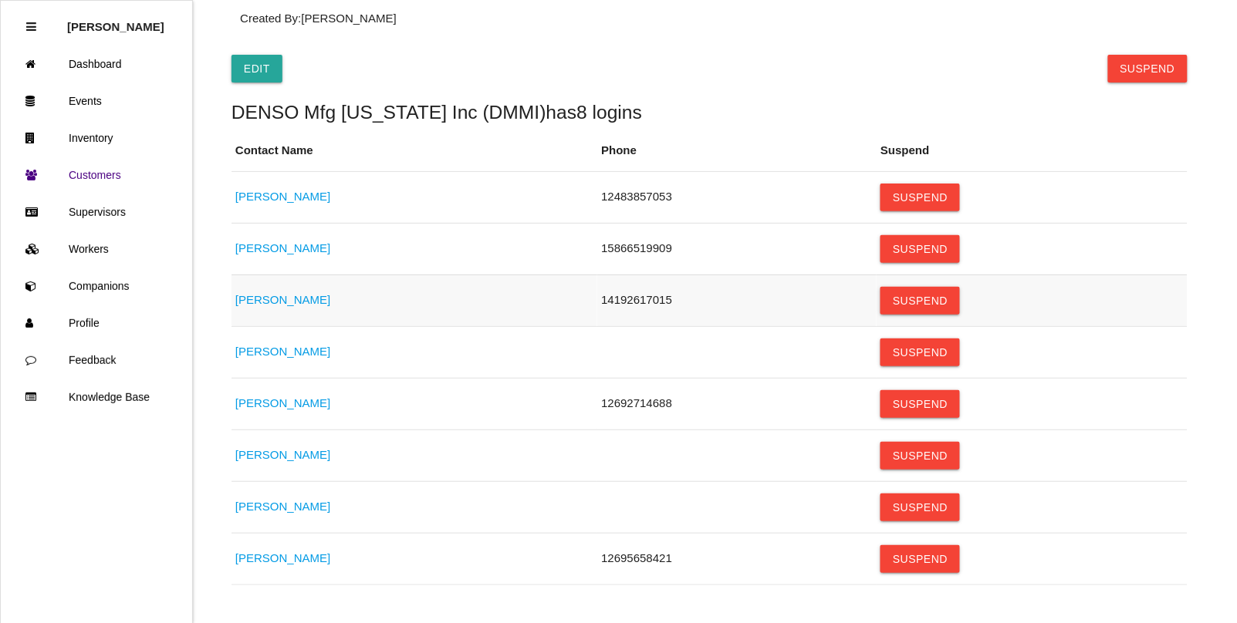
scroll to position [274, 0]
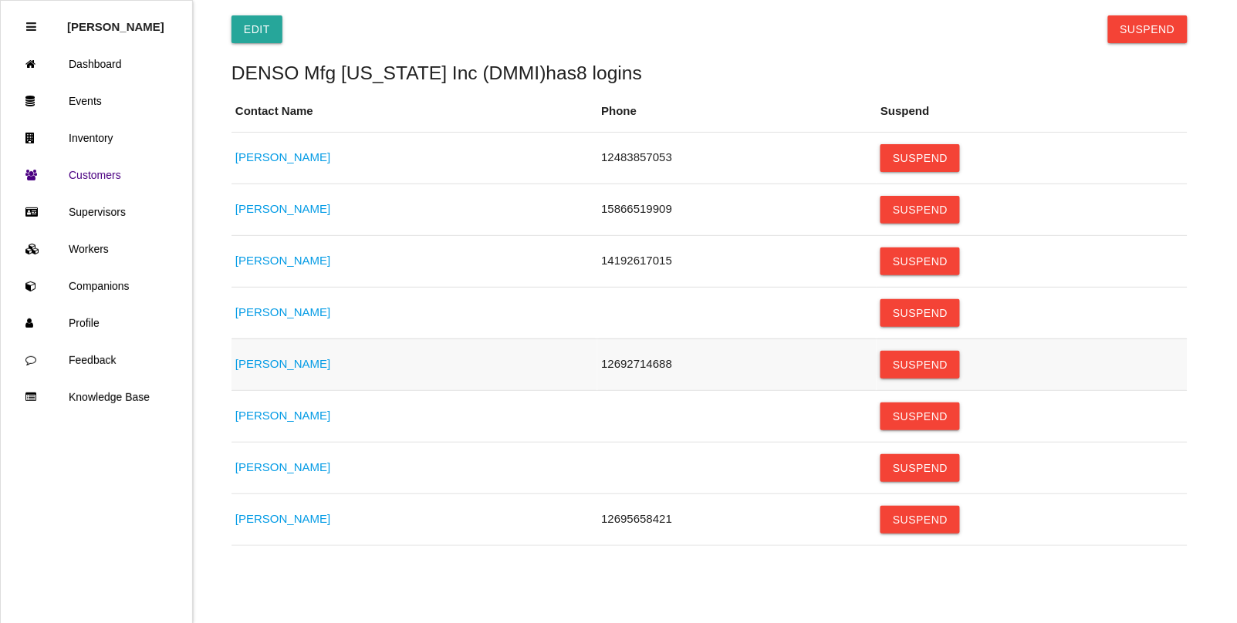
click at [302, 363] on link "[PERSON_NAME]" at bounding box center [282, 363] width 95 height 13
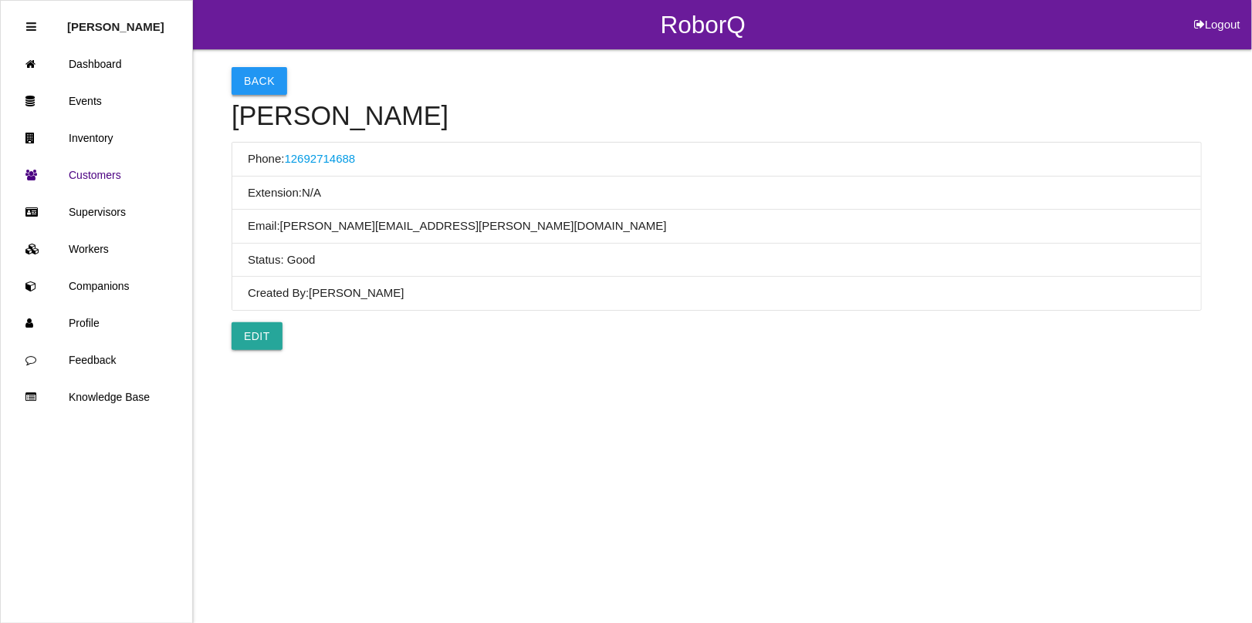
click at [247, 77] on button "Back" at bounding box center [259, 81] width 56 height 28
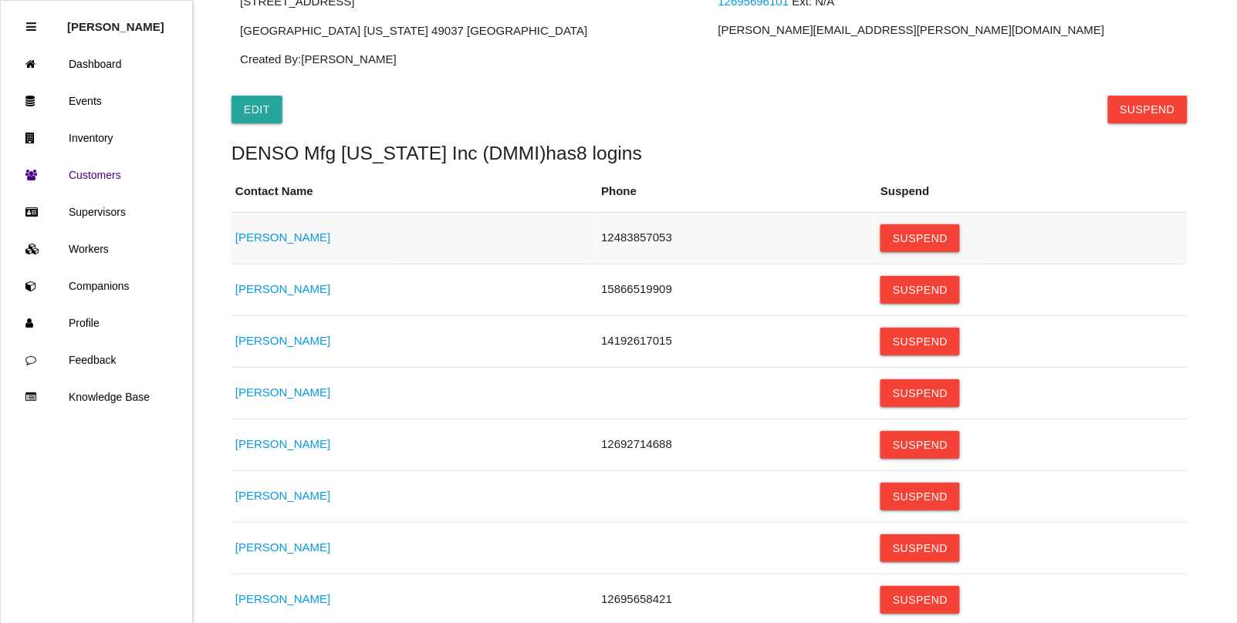
scroll to position [274, 0]
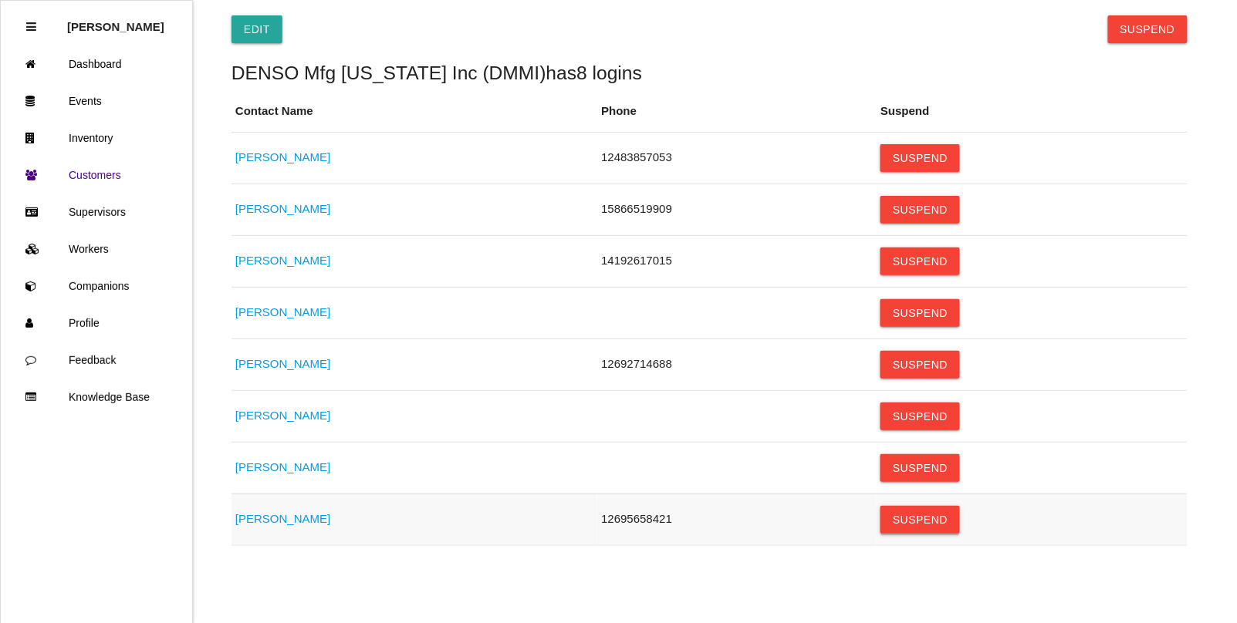
click at [953, 522] on button "Suspend" at bounding box center [919, 520] width 79 height 28
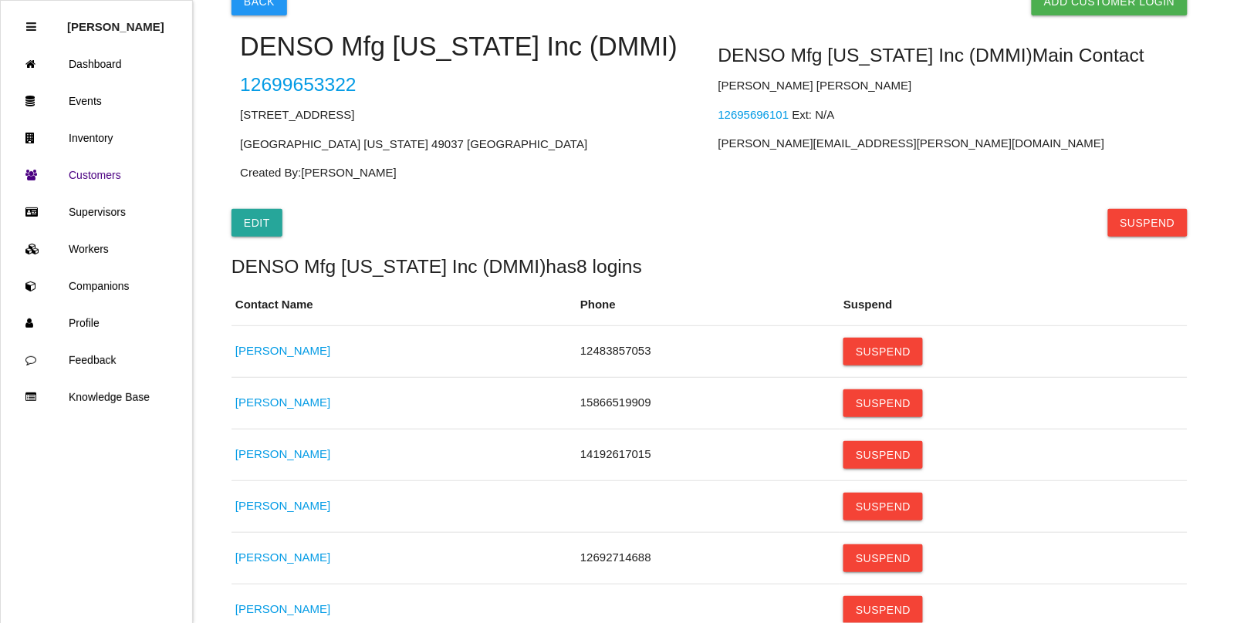
scroll to position [0, 0]
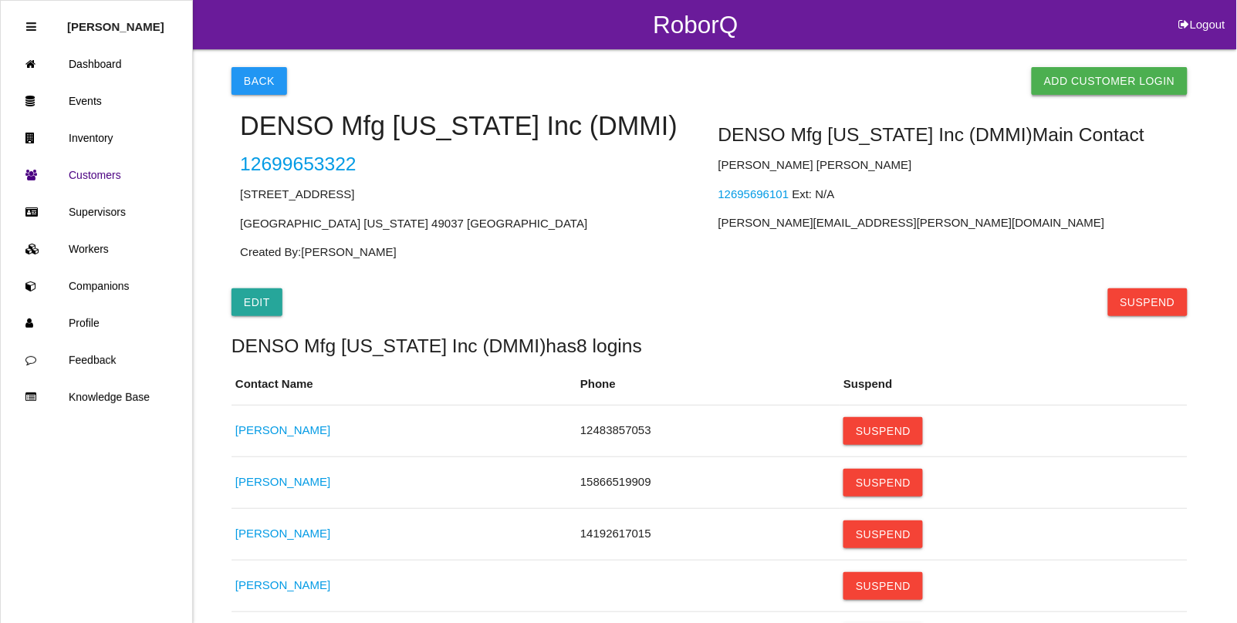
click at [1086, 79] on link "Add Customer Login" at bounding box center [1110, 81] width 156 height 28
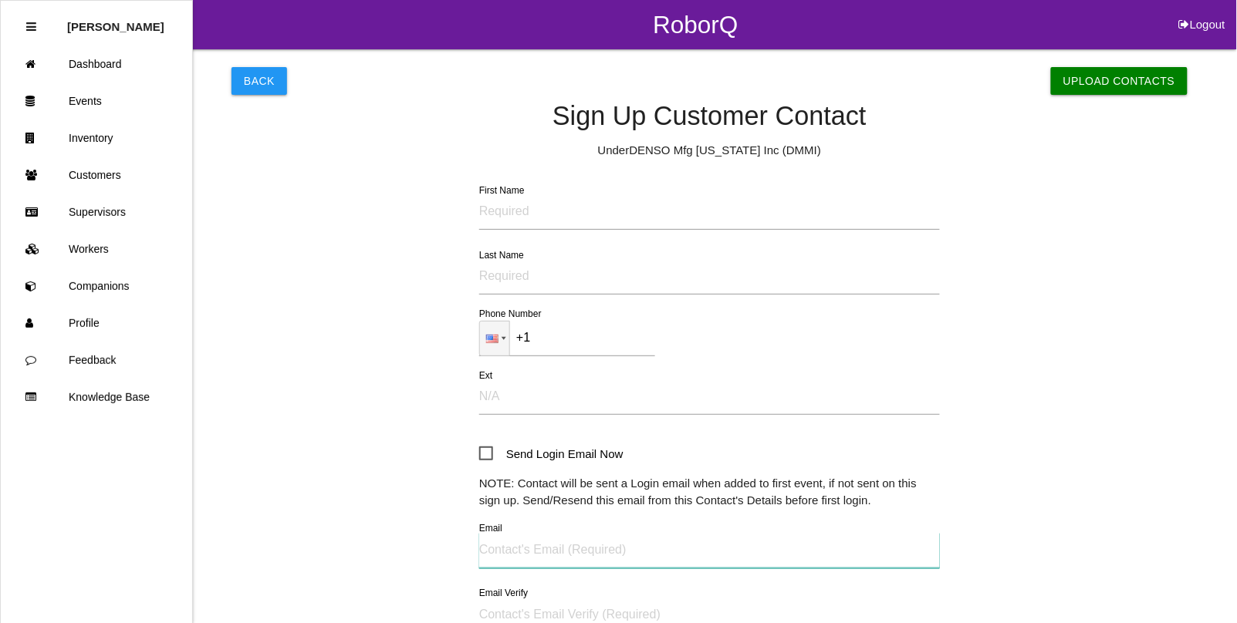
click at [514, 550] on input "Email" at bounding box center [709, 550] width 461 height 35
paste input "[EMAIL_ADDRESS][DOMAIN_NAME]"
type input "[EMAIL_ADDRESS][DOMAIN_NAME]"
click at [510, 617] on input "Email Verify" at bounding box center [709, 615] width 461 height 35
paste input "[EMAIL_ADDRESS][DOMAIN_NAME]"
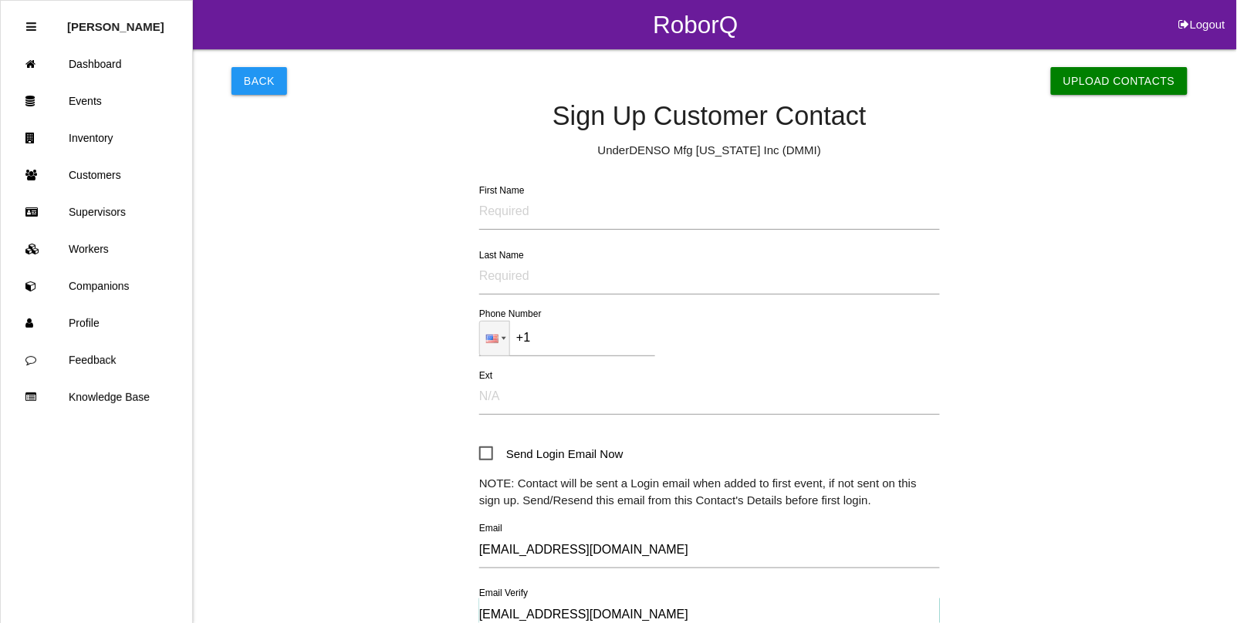
type input "[EMAIL_ADDRESS][DOMAIN_NAME]"
click at [622, 334] on input "+1" at bounding box center [567, 338] width 176 height 35
type input "[PHONE_NUMBER]"
click at [483, 400] on input "Ext" at bounding box center [709, 397] width 461 height 35
type input "N/A"
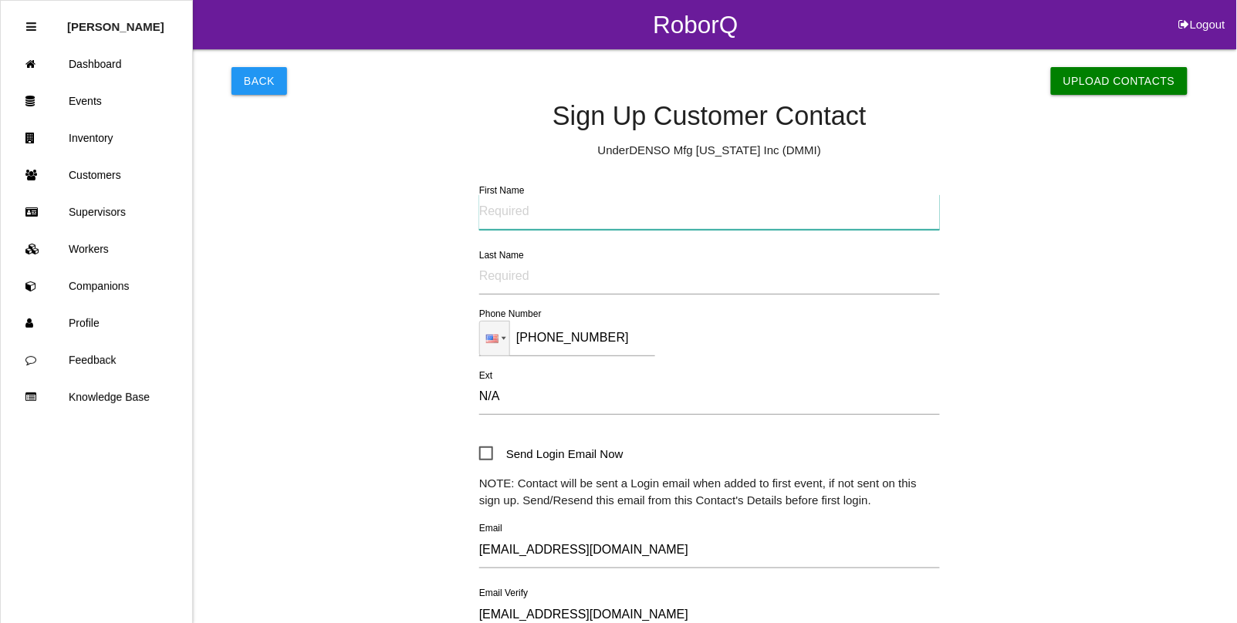
click at [510, 204] on input "First Name" at bounding box center [709, 211] width 461 height 35
type input "[PERSON_NAME]"
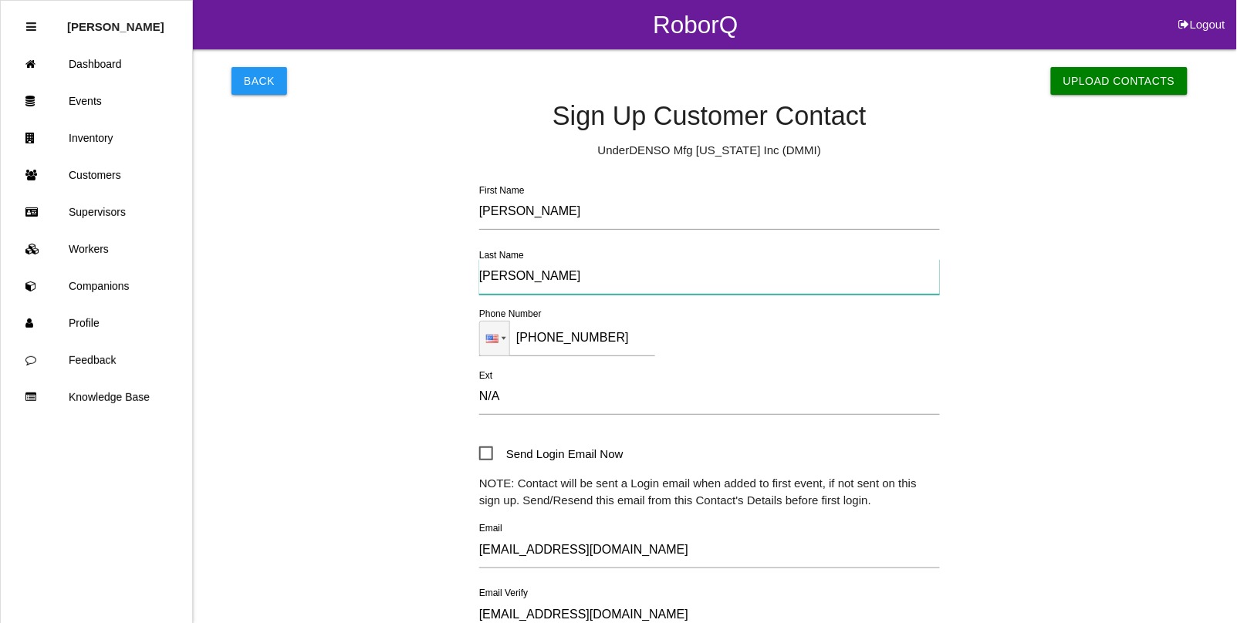
type input "[PERSON_NAME]"
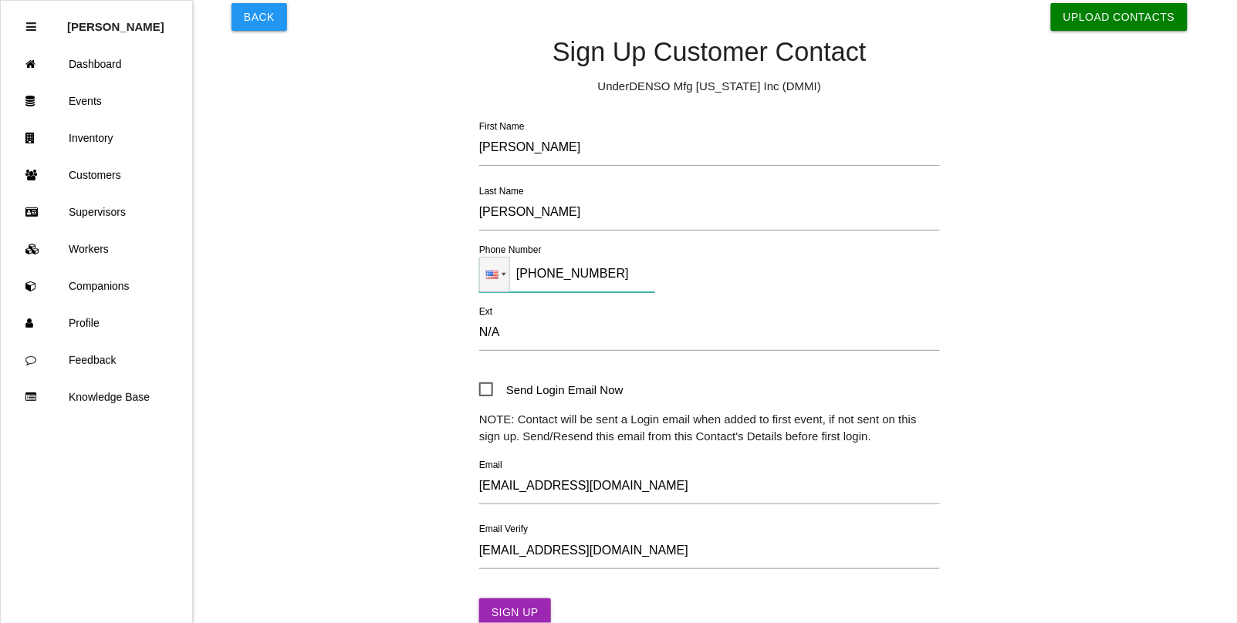
scroll to position [156, 0]
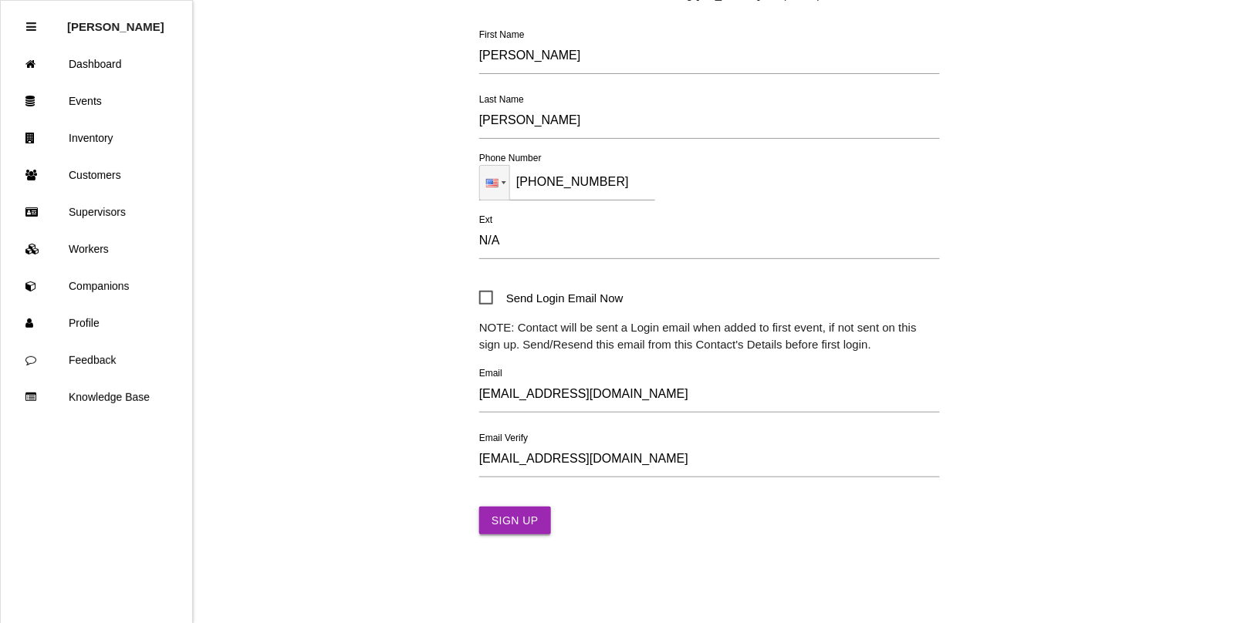
click at [515, 529] on button "Sign Up" at bounding box center [515, 521] width 72 height 28
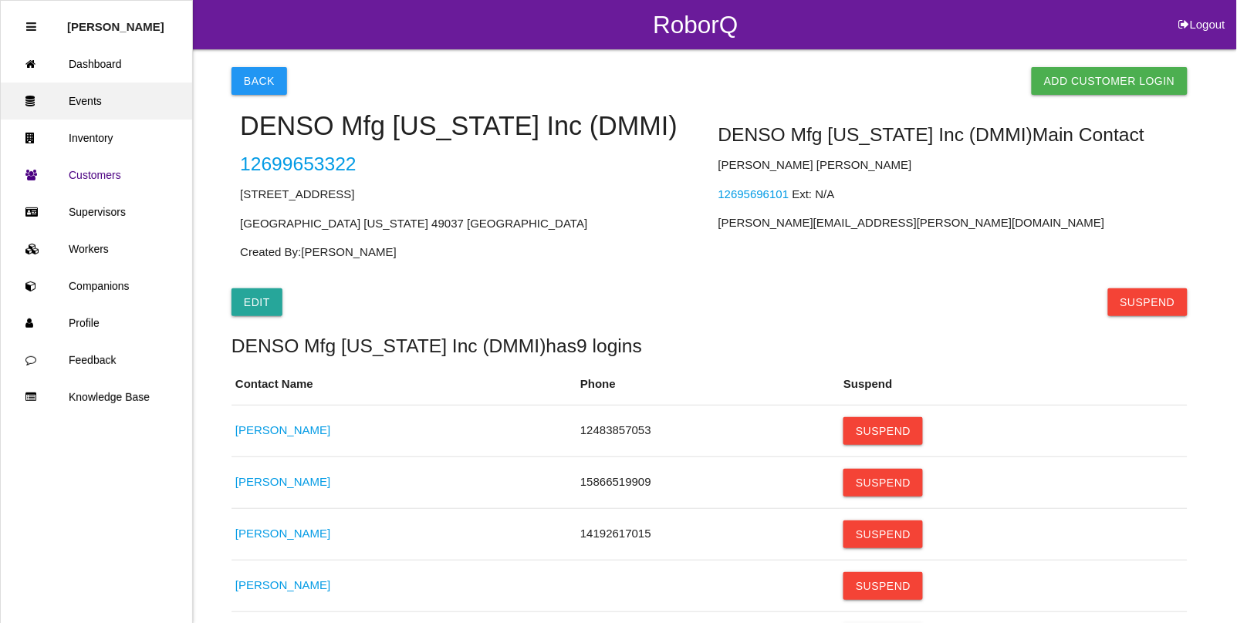
click at [86, 102] on link "Events" at bounding box center [96, 101] width 191 height 37
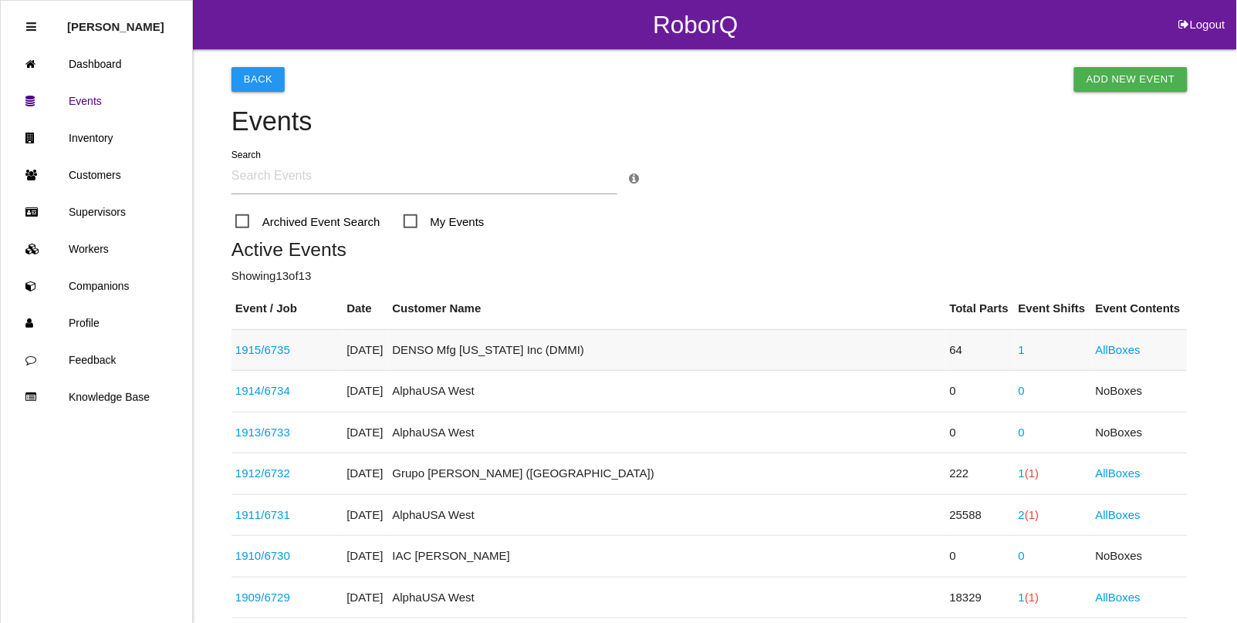
click at [264, 353] on link "1915 / 6735" at bounding box center [262, 349] width 55 height 13
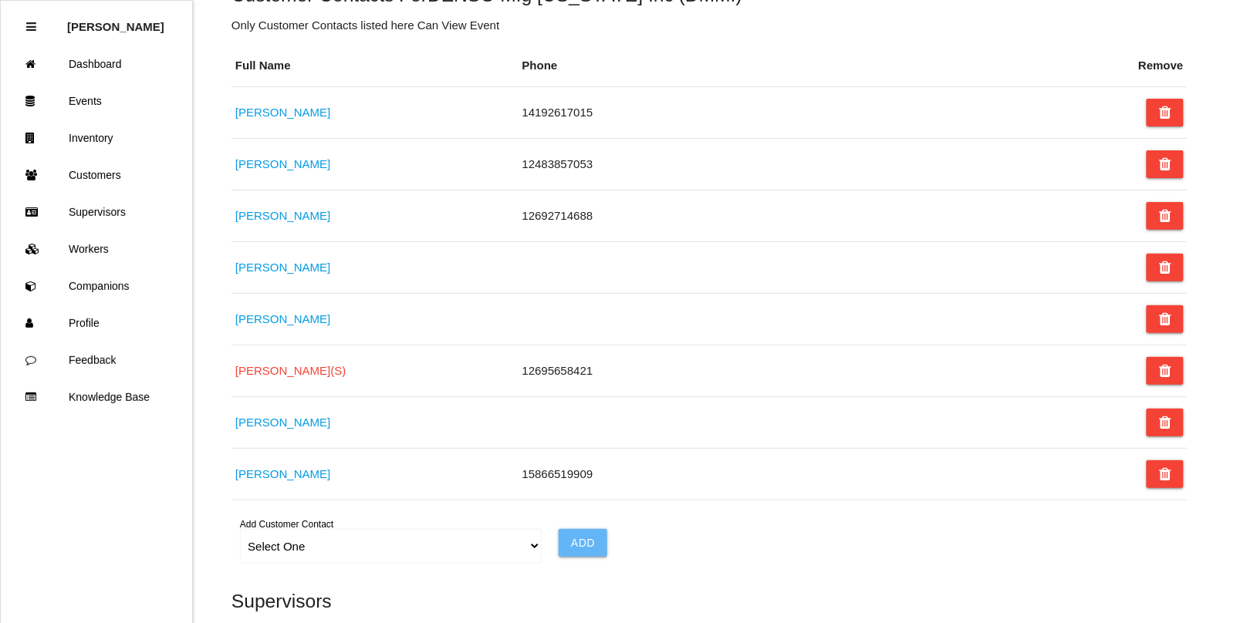
scroll to position [964, 0]
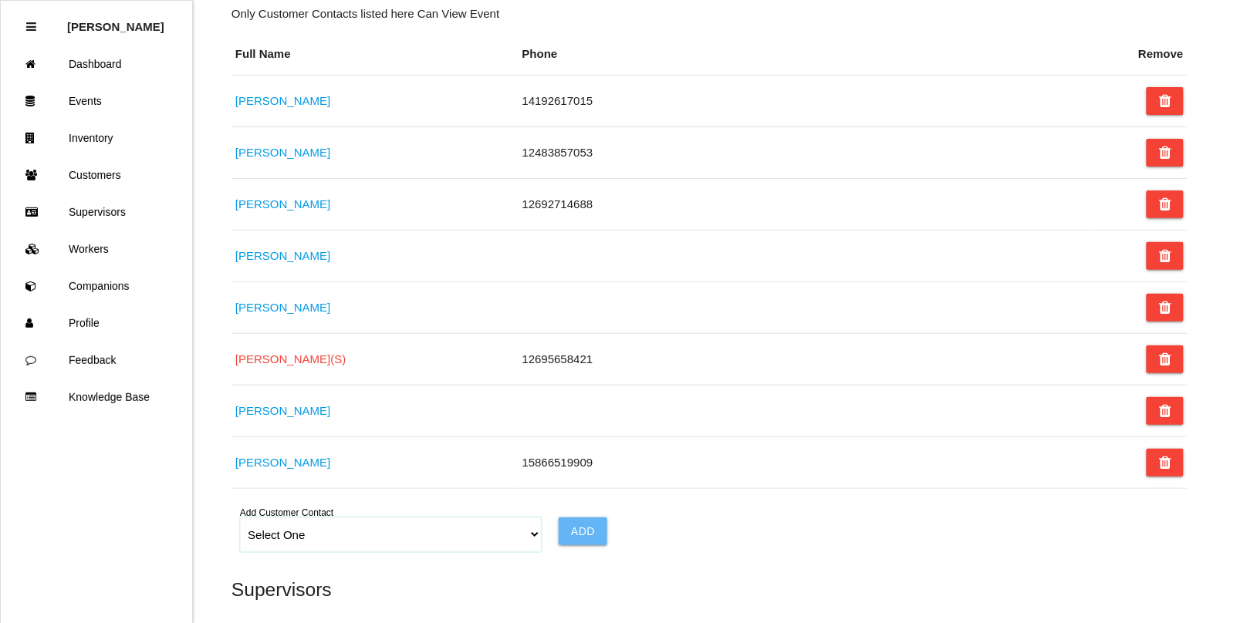
click at [526, 538] on select "Select One Choose All [PERSON_NAME] [PERSON_NAME] [PERSON_NAME] [PERSON_NAME] […" at bounding box center [390, 535] width 301 height 35
select select "68adb91c3f89be000ec04c10"
click at [240, 523] on select "Select One Choose All [PERSON_NAME] [PERSON_NAME] [PERSON_NAME] [PERSON_NAME] […" at bounding box center [390, 535] width 301 height 35
click at [594, 538] on input "Add" at bounding box center [583, 532] width 49 height 28
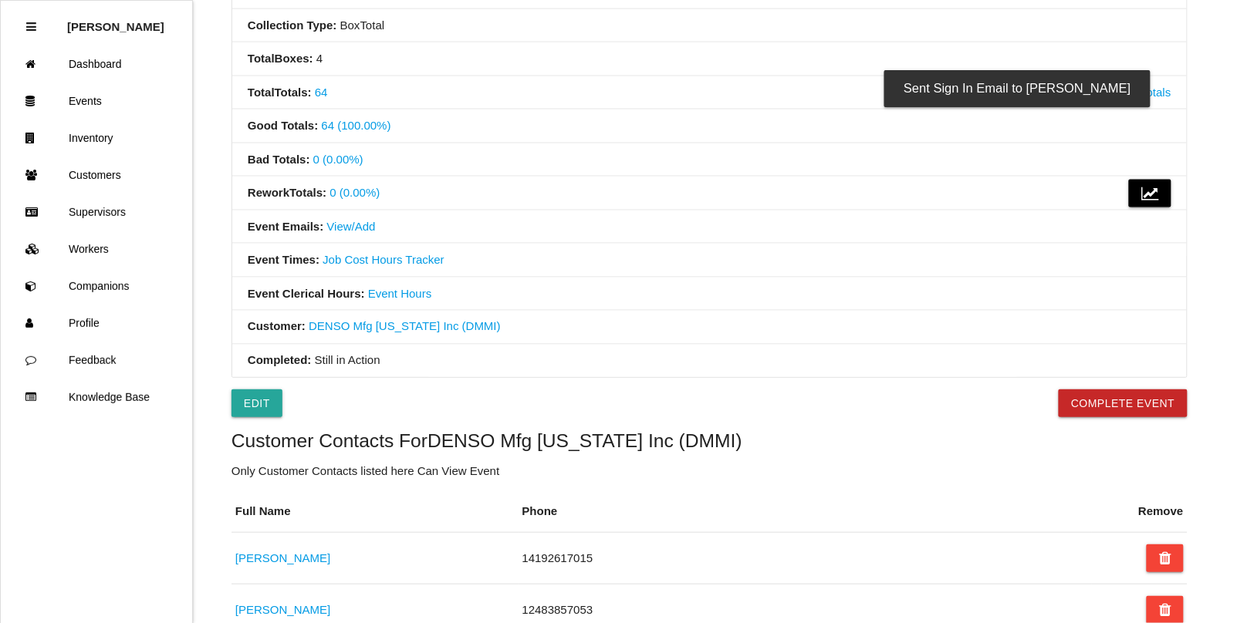
scroll to position [482, 0]
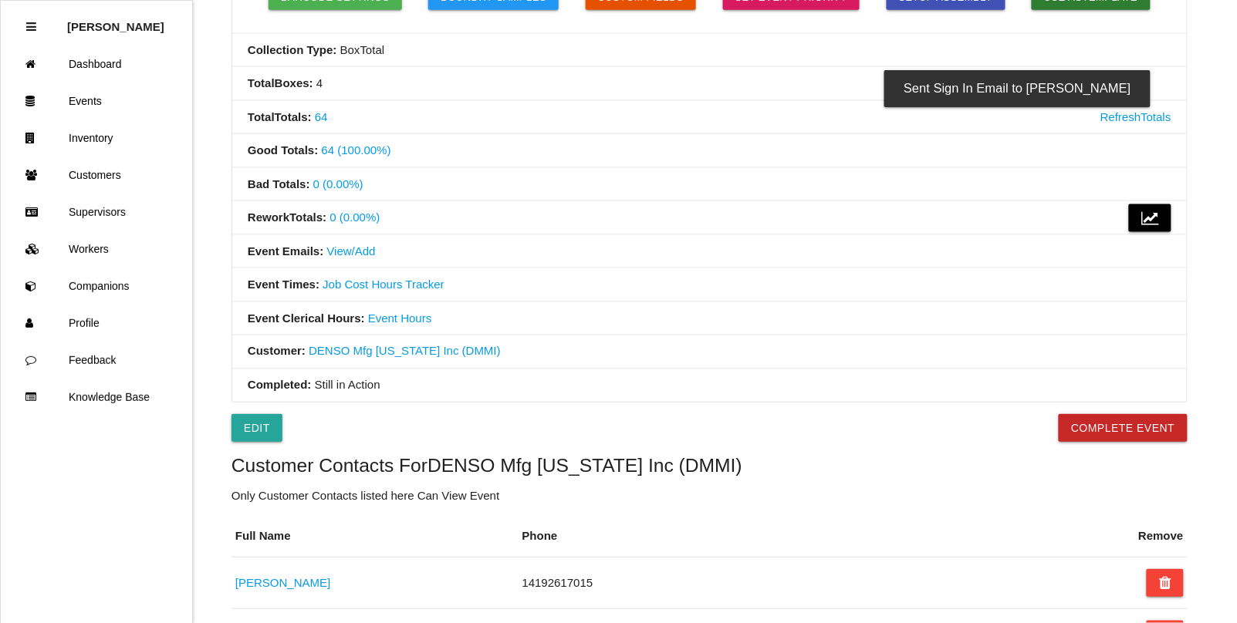
click at [355, 253] on link "View/Add" at bounding box center [351, 251] width 49 height 13
select select "ShiftAll"
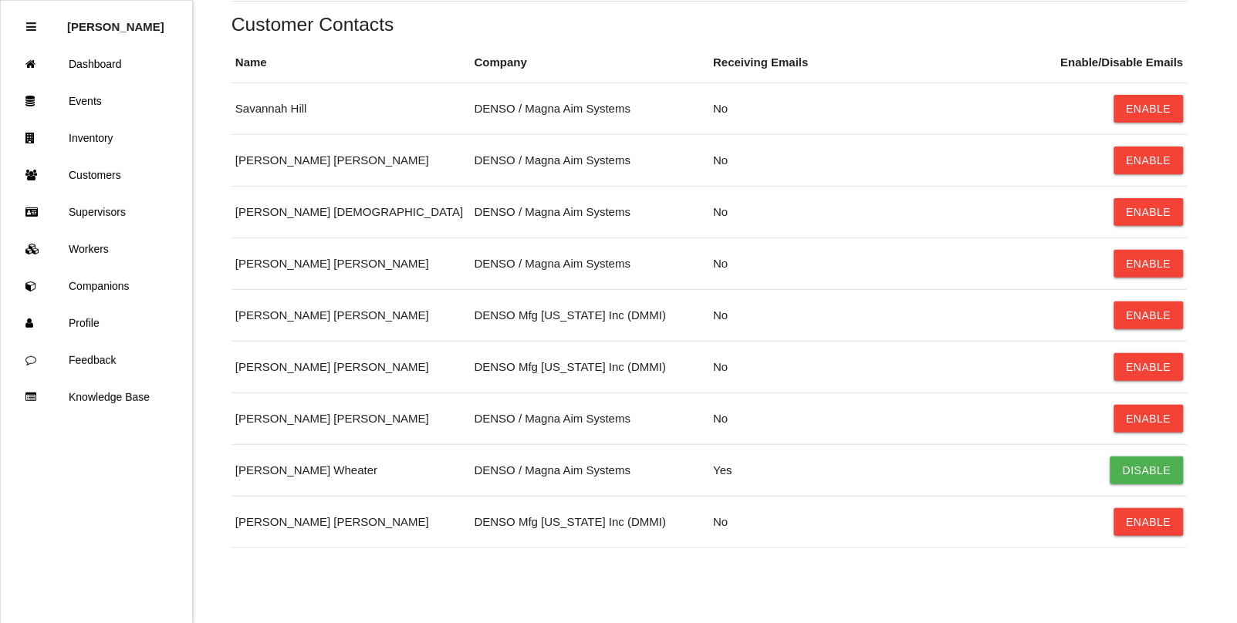
scroll to position [492, 0]
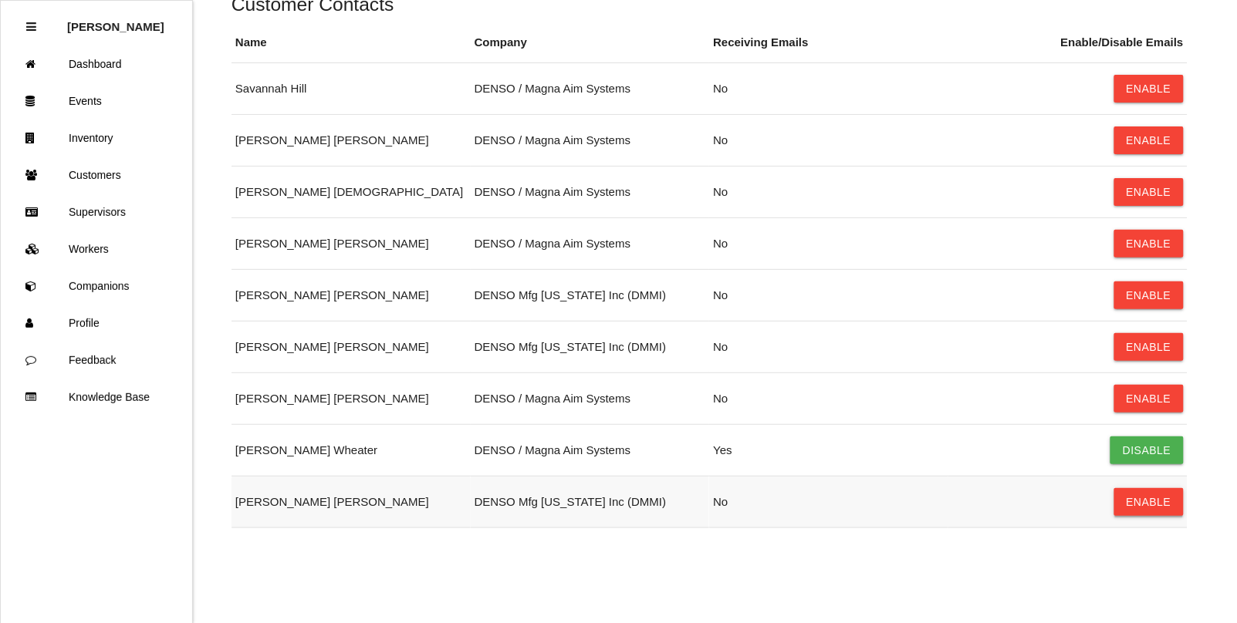
click at [1144, 496] on button "Enable" at bounding box center [1148, 502] width 69 height 28
click at [1139, 397] on button "Enable" at bounding box center [1148, 399] width 69 height 28
click at [1164, 249] on button "Enable" at bounding box center [1148, 244] width 69 height 28
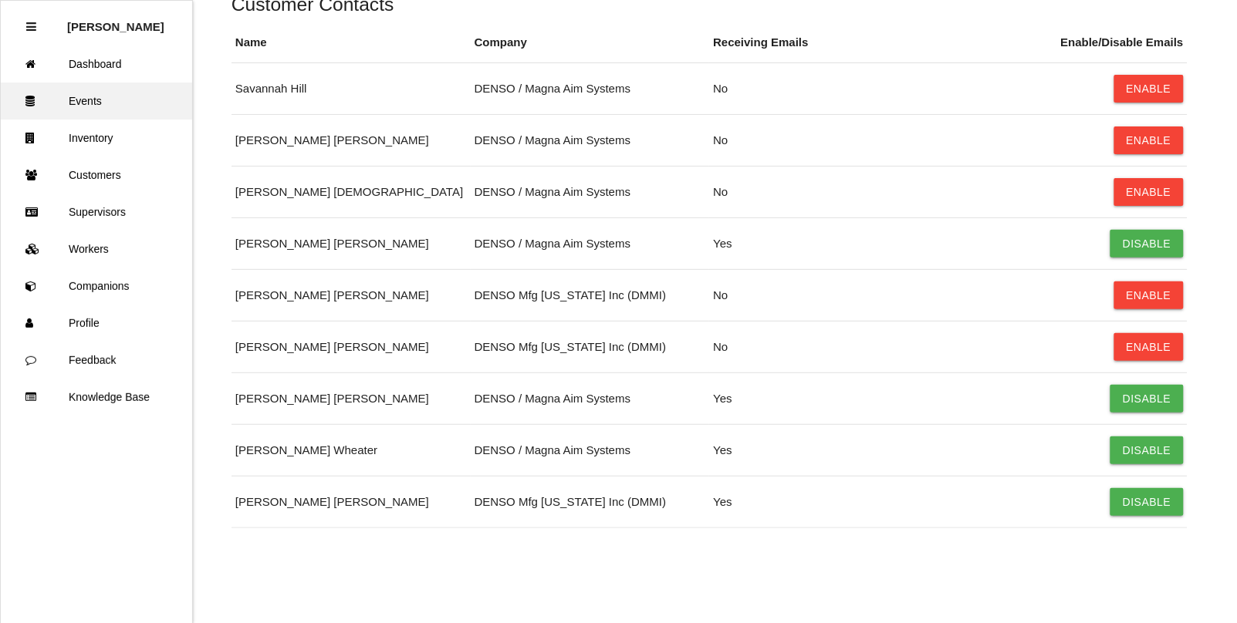
click at [95, 99] on link "Events" at bounding box center [96, 101] width 191 height 37
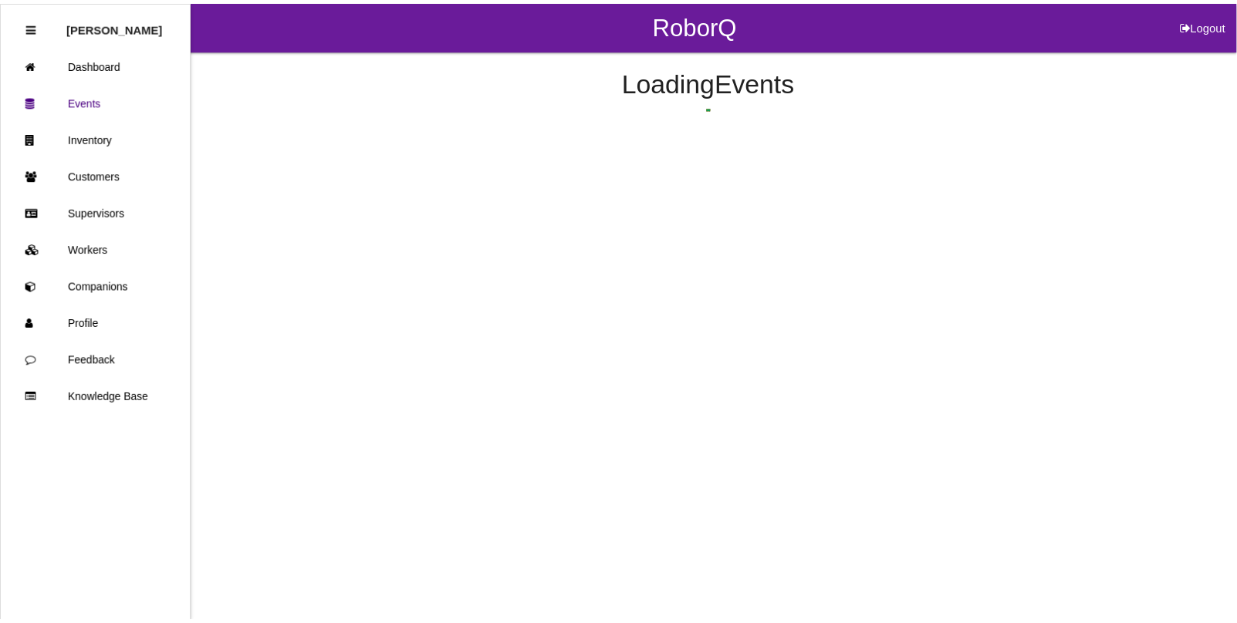
scroll to position [39, 0]
